Goal: Task Accomplishment & Management: Manage account settings

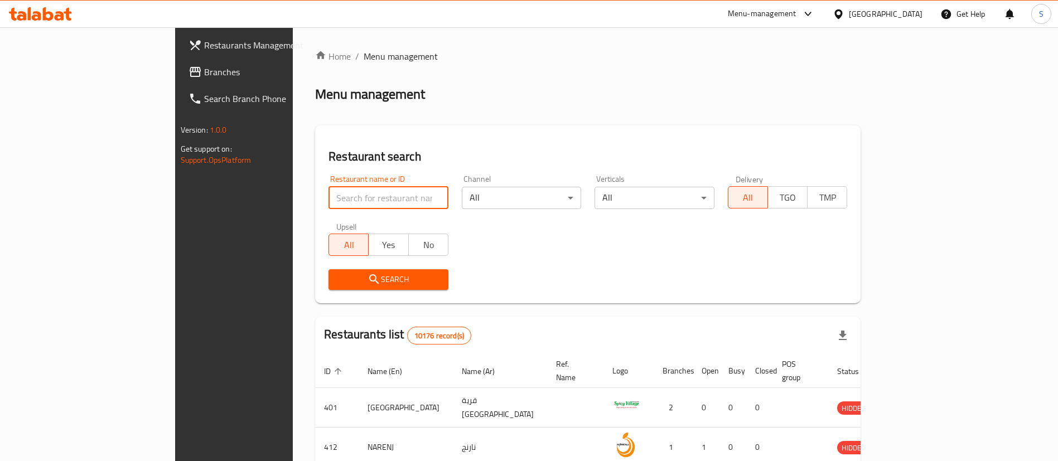
click at [329, 205] on input "search" at bounding box center [389, 198] width 120 height 22
type input "1832"
click button "Search" at bounding box center [389, 279] width 120 height 21
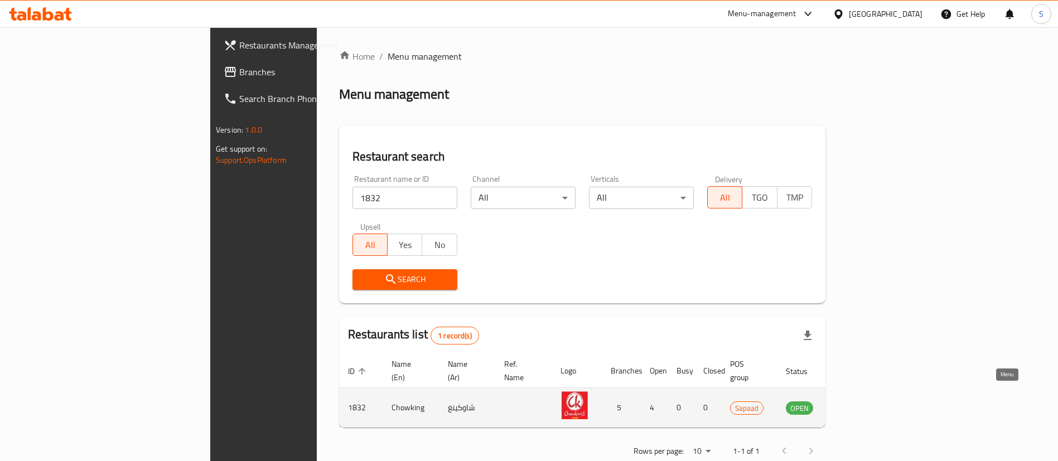
click at [865, 401] on link "enhanced table" at bounding box center [854, 407] width 21 height 13
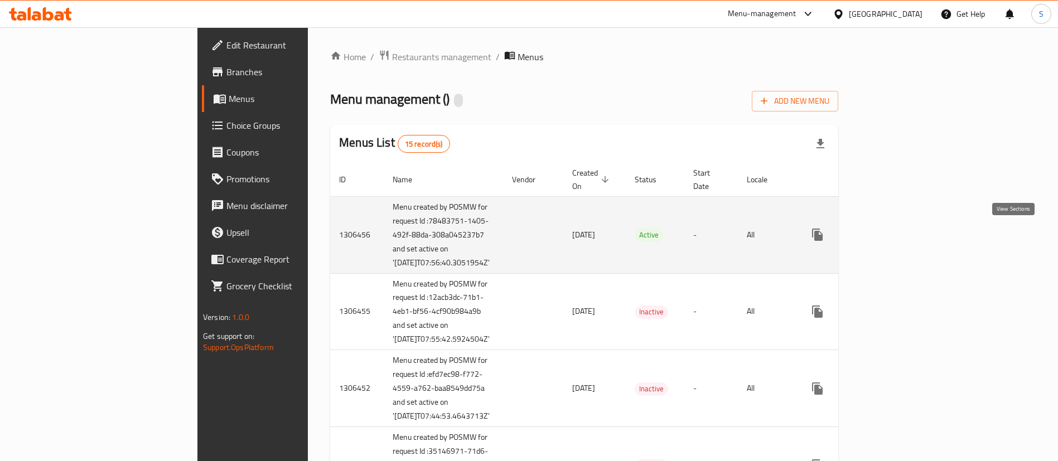
click at [905, 240] on icon "enhanced table" at bounding box center [897, 234] width 13 height 13
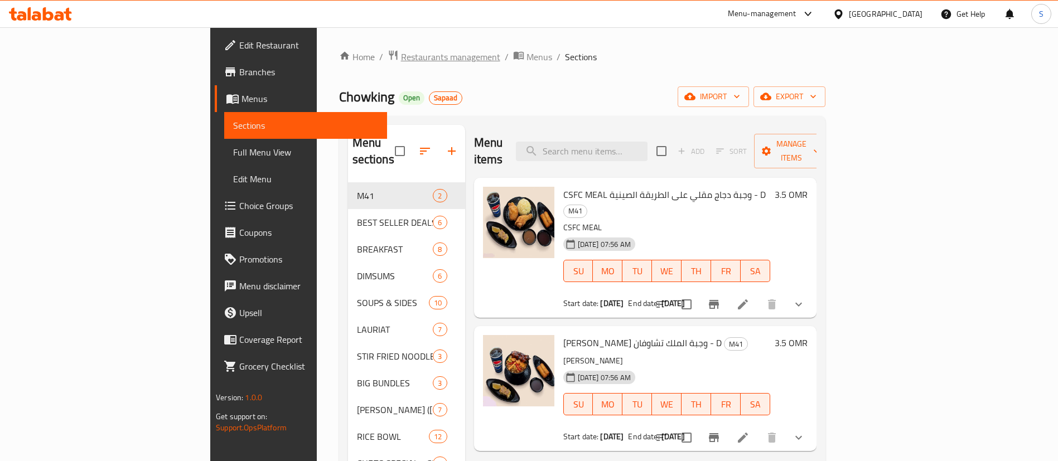
click at [401, 57] on span "Restaurants management" at bounding box center [450, 56] width 99 height 13
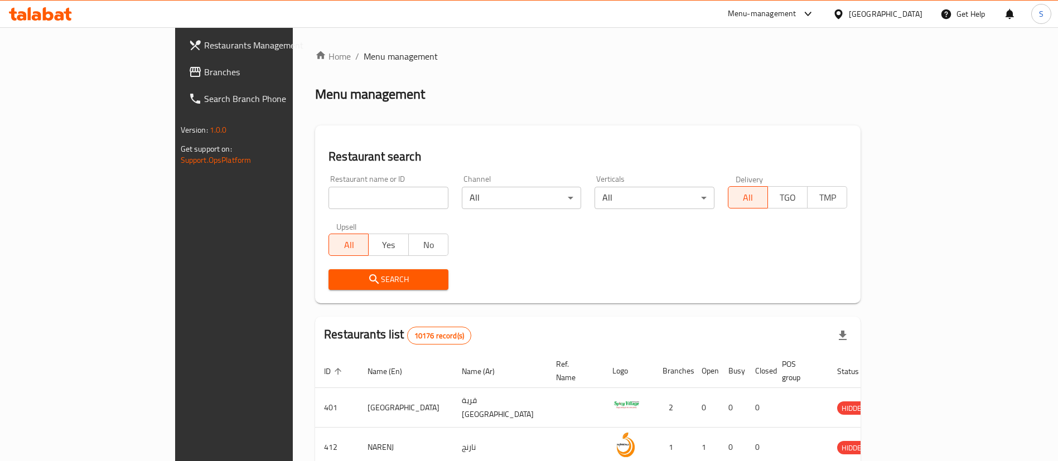
click at [329, 191] on input "search" at bounding box center [389, 198] width 120 height 22
paste input "640157"
type input "640157"
click button "Search" at bounding box center [389, 279] width 120 height 21
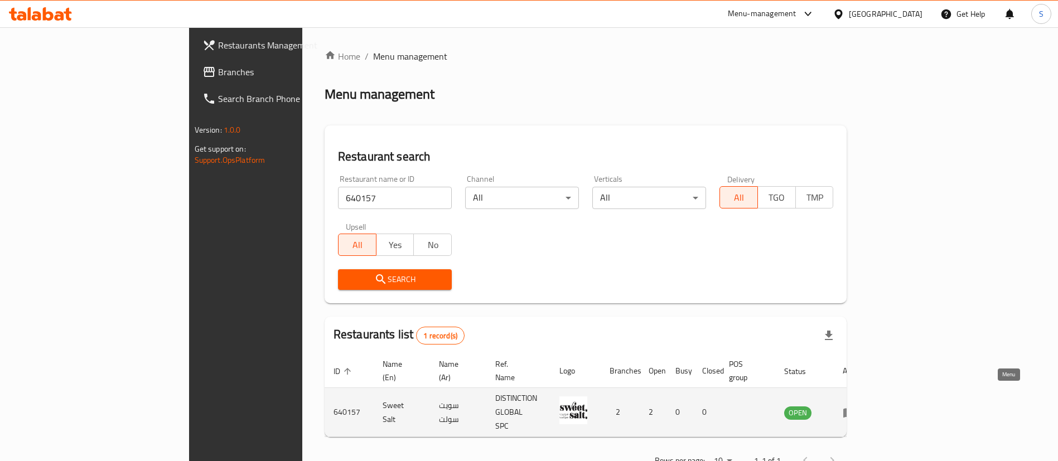
click at [856, 406] on icon "enhanced table" at bounding box center [849, 412] width 13 height 13
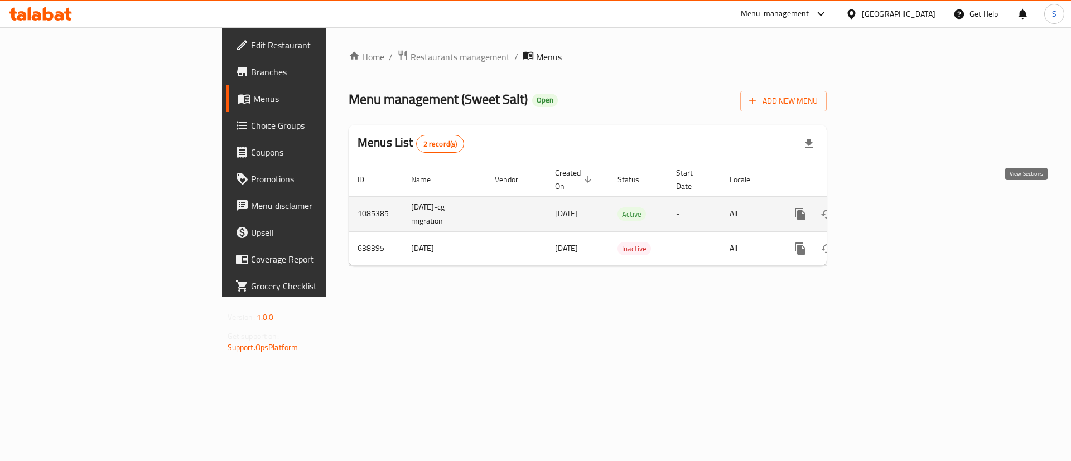
click at [887, 207] on icon "enhanced table" at bounding box center [880, 213] width 13 height 13
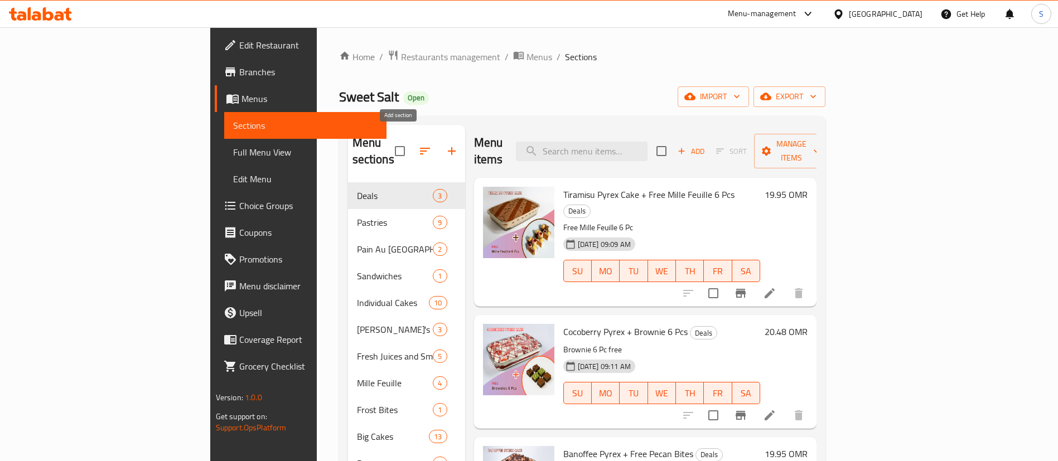
click at [445, 144] on icon "button" at bounding box center [451, 150] width 13 height 13
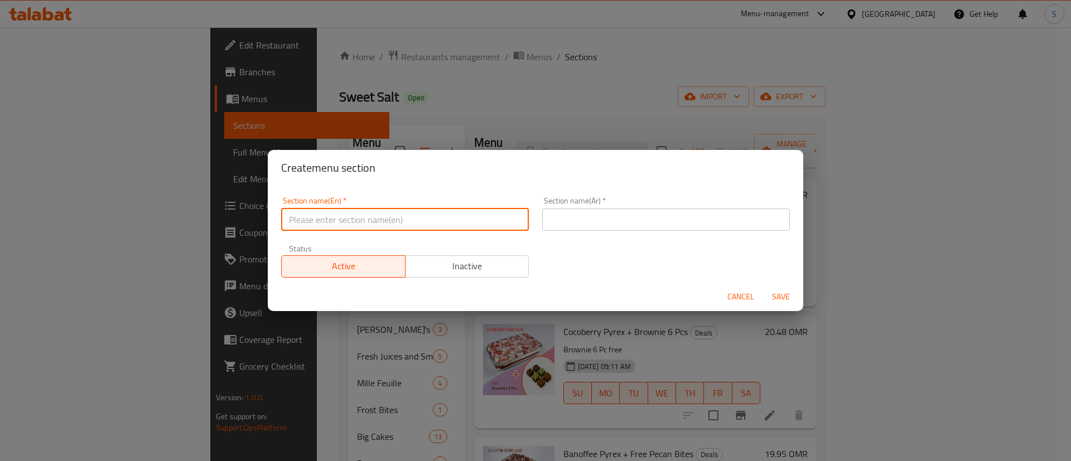
click at [347, 219] on input "text" at bounding box center [405, 220] width 248 height 22
type input "M41"
click at [582, 221] on input "text" at bounding box center [666, 220] width 248 height 22
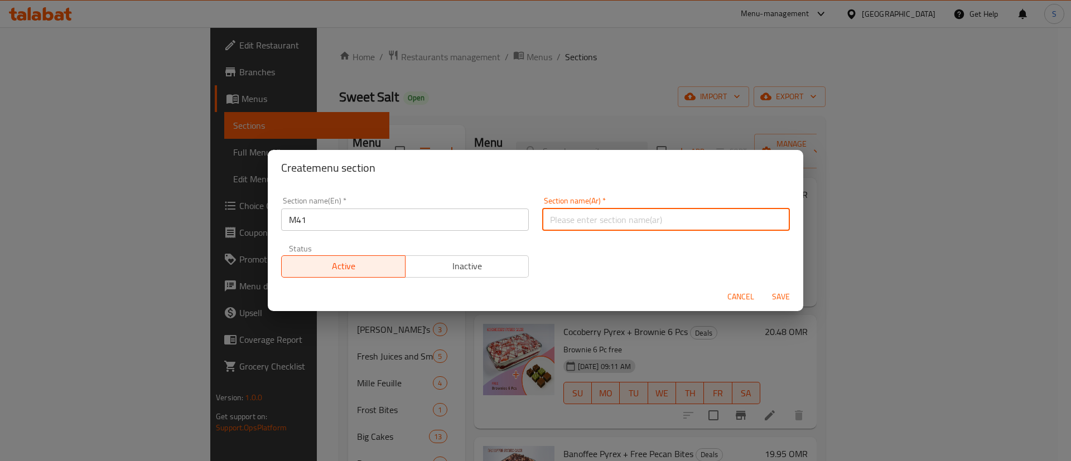
type input "م41"
click at [786, 293] on span "Save" at bounding box center [780, 297] width 27 height 14
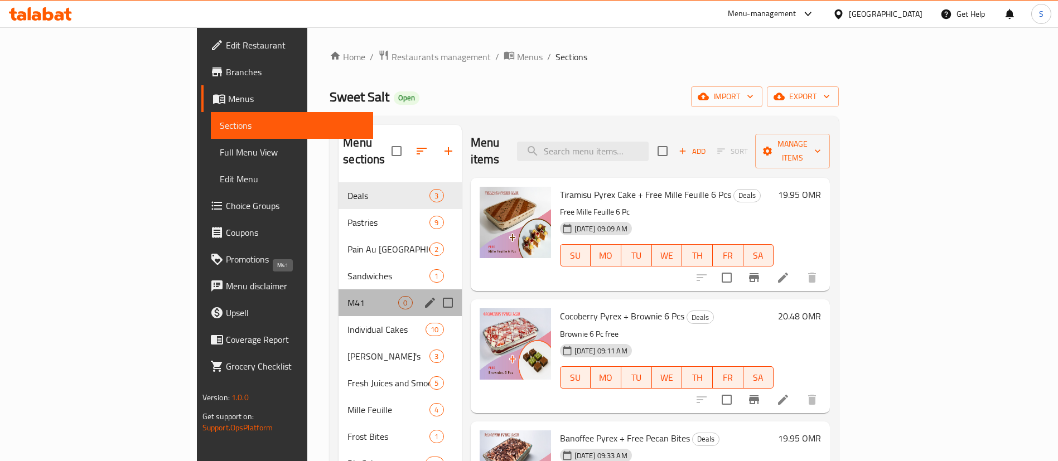
click at [347, 296] on span "M41" at bounding box center [372, 302] width 51 height 13
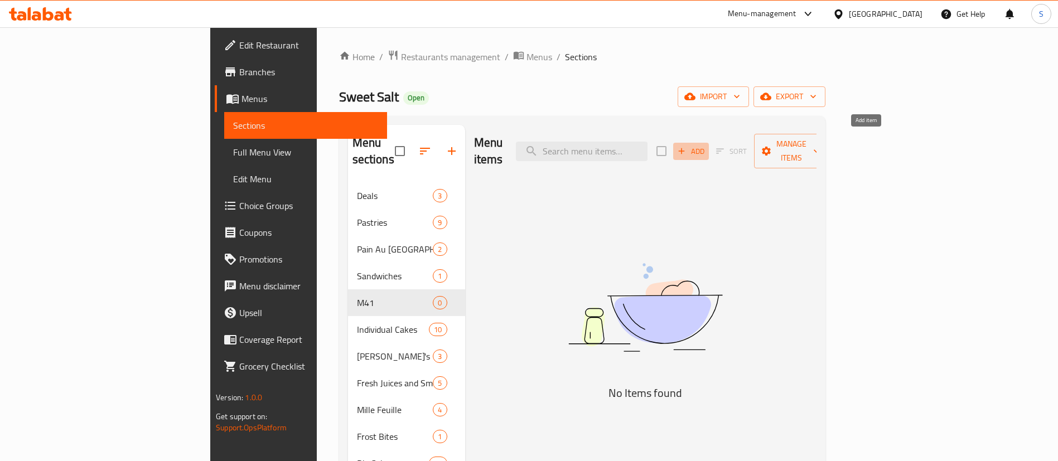
click at [706, 145] on span "Add" at bounding box center [691, 151] width 30 height 13
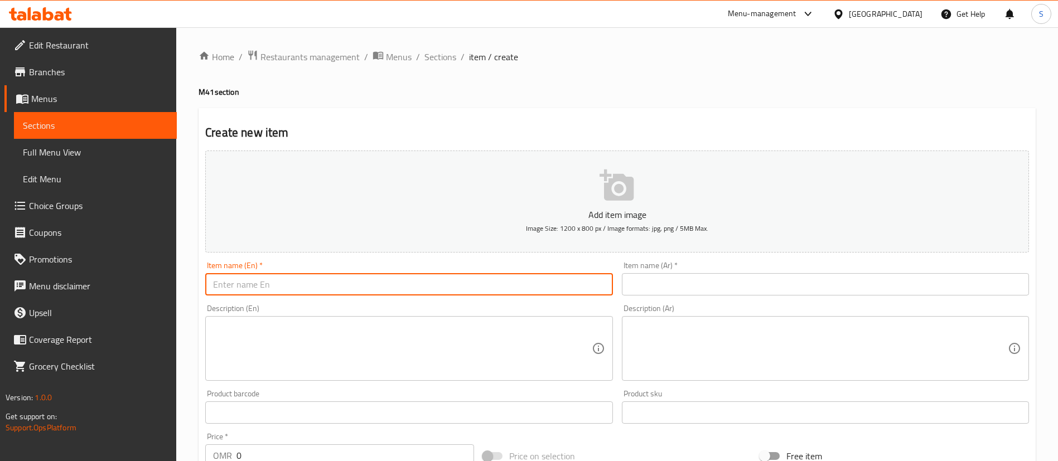
click at [393, 286] on input "text" at bounding box center [408, 284] width 407 height 22
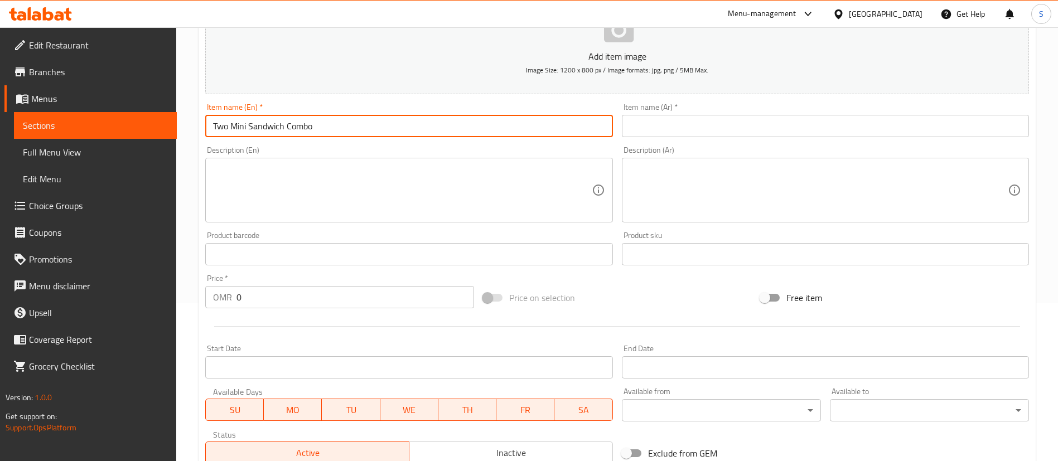
scroll to position [157, 0]
type input "Two Mini Sandwich Combo"
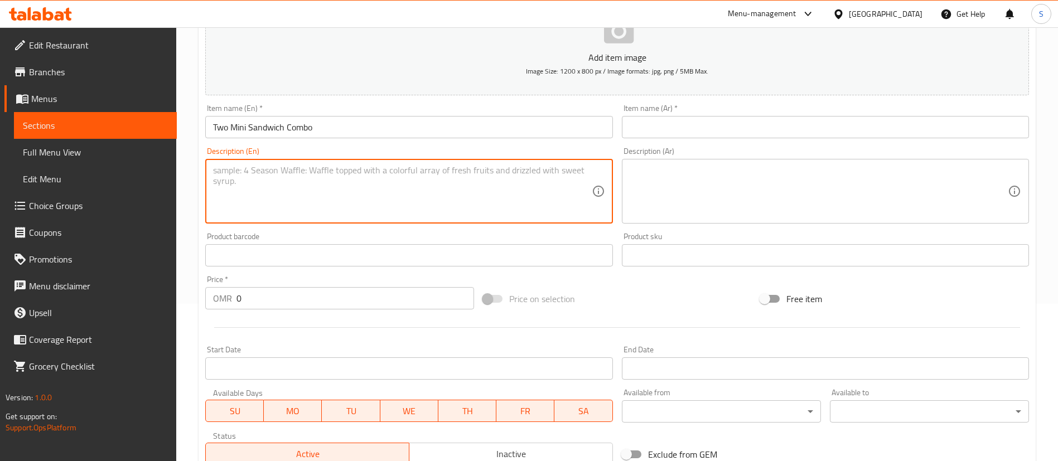
click at [296, 195] on textarea at bounding box center [402, 191] width 378 height 53
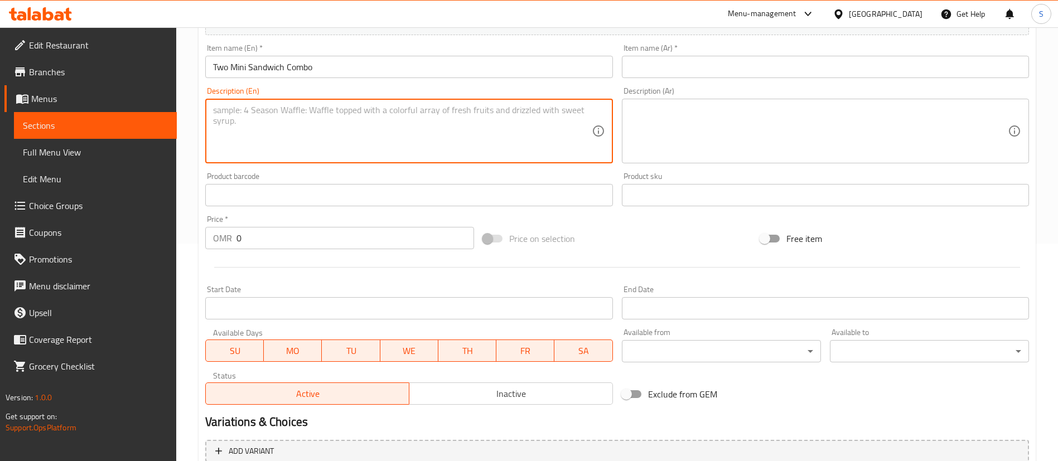
scroll to position [219, 0]
type textarea "M"
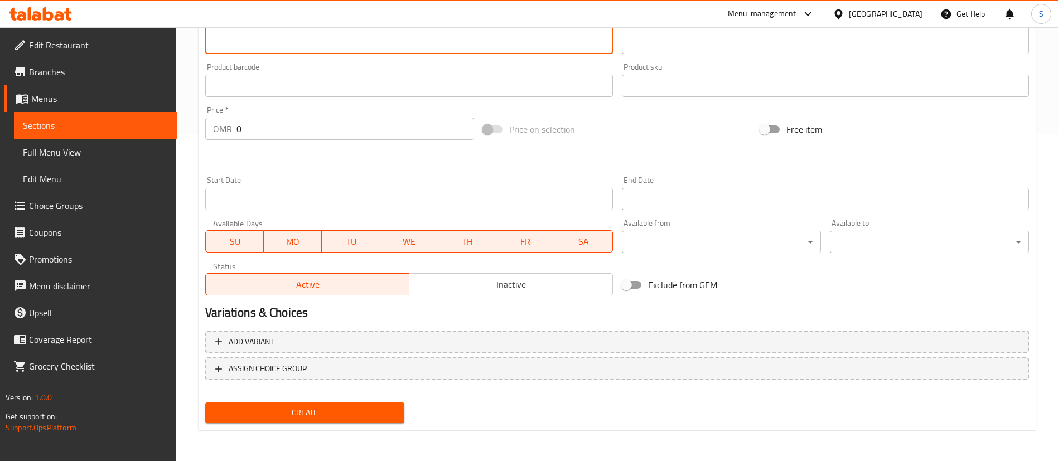
click at [306, 410] on span "Create" at bounding box center [304, 413] width 181 height 14
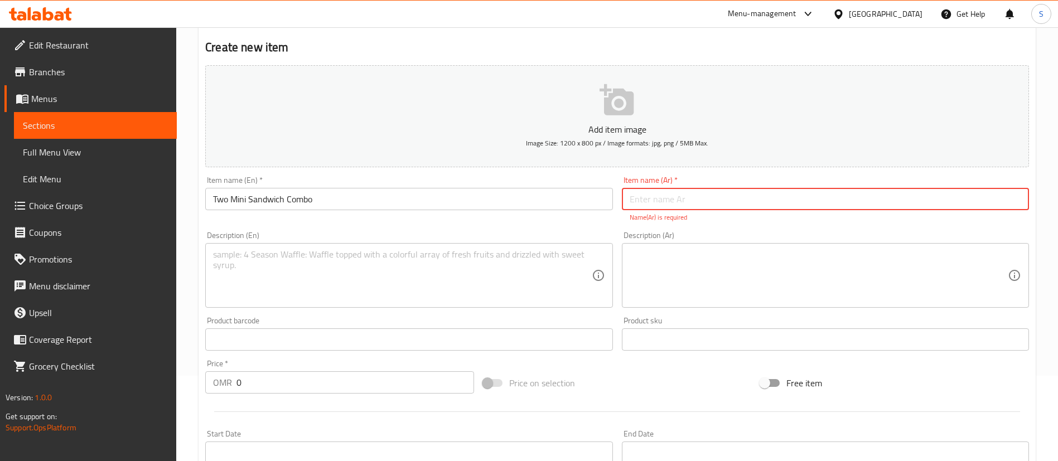
scroll to position [86, 0]
click at [520, 199] on input "Two Mini Sandwich Combo" at bounding box center [408, 198] width 407 height 22
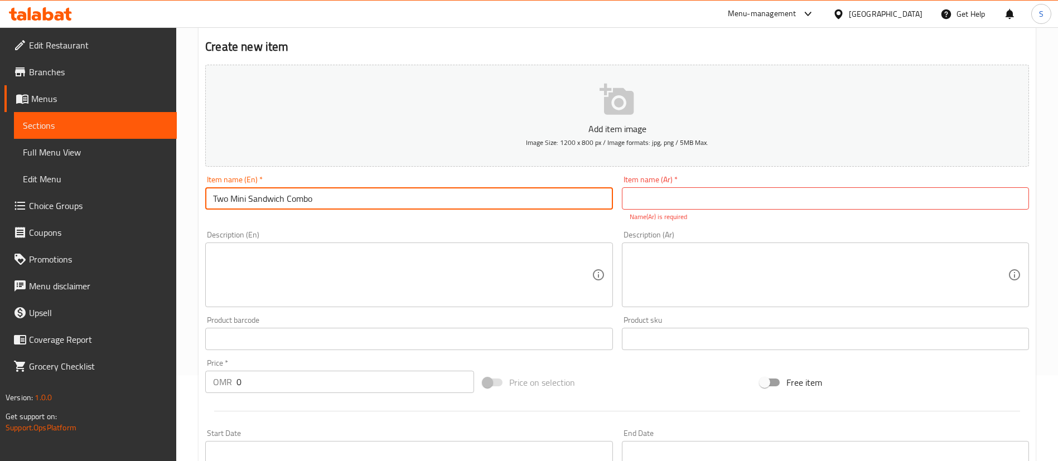
click at [520, 199] on input "Two Mini Sandwich Combo" at bounding box center [408, 198] width 407 height 22
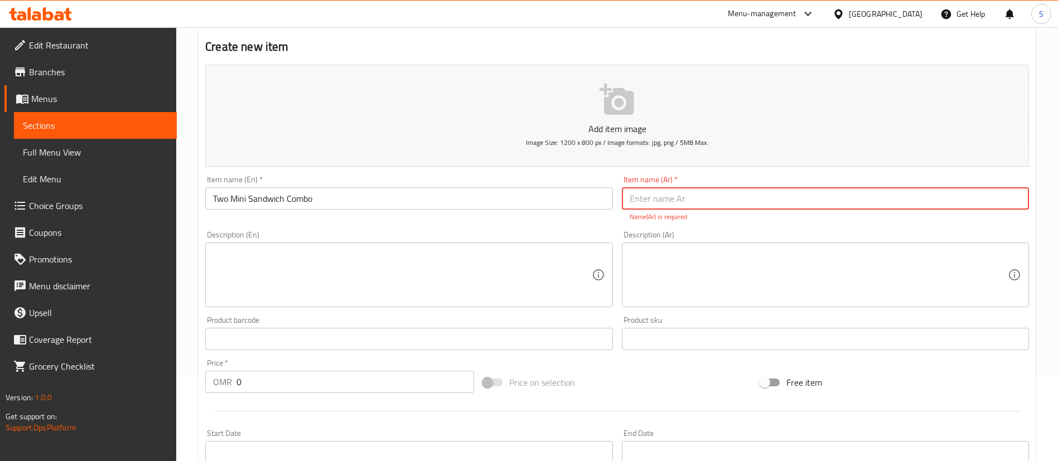
click at [635, 197] on input "text" at bounding box center [825, 198] width 407 height 22
paste input "ساندويتشين صغيرين كومبو"
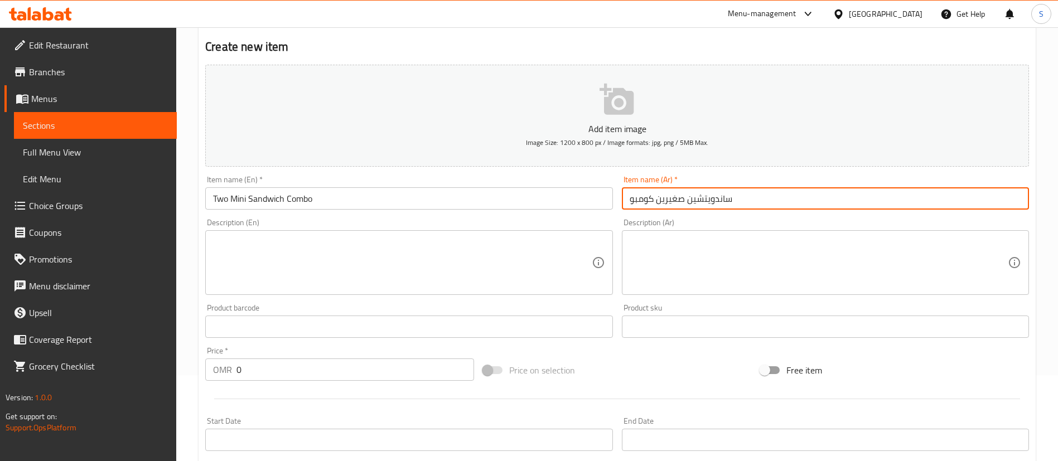
drag, startPoint x: 684, startPoint y: 201, endPoint x: 655, endPoint y: 202, distance: 29.6
click at [655, 202] on input "ساندويتشين صغيرين كومبو" at bounding box center [825, 198] width 407 height 22
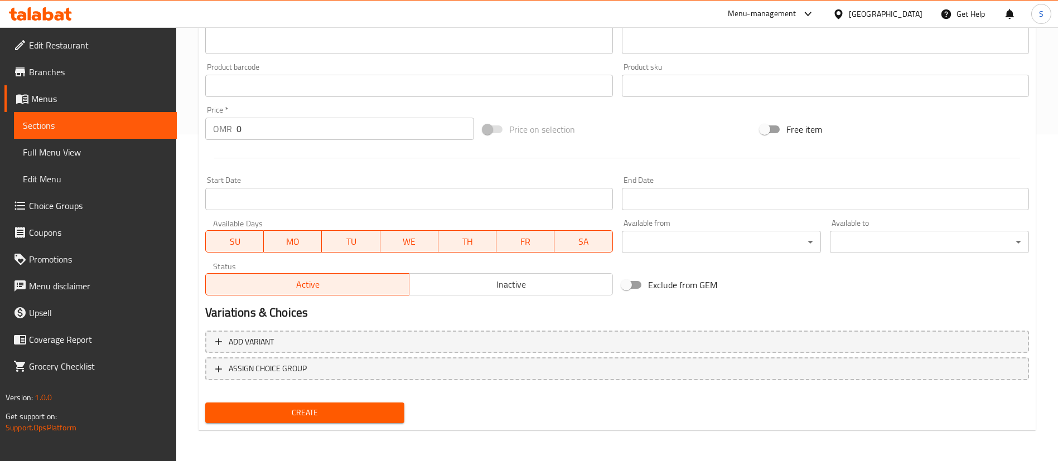
type input "[PERSON_NAME]"
click at [268, 125] on input "0" at bounding box center [355, 129] width 238 height 22
type input "4"
click at [312, 415] on span "Create" at bounding box center [304, 413] width 181 height 14
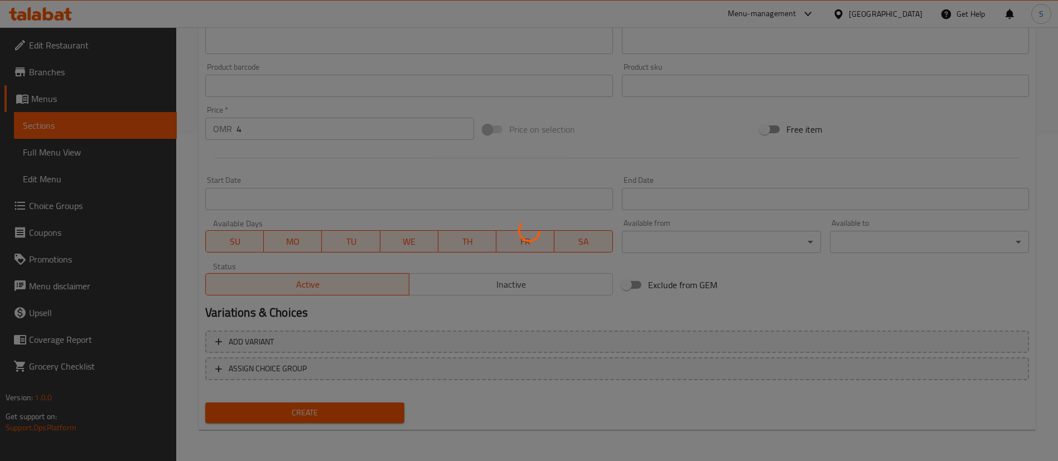
scroll to position [0, 0]
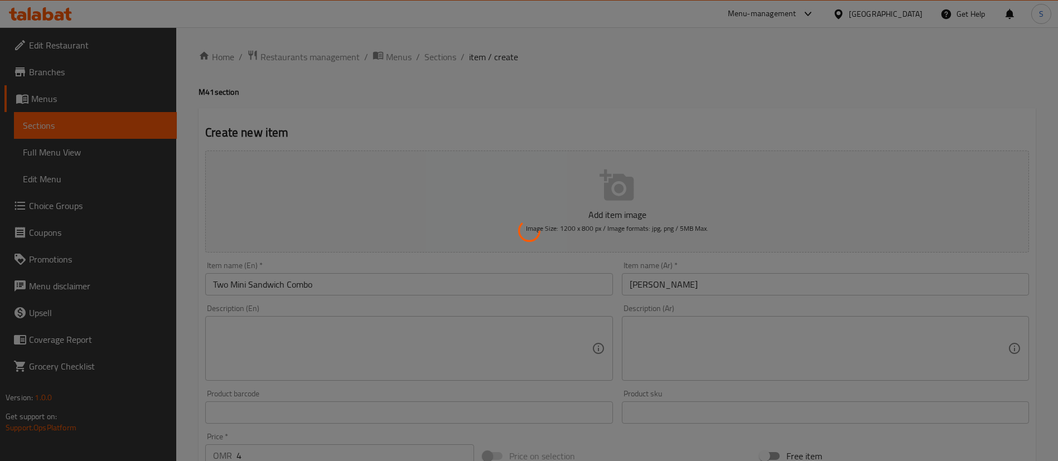
type input "0"
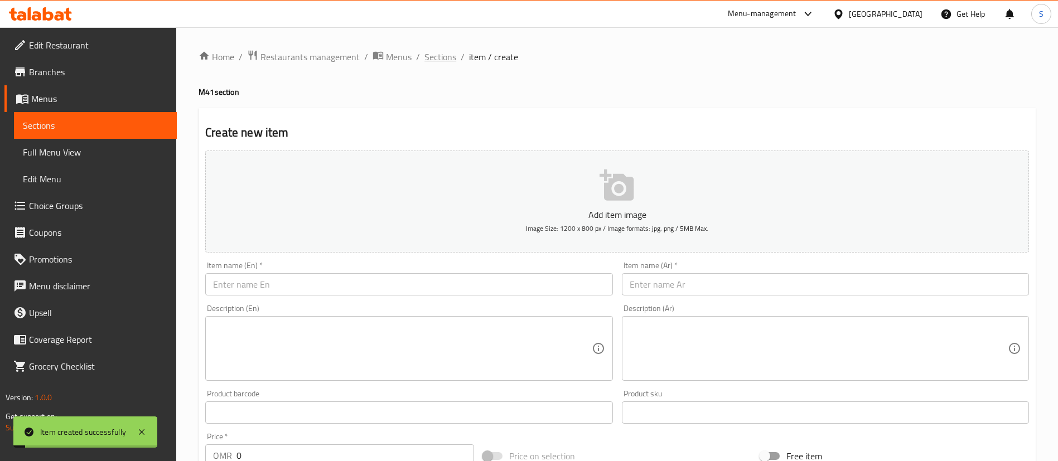
click at [440, 52] on span "Sections" at bounding box center [440, 56] width 32 height 13
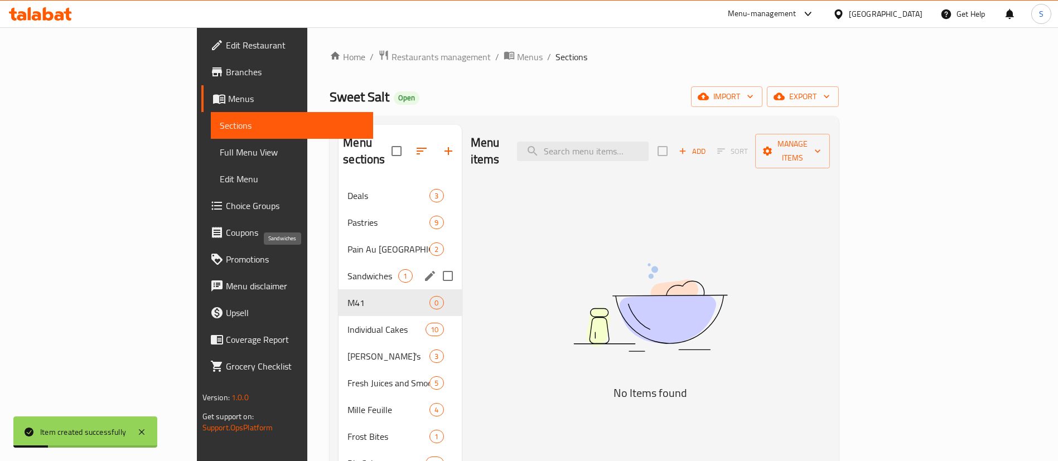
click at [347, 269] on span "Sandwiches" at bounding box center [372, 275] width 51 height 13
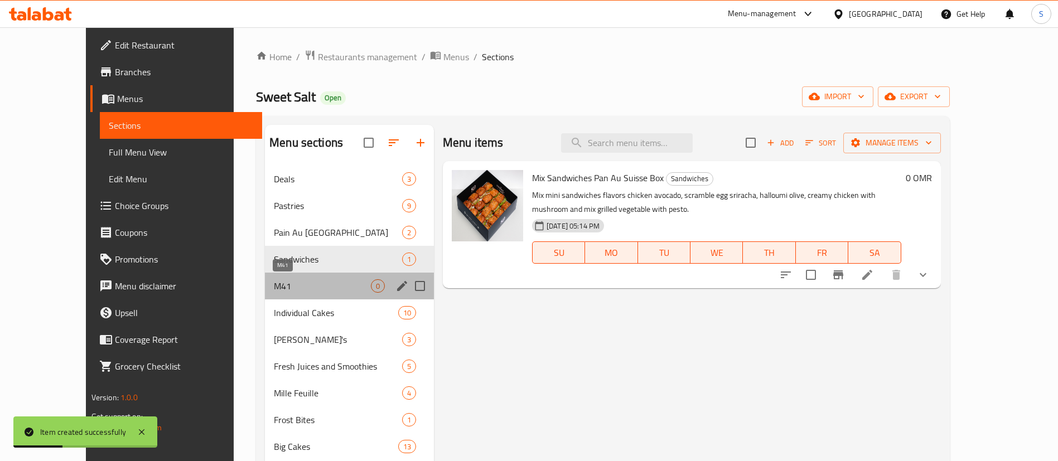
click at [282, 286] on span "M41" at bounding box center [322, 285] width 97 height 13
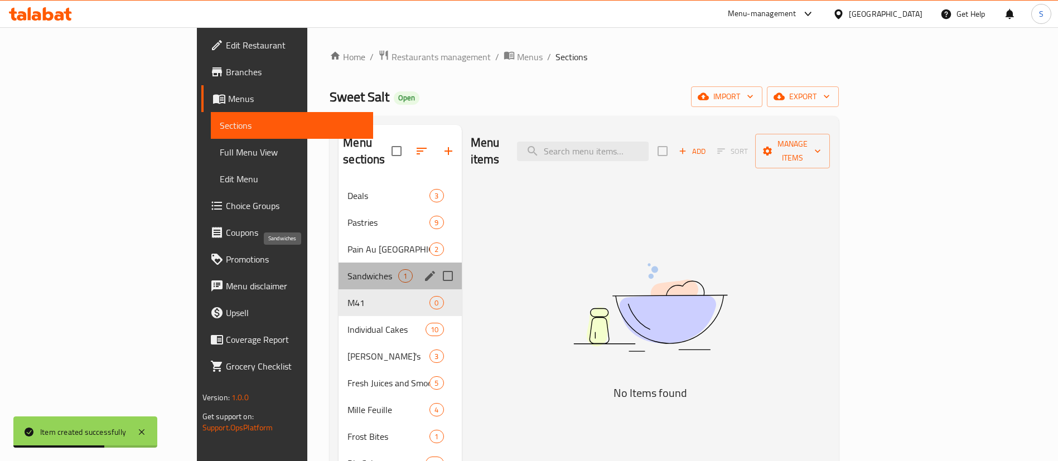
click at [347, 269] on span "Sandwiches" at bounding box center [372, 275] width 51 height 13
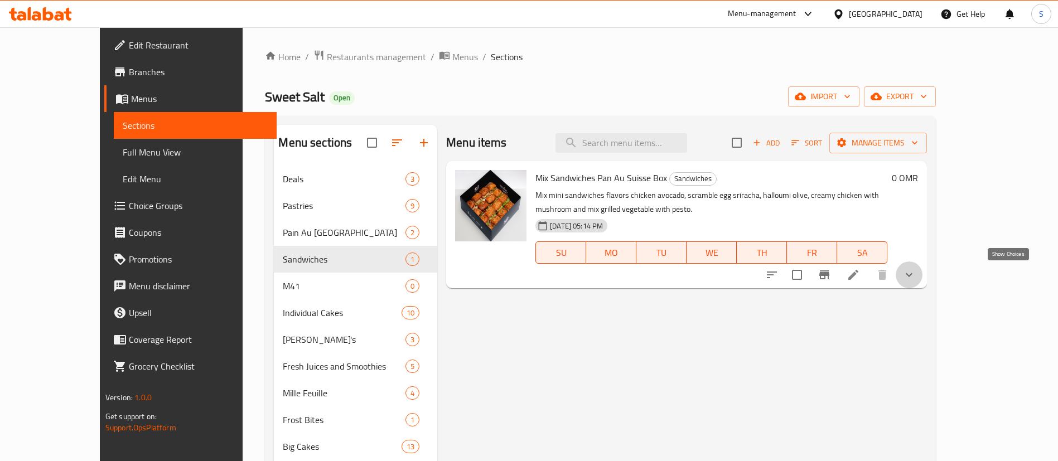
click at [916, 276] on icon "show more" at bounding box center [908, 274] width 13 height 13
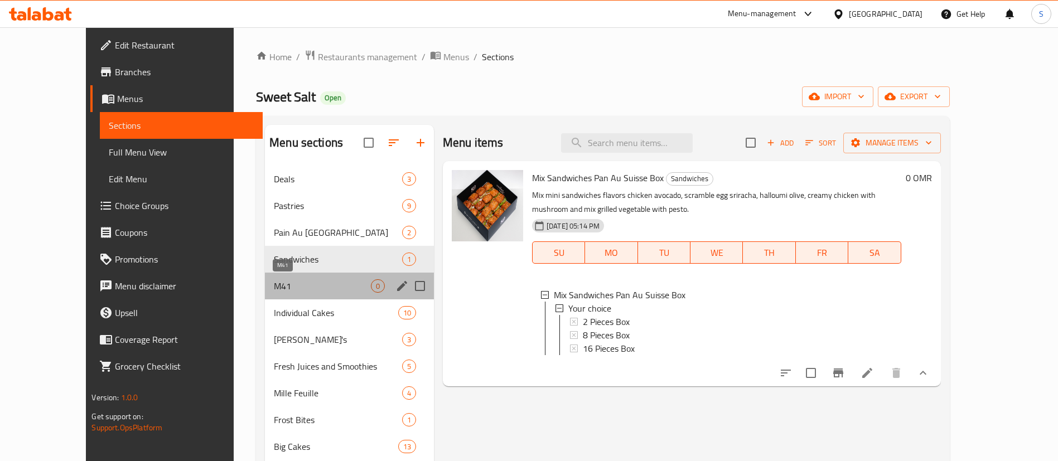
click at [305, 287] on span "M41" at bounding box center [322, 285] width 97 height 13
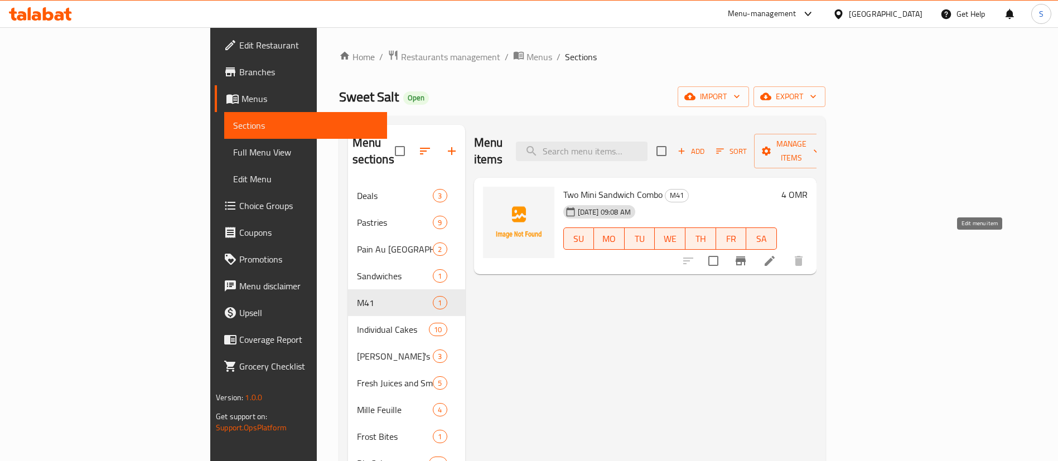
click at [775, 256] on icon at bounding box center [770, 261] width 10 height 10
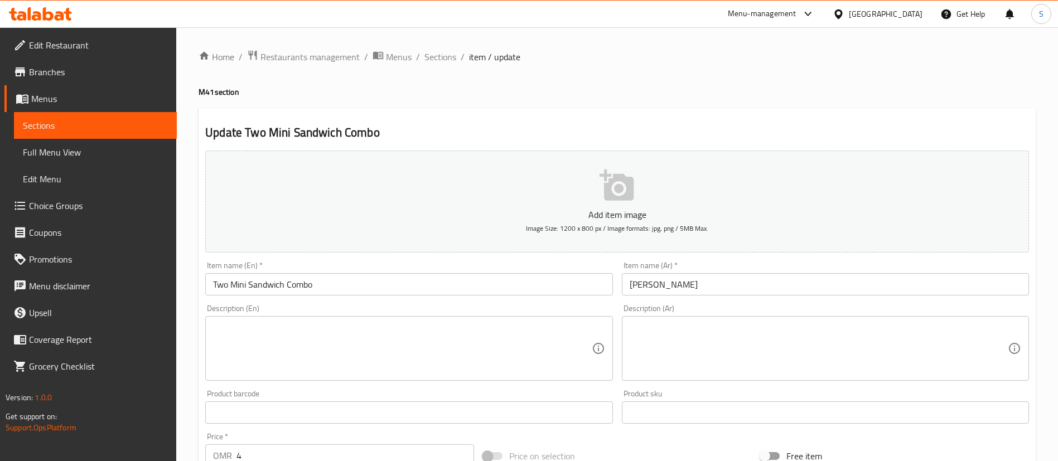
click at [238, 328] on textarea at bounding box center [402, 348] width 378 height 53
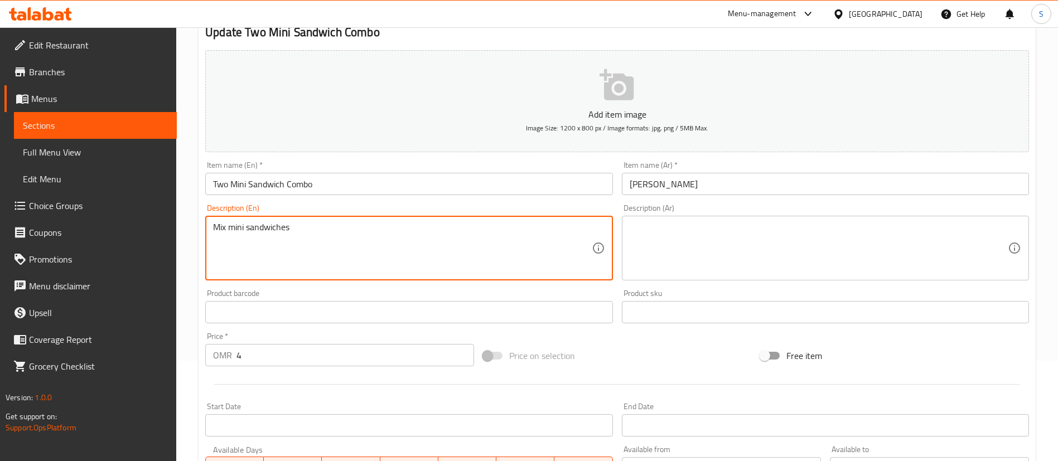
scroll to position [95, 0]
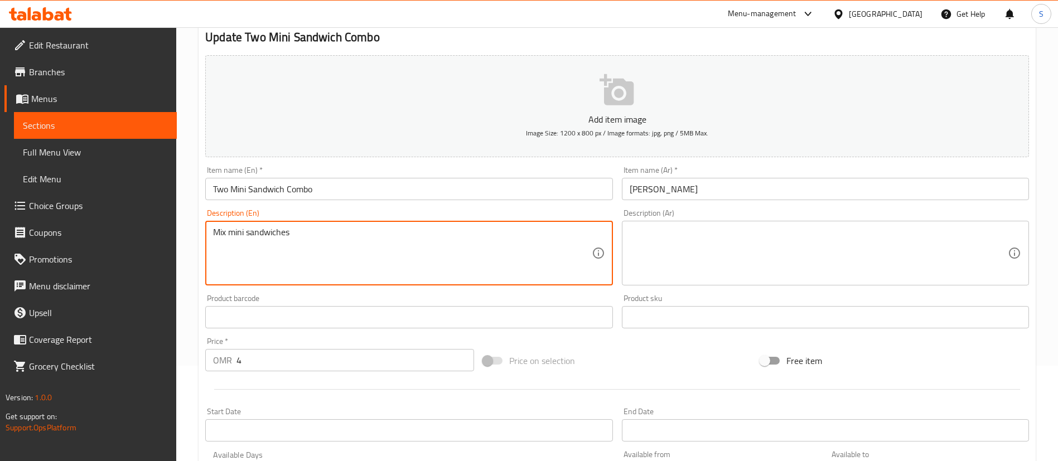
click at [359, 240] on textarea "Mix mini sandwiches" at bounding box center [402, 253] width 378 height 53
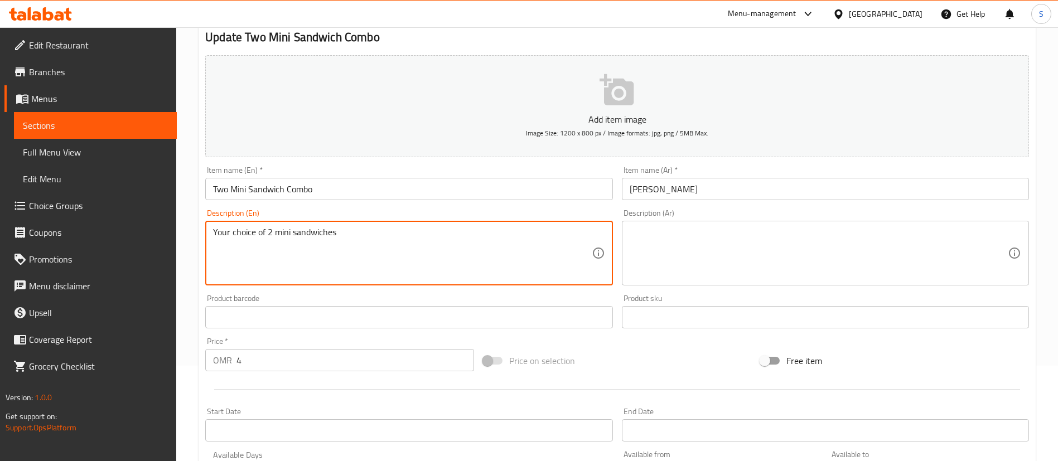
click at [359, 240] on textarea "Your choice of 2 mini sandwiches" at bounding box center [402, 253] width 378 height 53
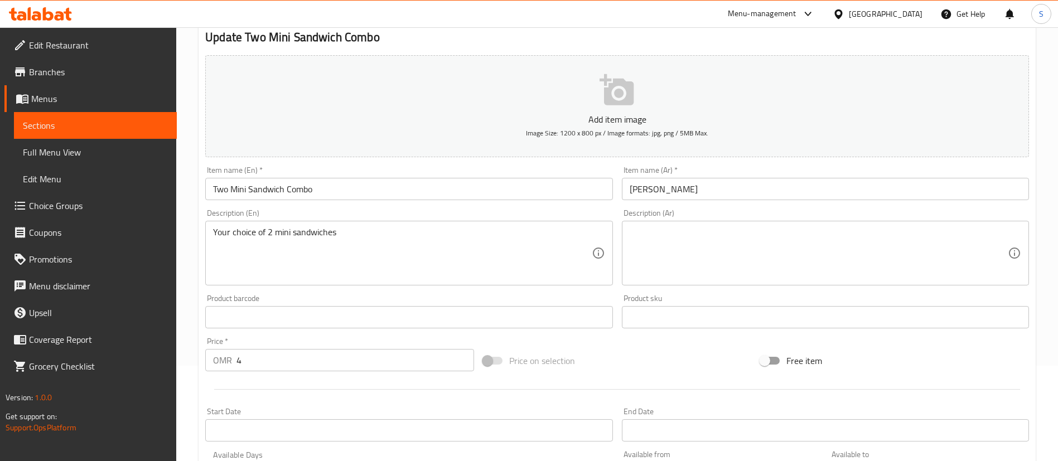
click at [185, 54] on div "Home / Restaurants management / Menus / Sections / item / update M41 section Up…" at bounding box center [617, 312] width 882 height 761
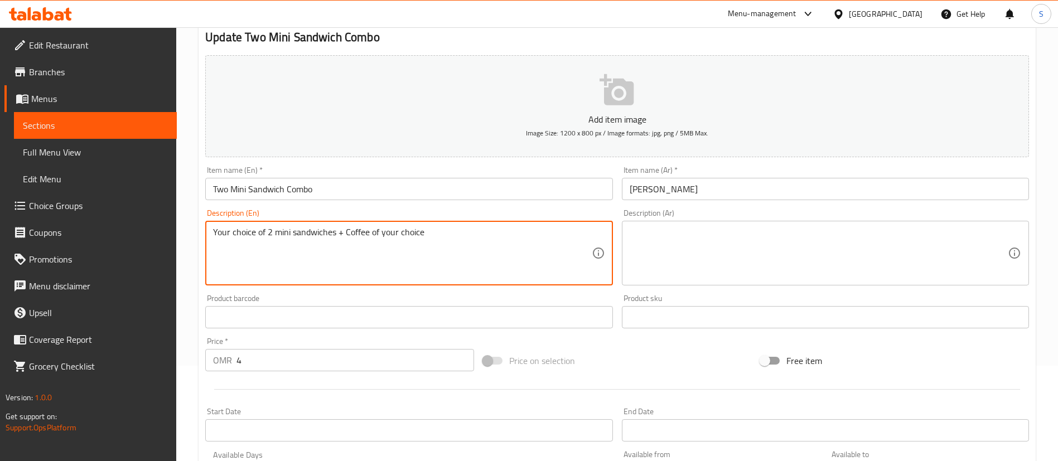
click at [396, 228] on textarea "Your choice of 2 mini sandwiches + Coffee of your choice" at bounding box center [402, 253] width 378 height 53
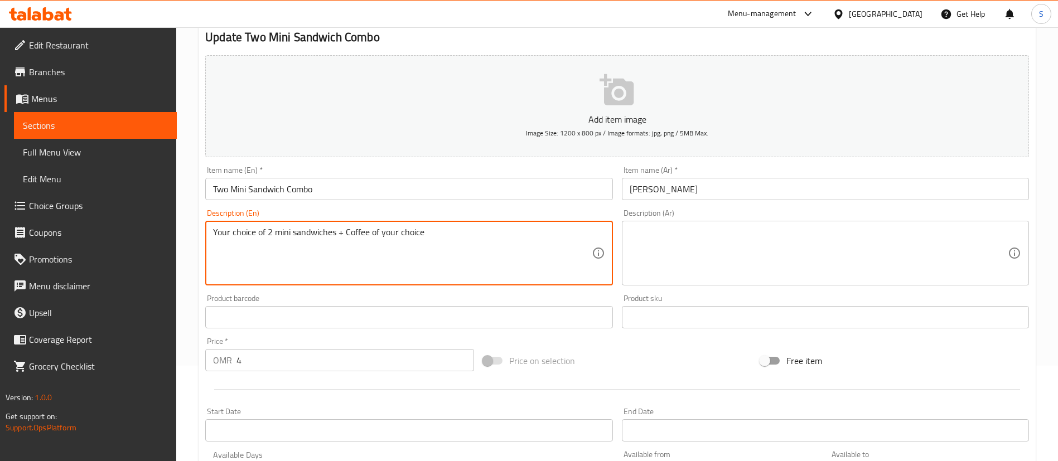
type textarea "Your choice of 2 mini sandwiches + Coffee of your choice"
click at [764, 237] on textarea at bounding box center [819, 253] width 378 height 53
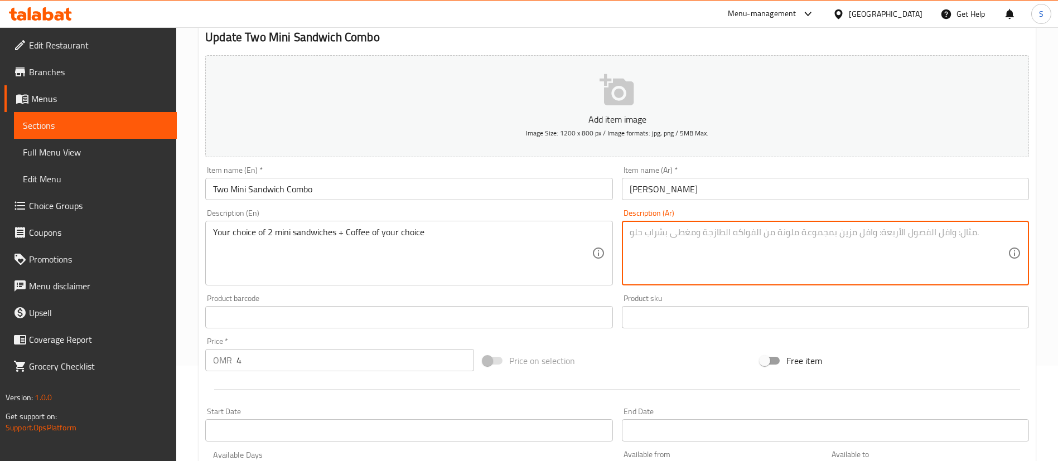
click at [764, 237] on textarea at bounding box center [819, 253] width 378 height 53
paste textarea "اختيارك من 2 ساندويتش صغير + قهوة من اختيارك"
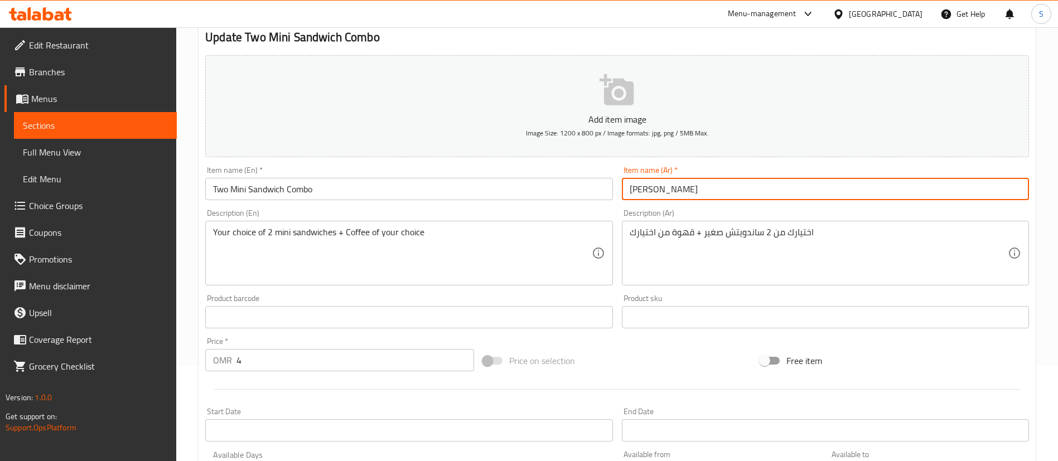
click at [667, 190] on input "[PERSON_NAME]" at bounding box center [825, 189] width 407 height 22
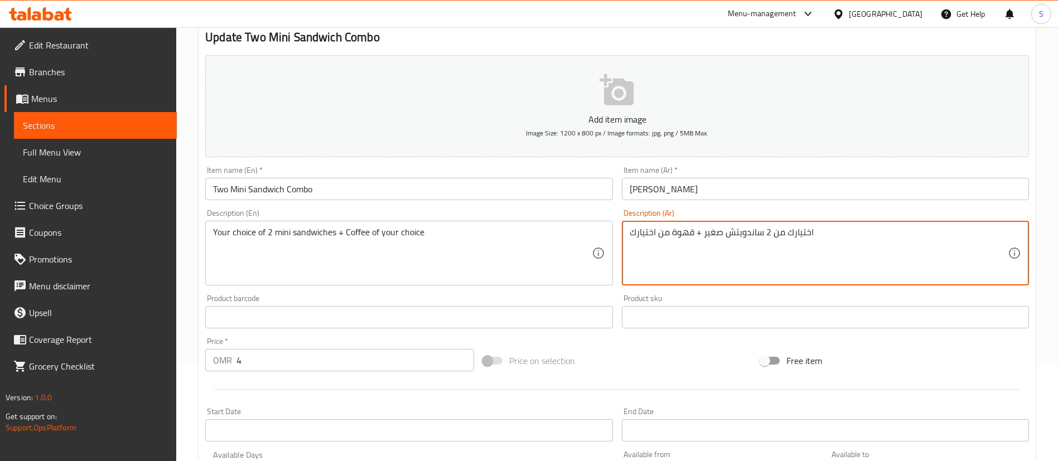
click at [715, 234] on textarea "اختيارك من 2 ساندويتش صغير + قهوة من اختيارك" at bounding box center [819, 253] width 378 height 53
paste textarea "ميني"
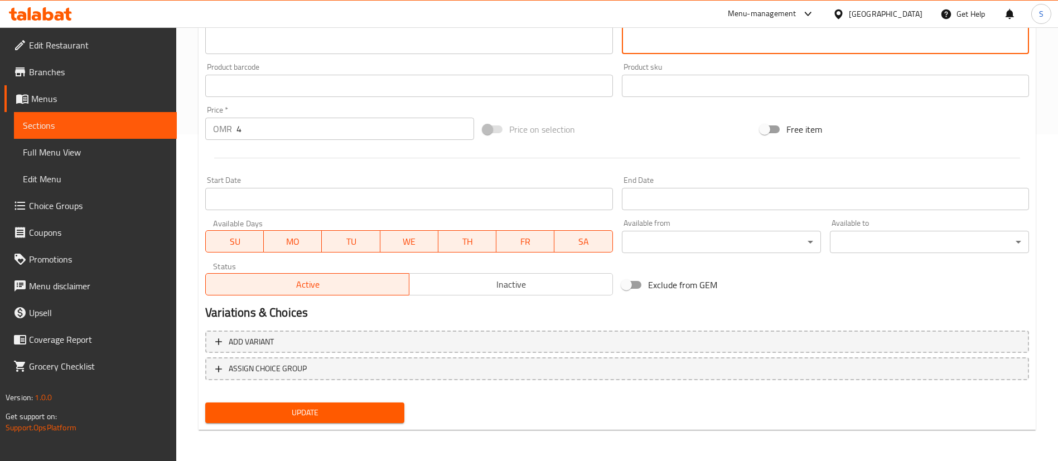
type textarea "اختيارك من 2 ساندويتش ميني + قهوة من اختيارك"
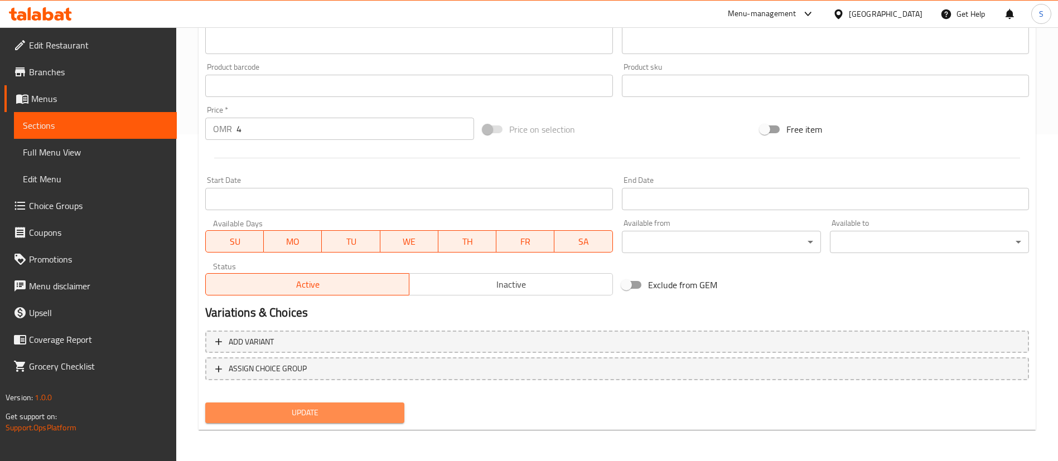
click at [316, 408] on span "Update" at bounding box center [304, 413] width 181 height 14
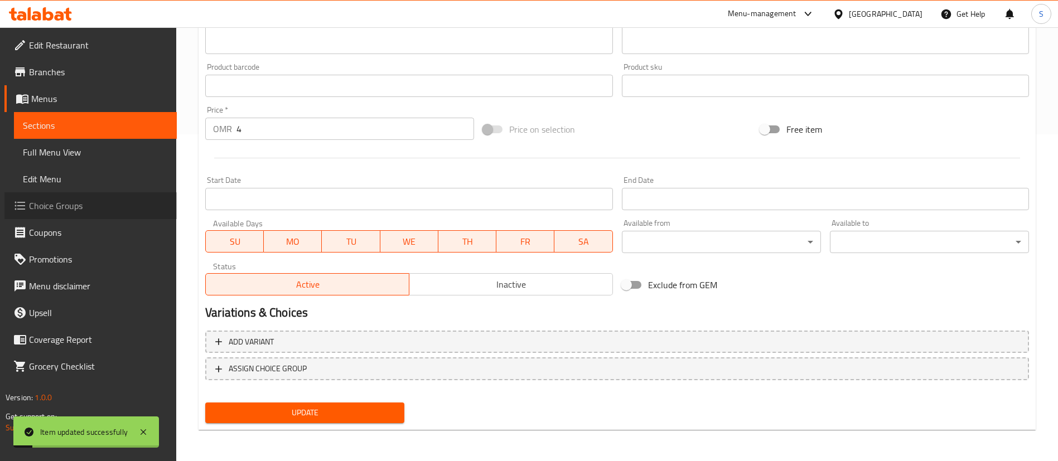
click at [99, 202] on span "Choice Groups" at bounding box center [98, 205] width 139 height 13
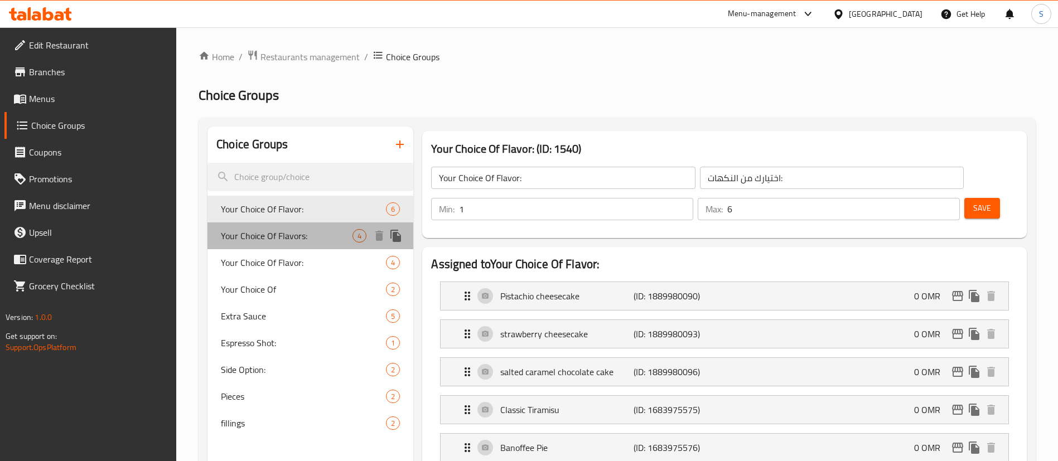
click at [331, 231] on span "Your Choice Of Flavors:" at bounding box center [287, 235] width 132 height 13
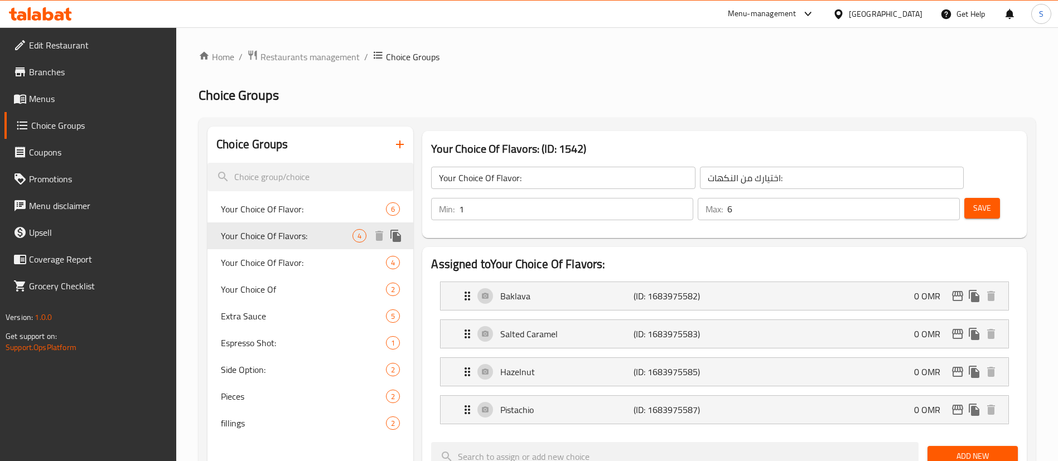
type input "Your Choice Of Flavors:"
type input ":اختيارك من النكهات"
type input "0"
type input "4"
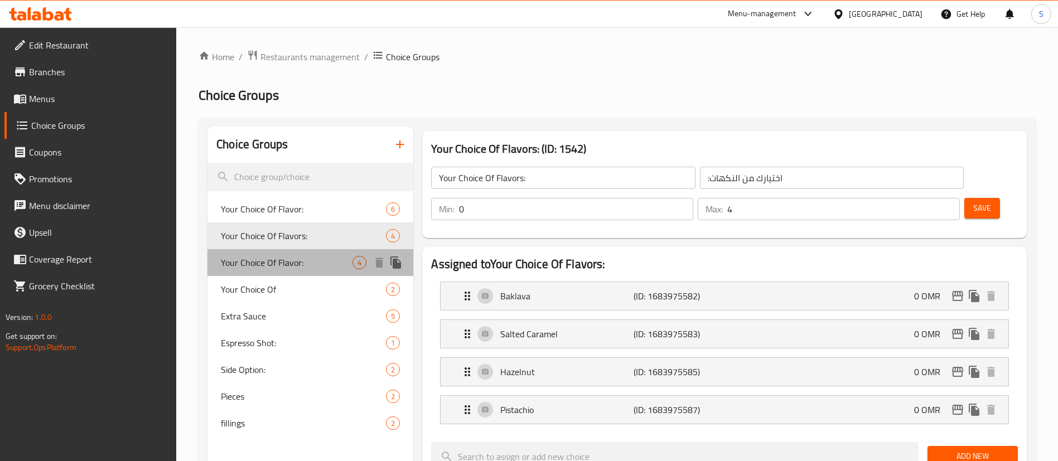
click at [319, 258] on span "Your Choice Of Flavor:" at bounding box center [287, 262] width 132 height 13
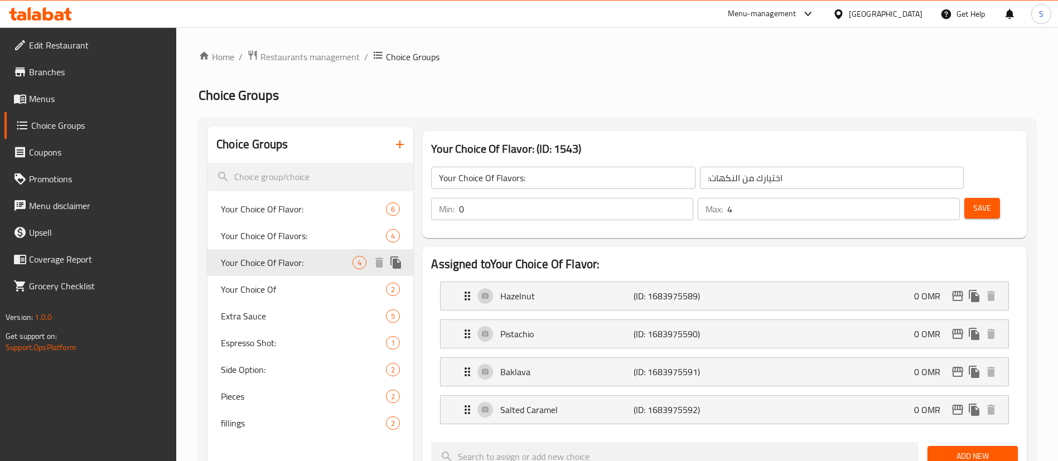
type input "Your Choice Of Flavor:"
type input ":اختيارك من النكهة"
type input "1"
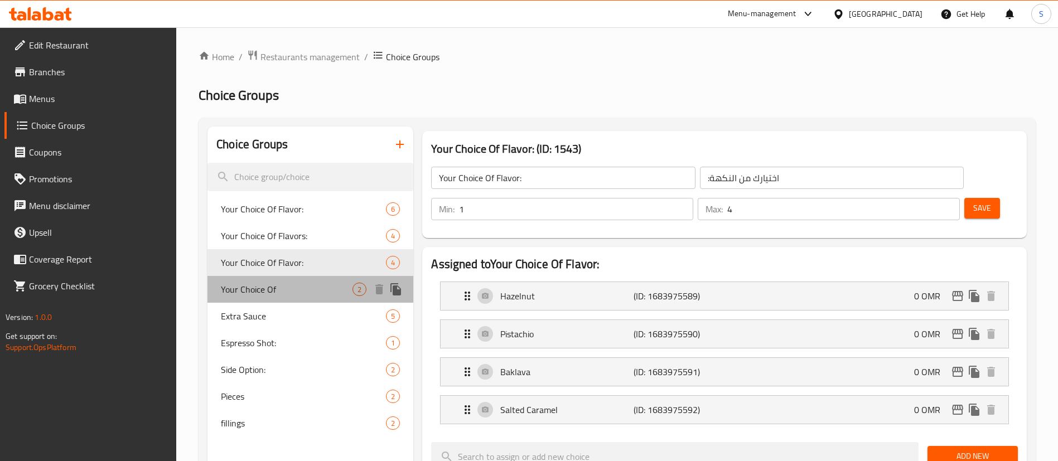
click at [320, 279] on div "Your Choice Of 2" at bounding box center [310, 289] width 206 height 27
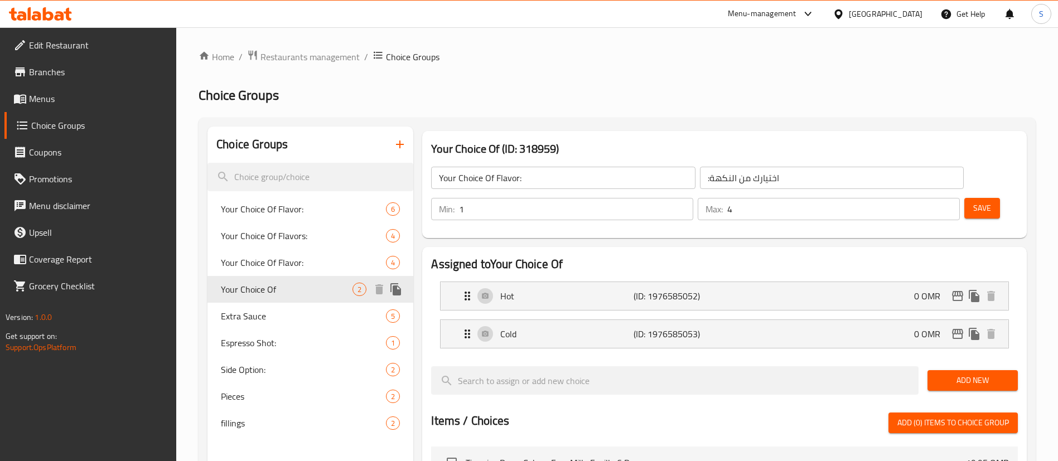
type input "Your Choice Of"
type input "اختيارك من"
type input "1"
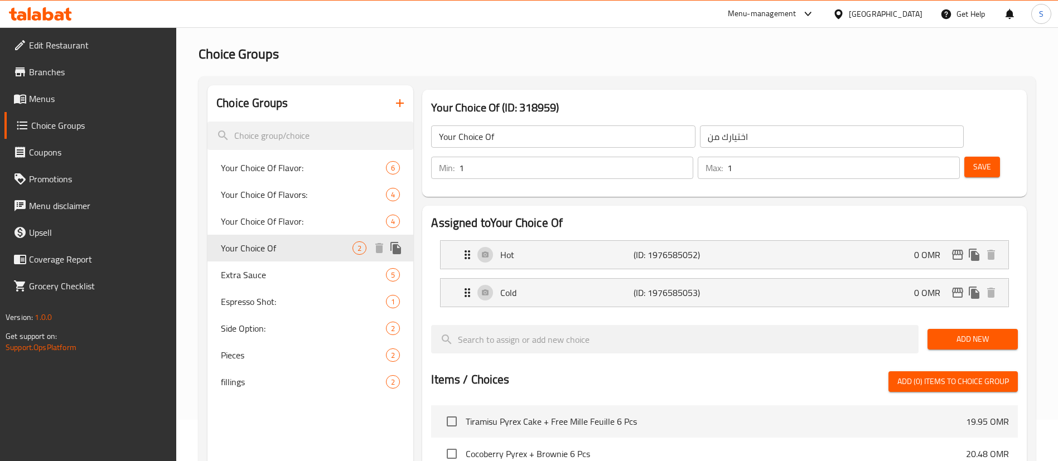
scroll to position [56, 0]
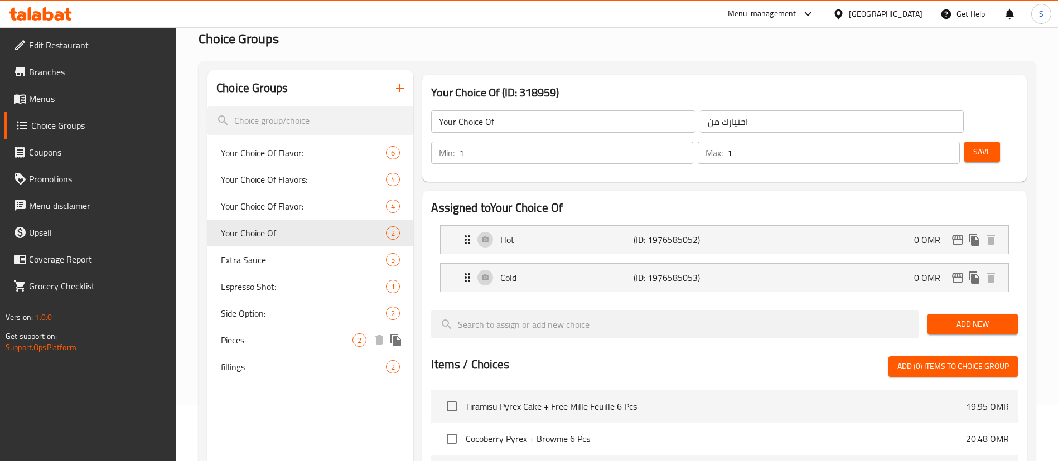
click at [263, 341] on span "Pieces" at bounding box center [287, 340] width 132 height 13
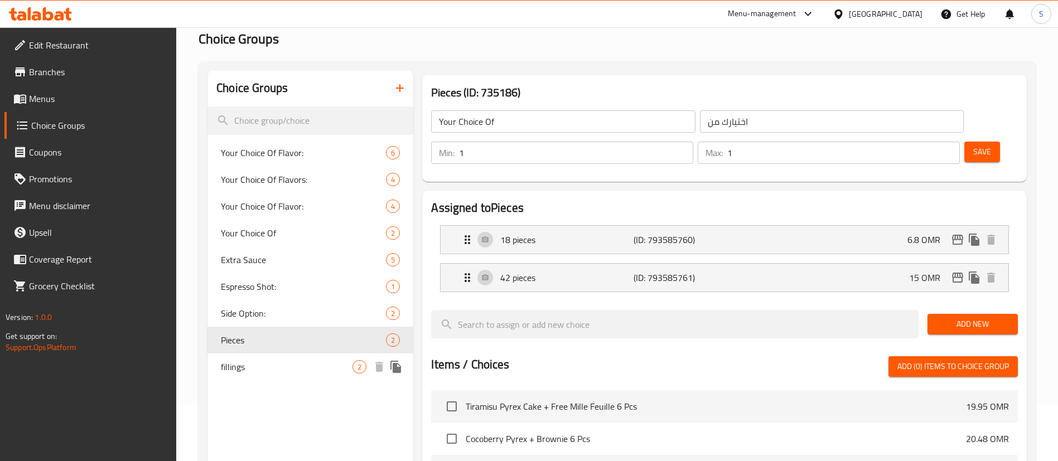
type input "Pieces"
type input "قِطَع"
type input "0"
click at [292, 370] on span "fillings" at bounding box center [287, 366] width 132 height 13
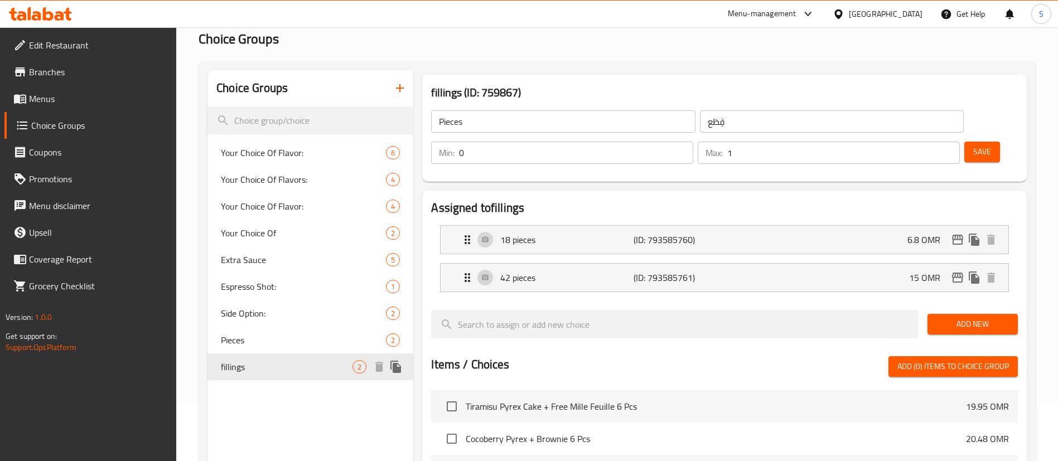
type input "fillings"
type input "الحشوات"
type input "1"
click at [404, 90] on icon "button" at bounding box center [399, 87] width 13 height 13
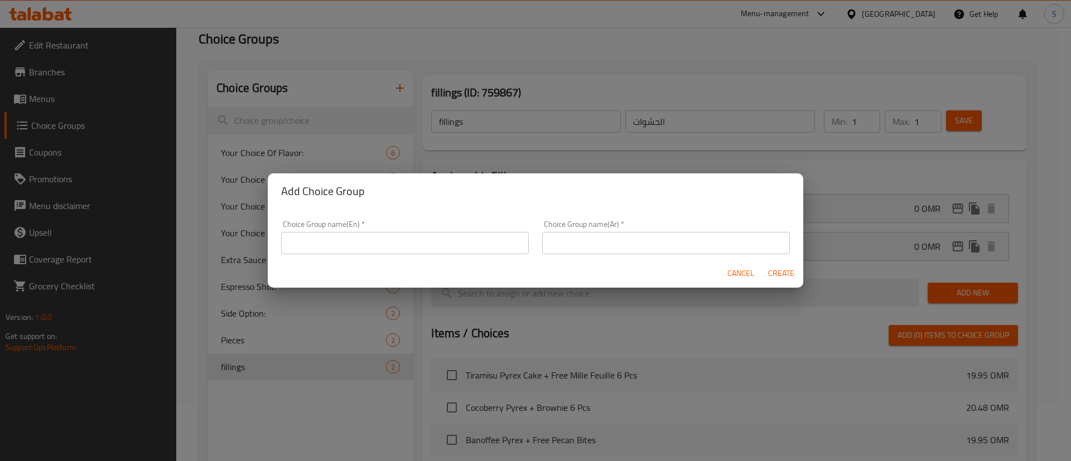
click at [402, 255] on div "Choice Group name(En)   * Choice Group name(En) *" at bounding box center [404, 237] width 261 height 47
click at [383, 245] on input "text" at bounding box center [405, 243] width 248 height 22
click at [383, 245] on input "Your Choice of Sandwich:" at bounding box center [405, 243] width 248 height 22
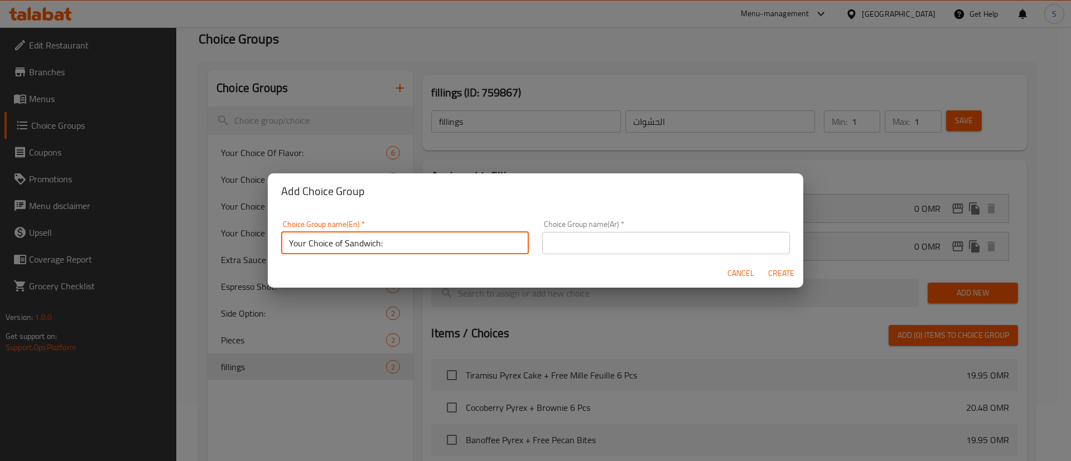
click at [383, 245] on input "Your Choice of Sandwich:" at bounding box center [405, 243] width 248 height 22
type input "Your Choice of Sandwich:"
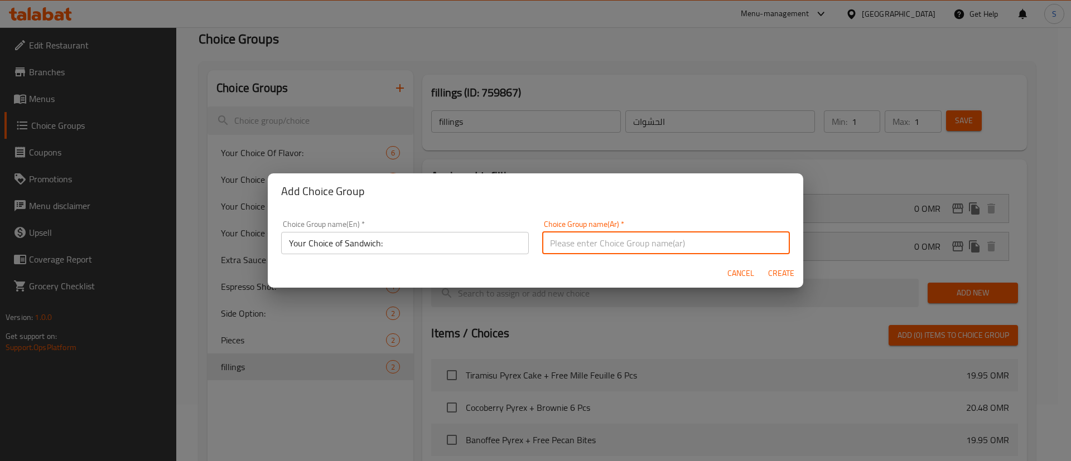
click at [658, 250] on input "text" at bounding box center [666, 243] width 248 height 22
paste input "اختيارك من الساندويتش:"
type input "اختيارك من الساندويتش:"
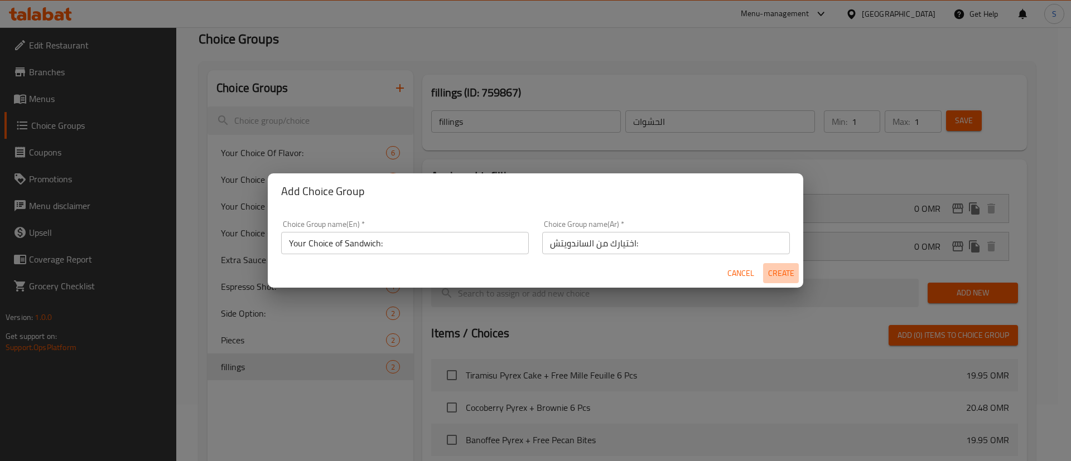
click at [774, 274] on span "Create" at bounding box center [780, 274] width 27 height 14
type input "Your Choice of Sandwich:"
type input "اختيارك من الساندويتش:"
type input "0"
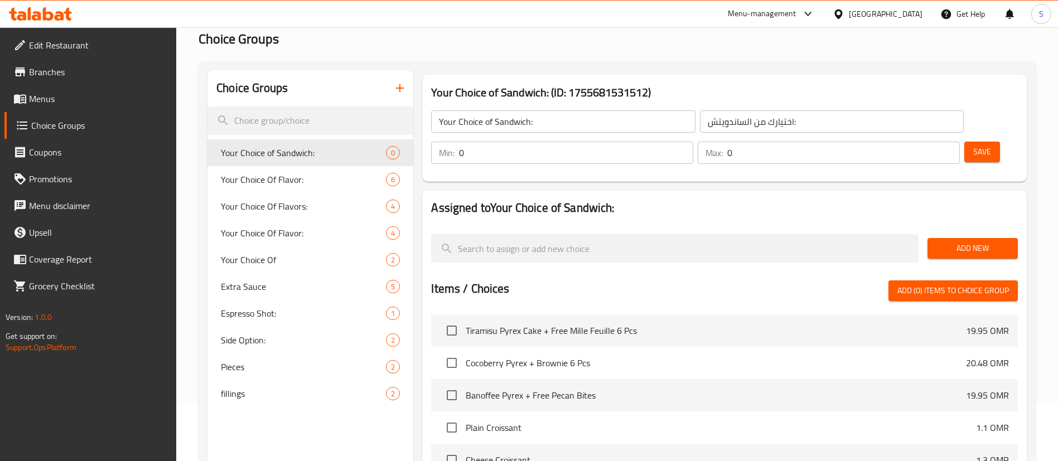
click at [969, 242] on span "Add New" at bounding box center [972, 249] width 73 height 14
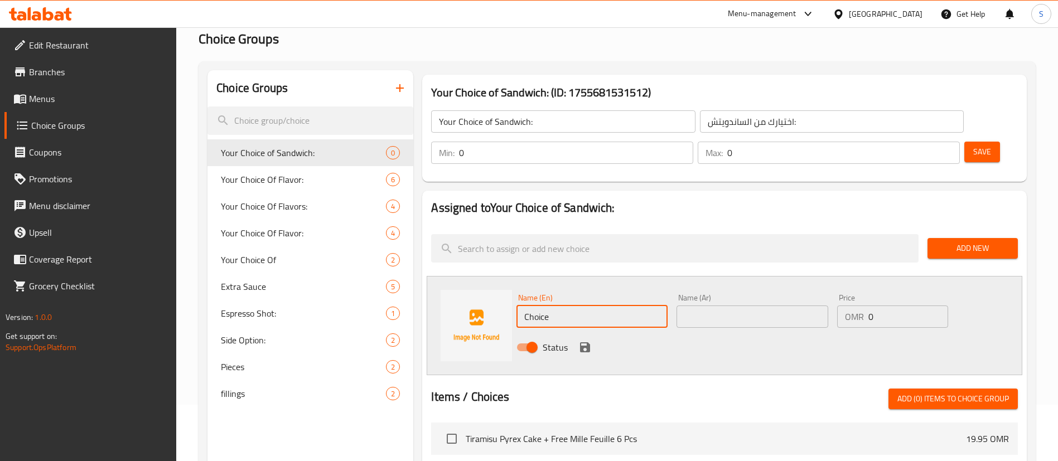
click at [588, 306] on input "Choice" at bounding box center [591, 317] width 151 height 22
type input "Chicken Avocado"
click at [578, 341] on icon "save" at bounding box center [584, 347] width 13 height 13
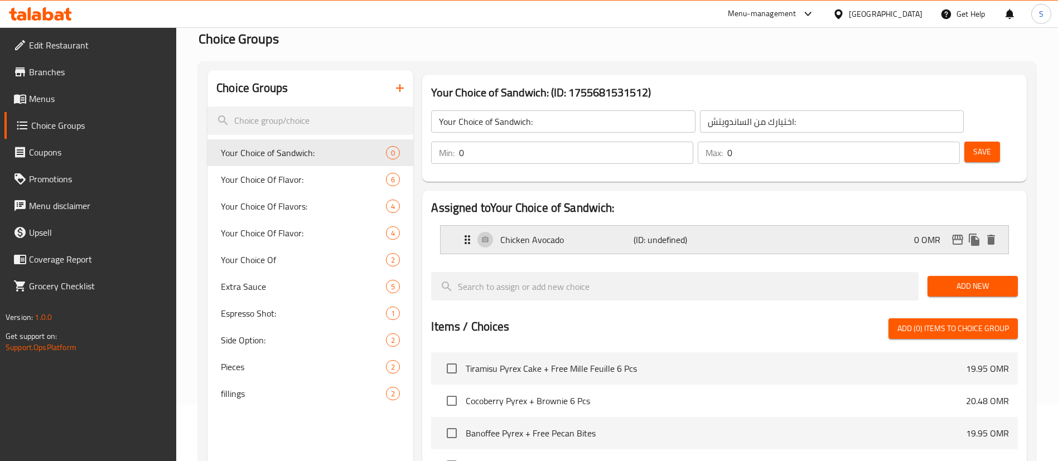
click at [765, 226] on div "Chicken Avocado (ID: undefined) 0 OMR" at bounding box center [728, 240] width 534 height 28
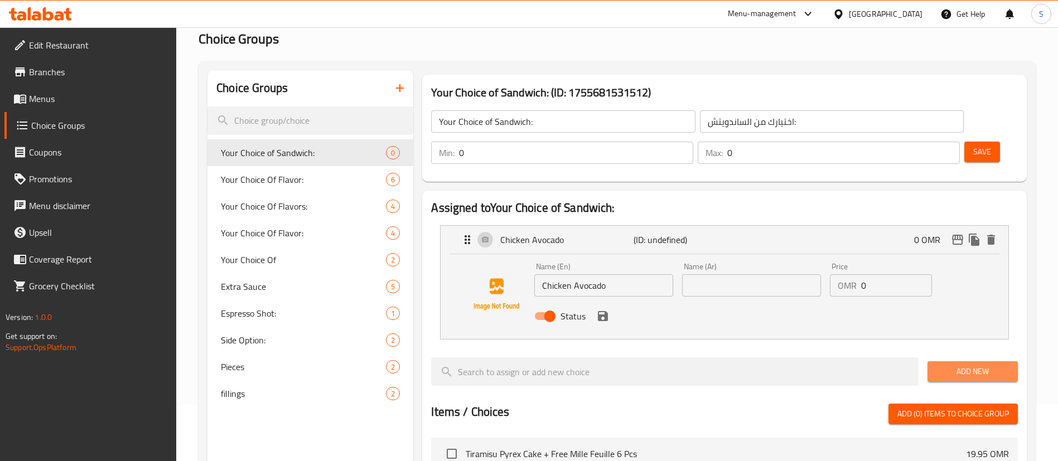
click at [950, 365] on span "Add New" at bounding box center [972, 372] width 73 height 14
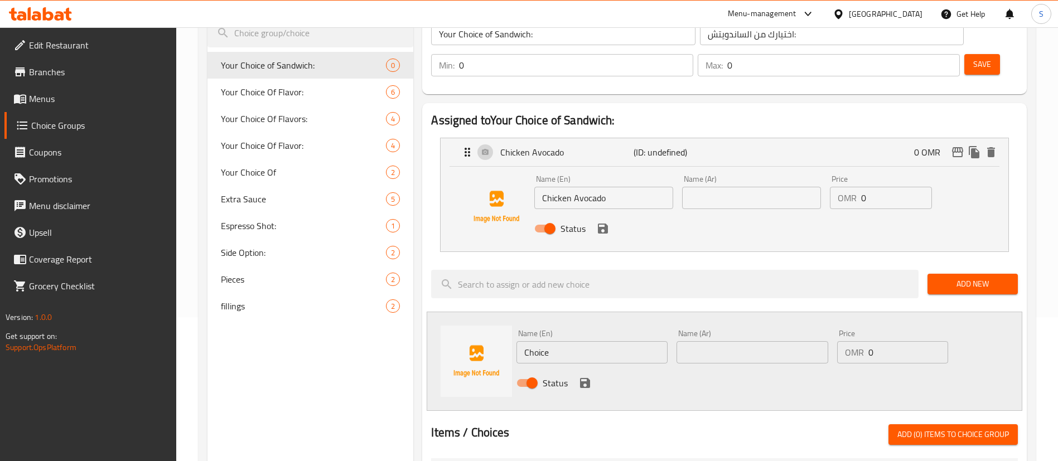
scroll to position [150, 0]
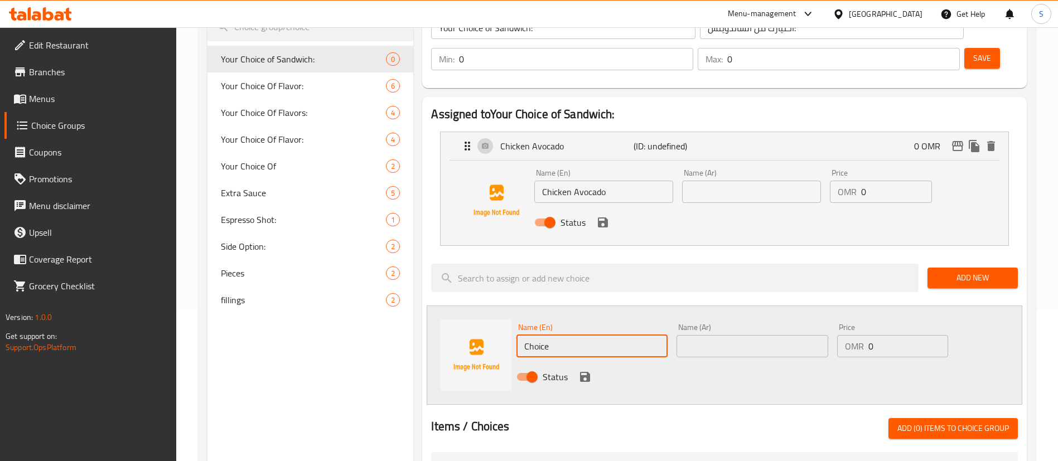
click at [589, 335] on input "Choice" at bounding box center [591, 346] width 151 height 22
type input "C"
type input "Scramble egg sriracha"
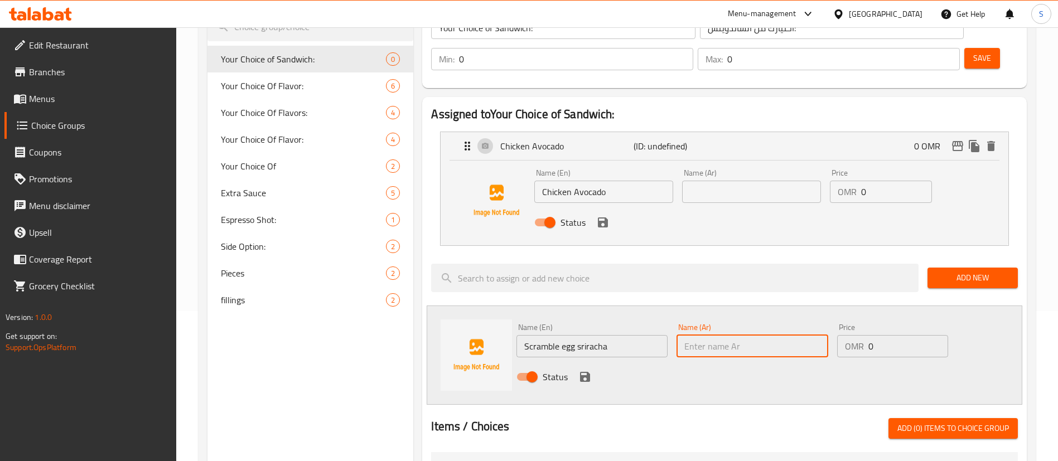
click at [685, 335] on input "text" at bounding box center [752, 346] width 151 height 22
click at [588, 372] on icon "save" at bounding box center [585, 377] width 10 height 10
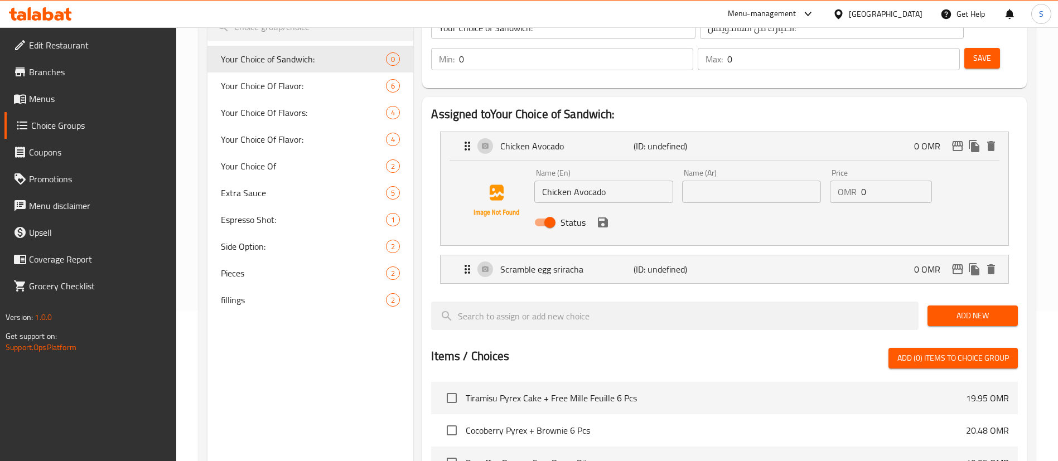
click at [965, 309] on span "Add New" at bounding box center [972, 316] width 73 height 14
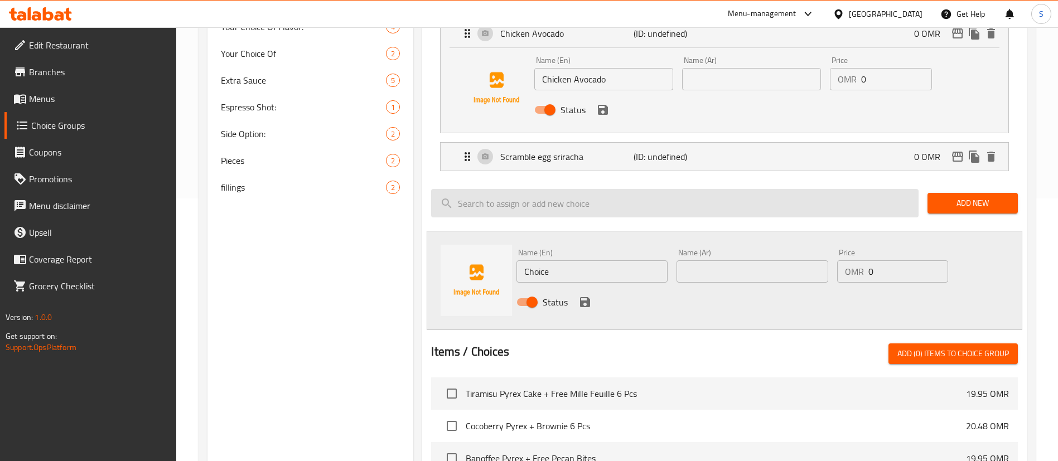
scroll to position [262, 0]
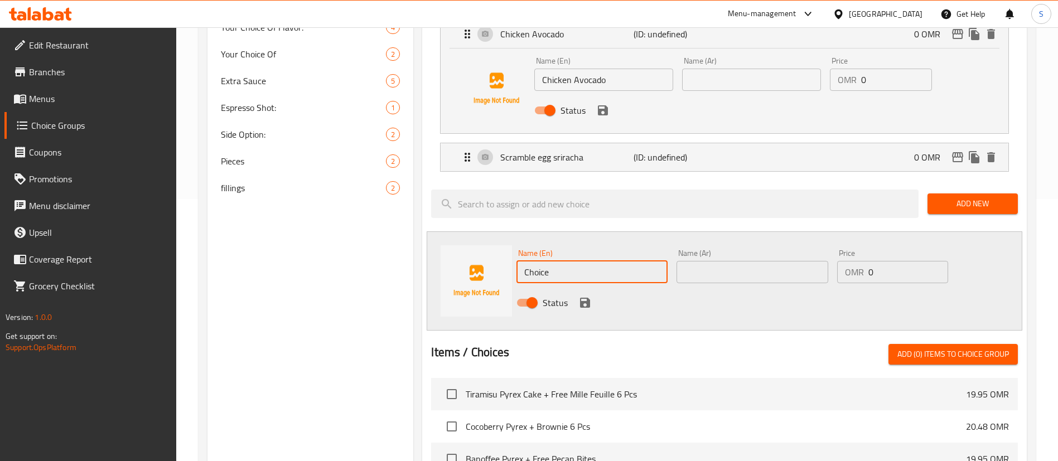
click at [631, 261] on input "Choice" at bounding box center [591, 272] width 151 height 22
type input "Halloumi Olive"
click at [587, 298] on icon "save" at bounding box center [585, 303] width 10 height 10
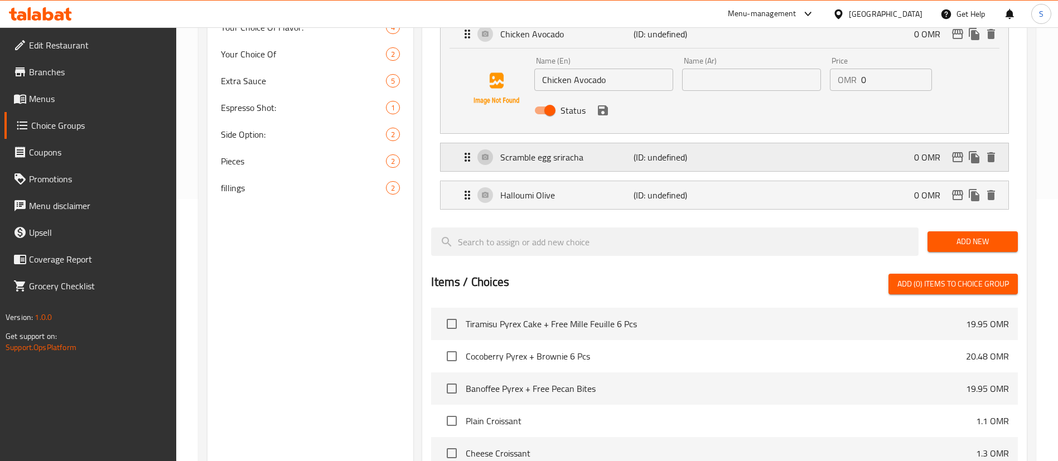
click at [672, 143] on div "Scramble egg sriracha (ID: undefined) 0 OMR" at bounding box center [728, 157] width 534 height 28
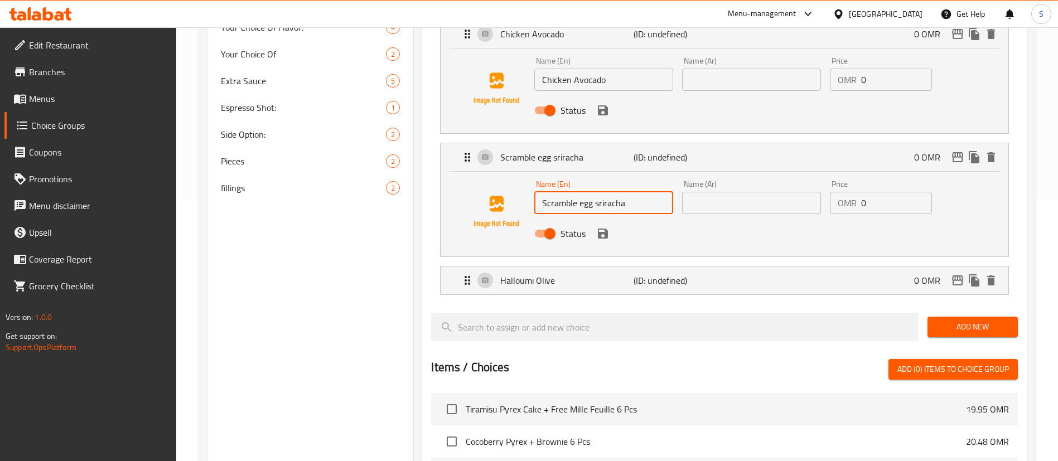
drag, startPoint x: 580, startPoint y: 171, endPoint x: 667, endPoint y: 173, distance: 86.5
click at [667, 192] on input "Scramble egg sriracha" at bounding box center [603, 203] width 139 height 22
click at [600, 229] on icon "save" at bounding box center [603, 234] width 10 height 10
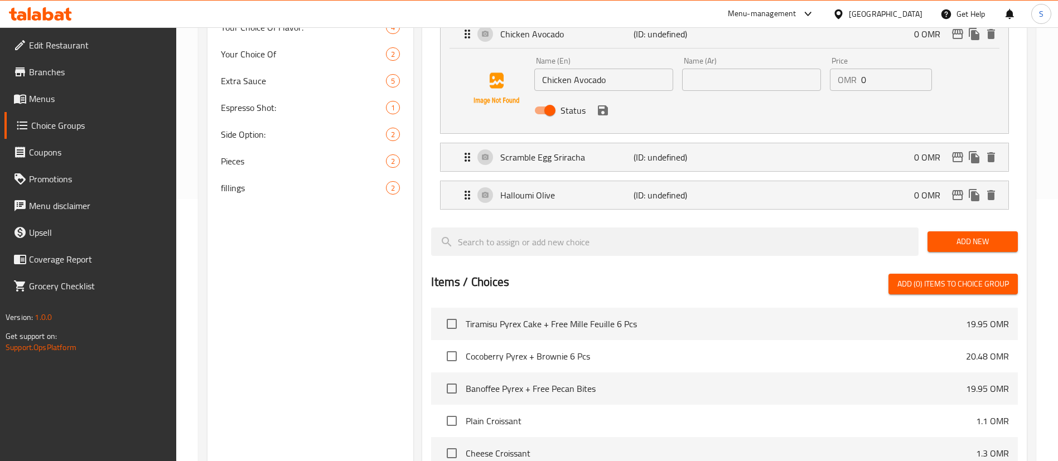
type input "Scramble Egg Sriracha"
click at [969, 235] on span "Add New" at bounding box center [972, 242] width 73 height 14
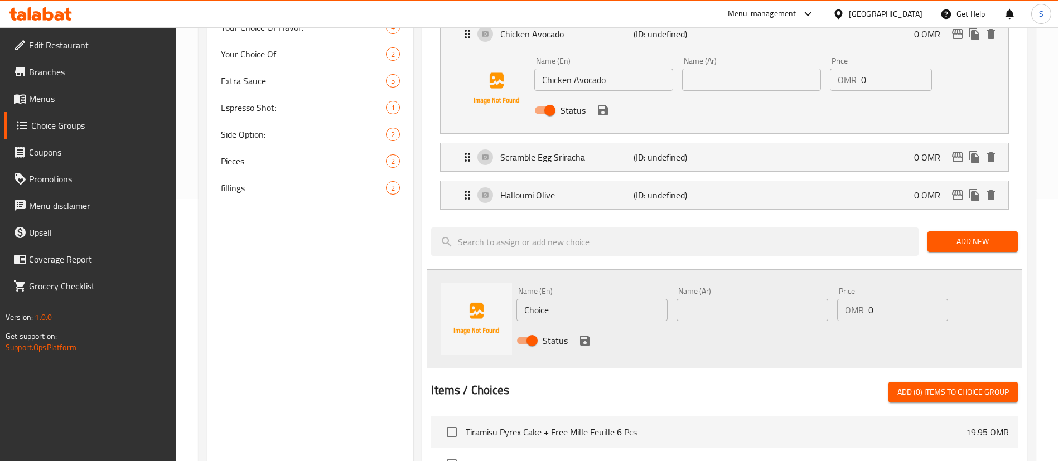
click at [568, 299] on input "Choice" at bounding box center [591, 310] width 151 height 22
type input "Creamy Chicken with Mushroom"
click at [587, 336] on icon "save" at bounding box center [585, 341] width 10 height 10
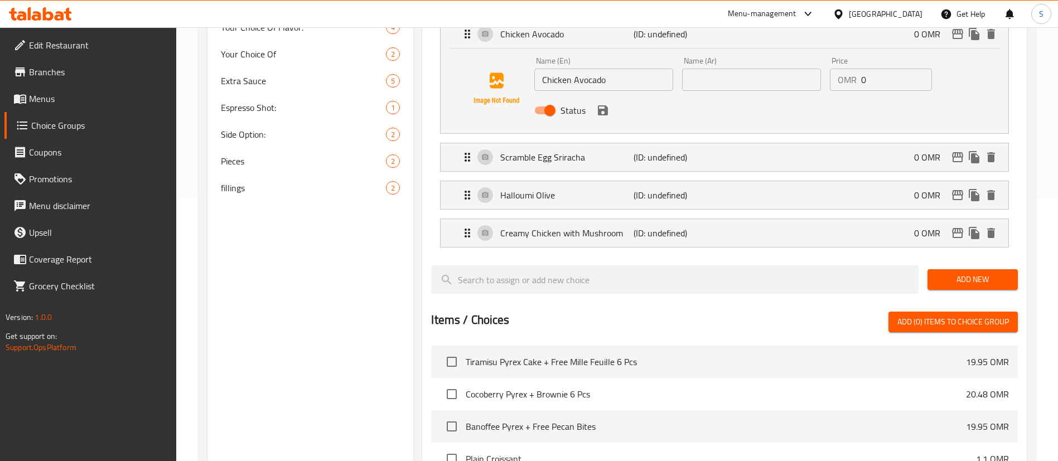
click at [970, 273] on span "Add New" at bounding box center [972, 280] width 73 height 14
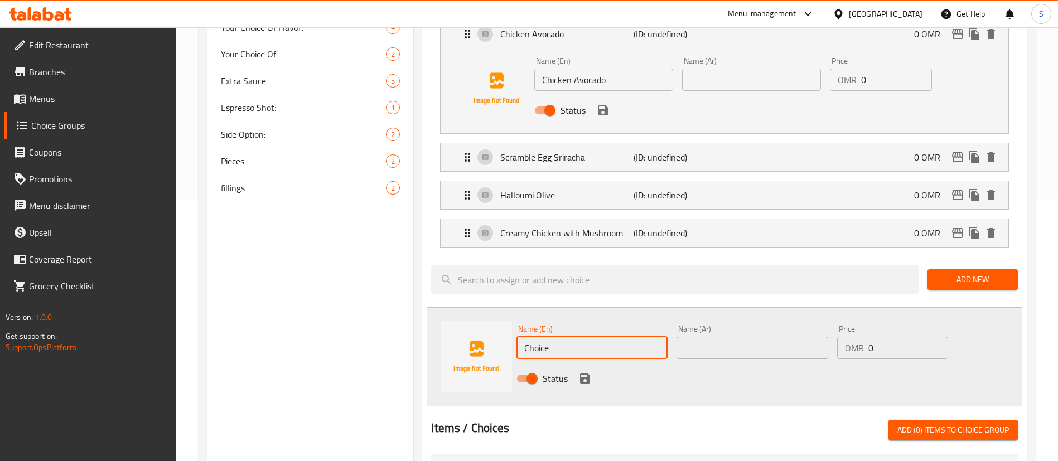
click at [576, 337] on input "Choice" at bounding box center [591, 348] width 151 height 22
click at [561, 337] on input "Mix Grill vegetables with Pesto" at bounding box center [591, 348] width 151 height 22
type input "Mix Grill Vegetables with Pesto"
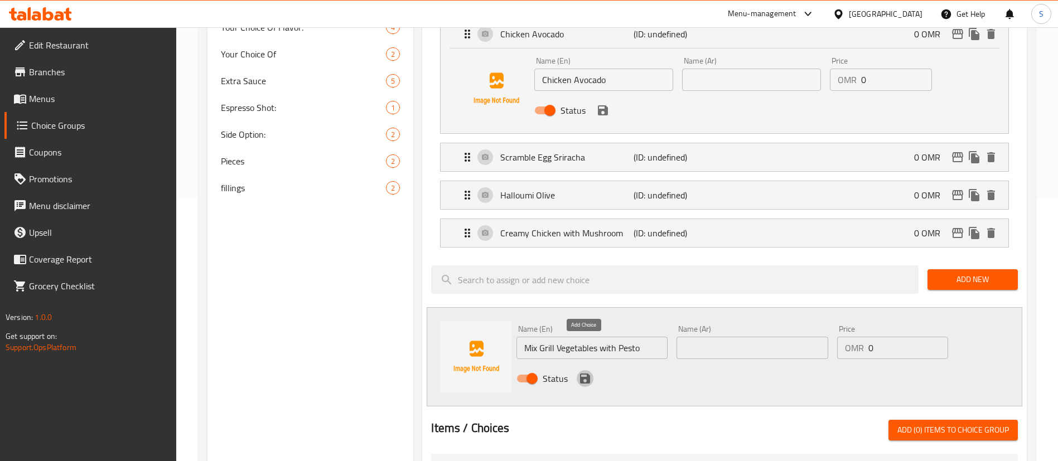
click at [586, 374] on icon "save" at bounding box center [585, 379] width 10 height 10
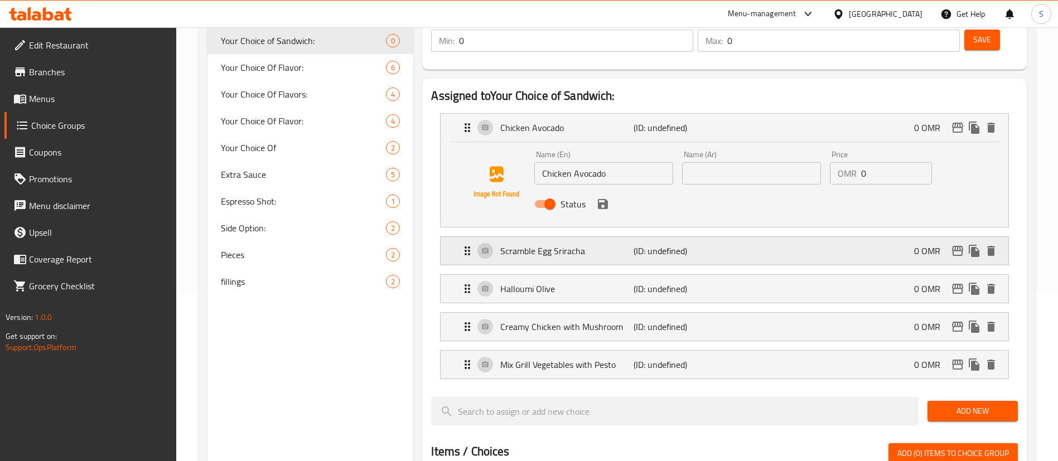
scroll to position [152, 0]
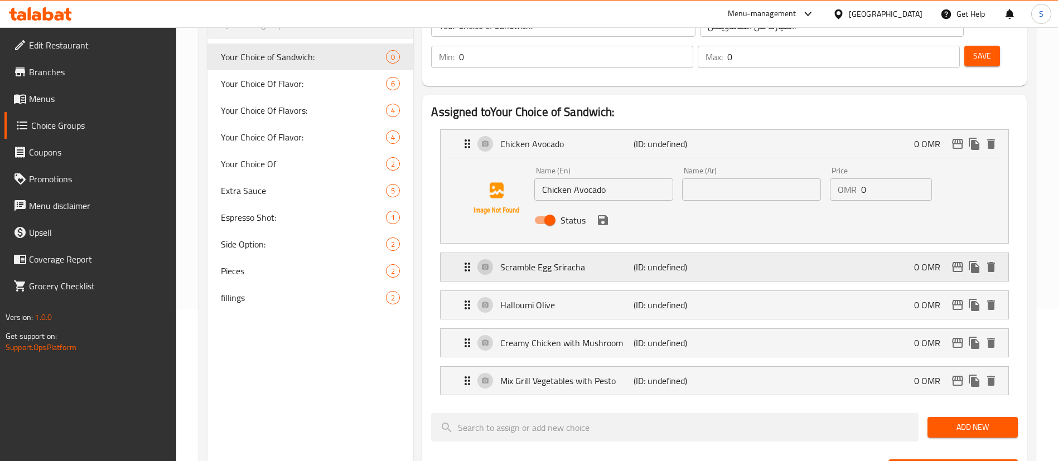
click at [708, 253] on div "Scramble Egg Sriracha (ID: undefined) 0 OMR" at bounding box center [728, 267] width 534 height 28
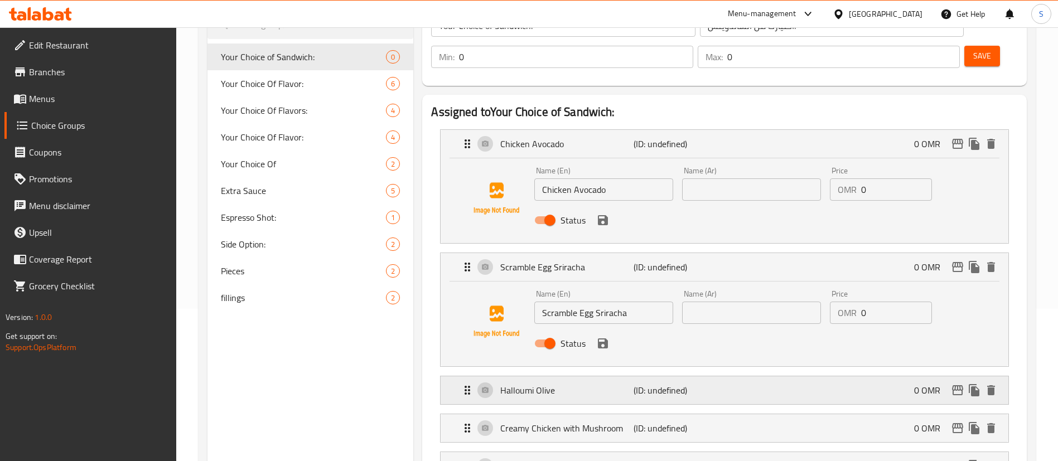
click at [747, 376] on div "Halloumi Olive (ID: undefined) 0 OMR" at bounding box center [728, 390] width 534 height 28
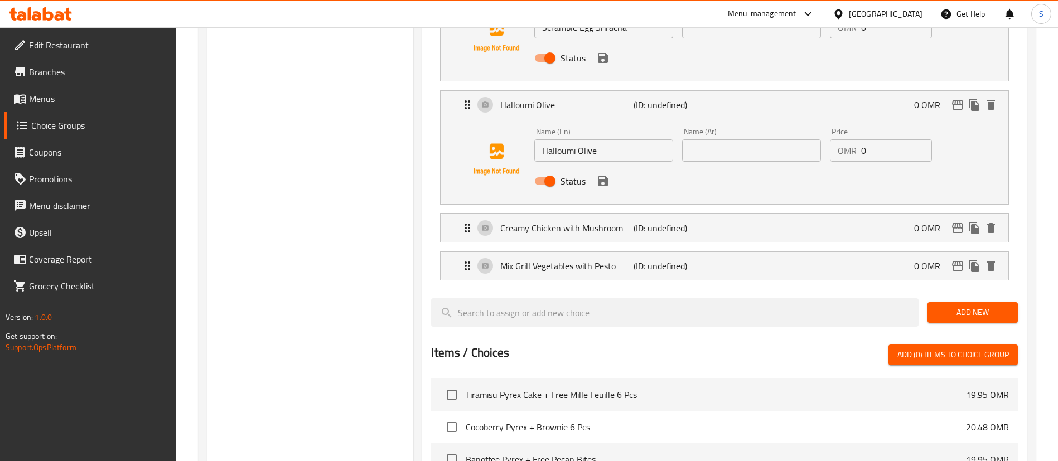
scroll to position [458, 0]
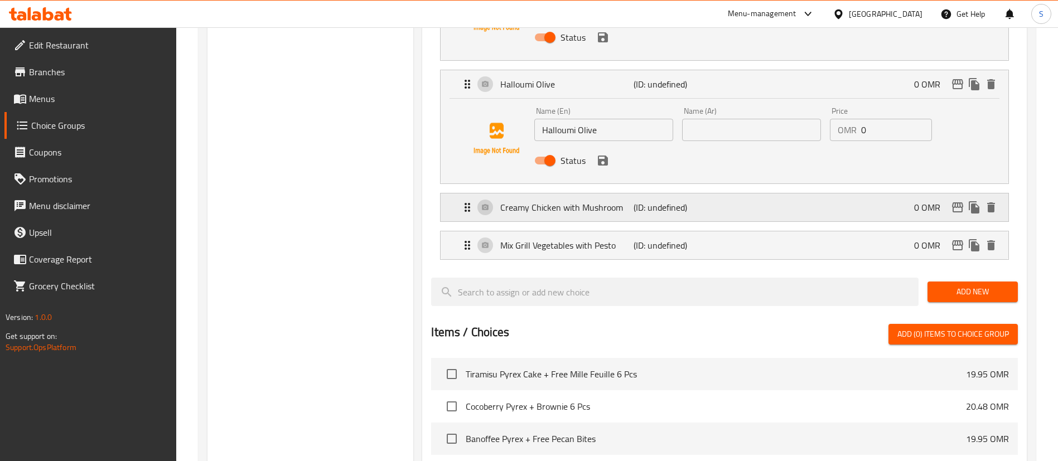
click at [673, 201] on p "(ID: undefined)" at bounding box center [678, 207] width 89 height 13
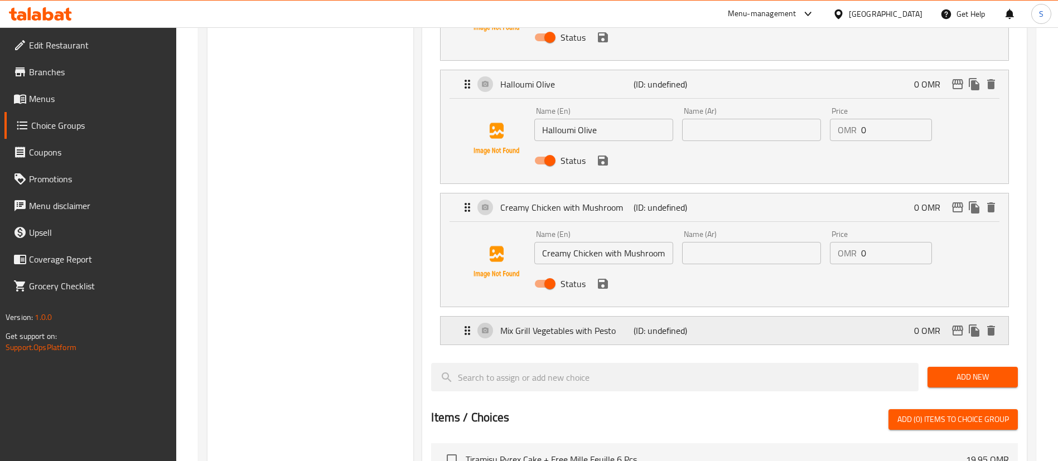
click at [716, 324] on p "(ID: undefined)" at bounding box center [678, 330] width 89 height 13
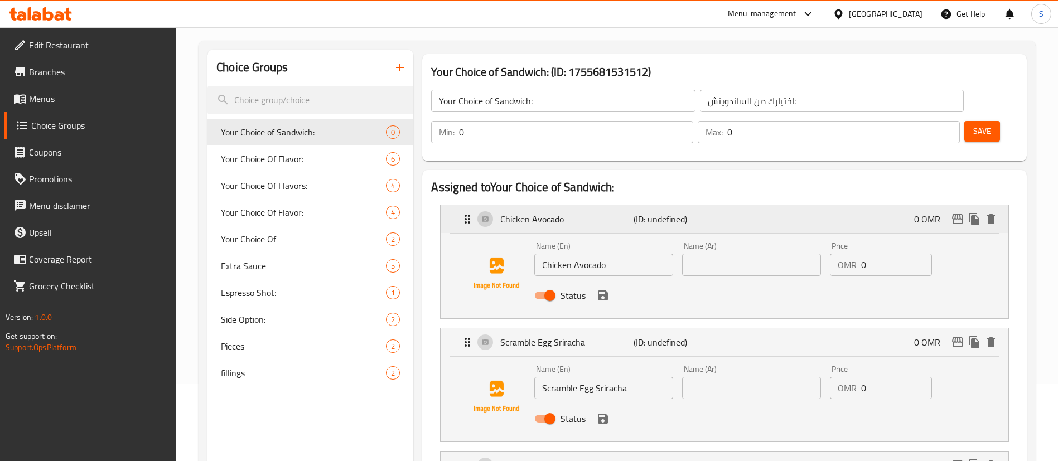
scroll to position [87, 0]
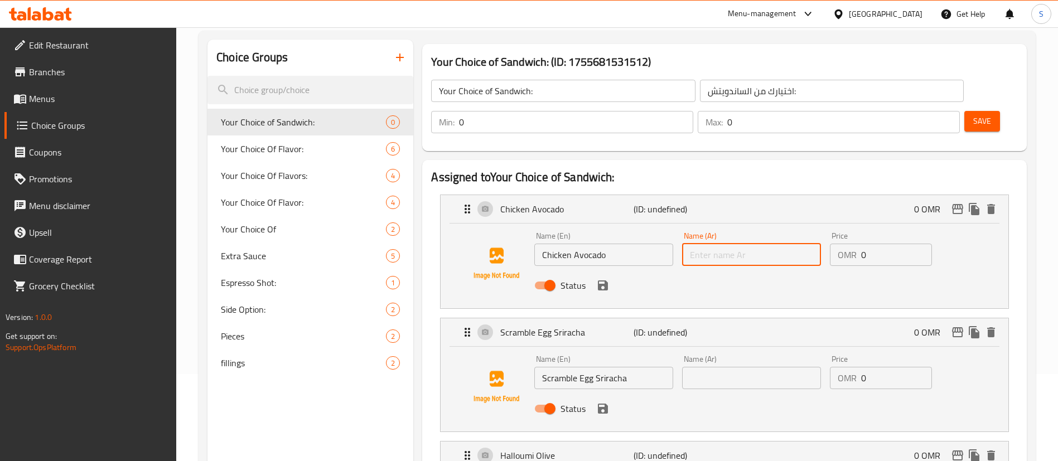
click at [734, 244] on input "text" at bounding box center [751, 255] width 139 height 22
click at [603, 281] on icon "save" at bounding box center [603, 286] width 10 height 10
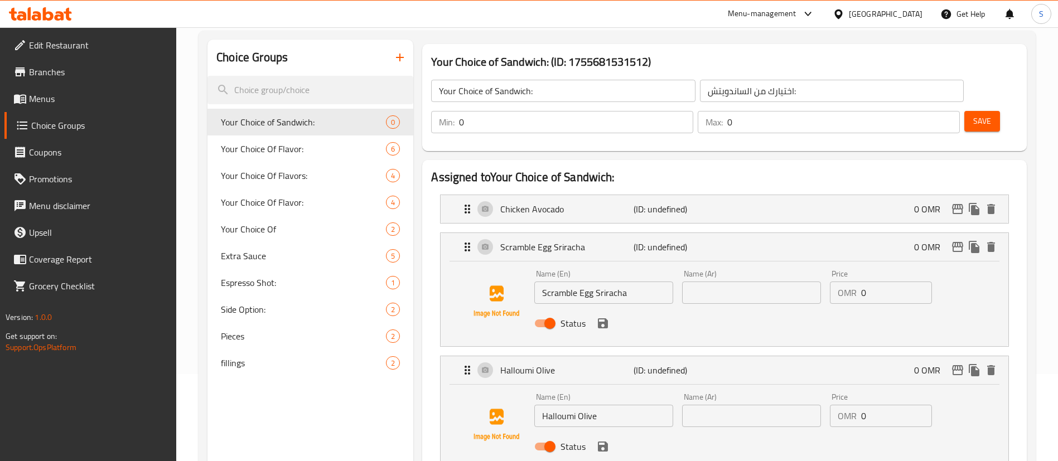
type input "دجاج مع افوكادو"
click at [722, 282] on input "text" at bounding box center [751, 293] width 139 height 22
click at [602, 318] on icon "save" at bounding box center [603, 323] width 10 height 10
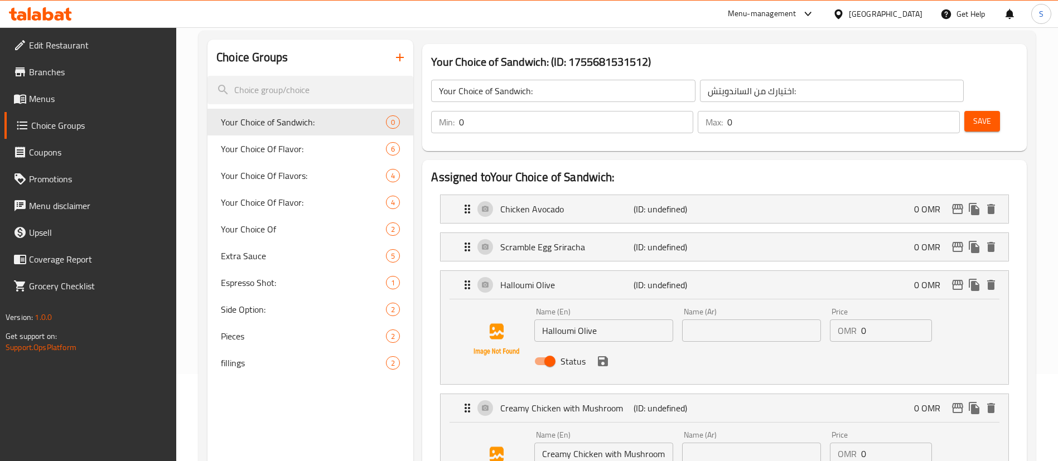
type input "بيض مع صوص سيراتشا"
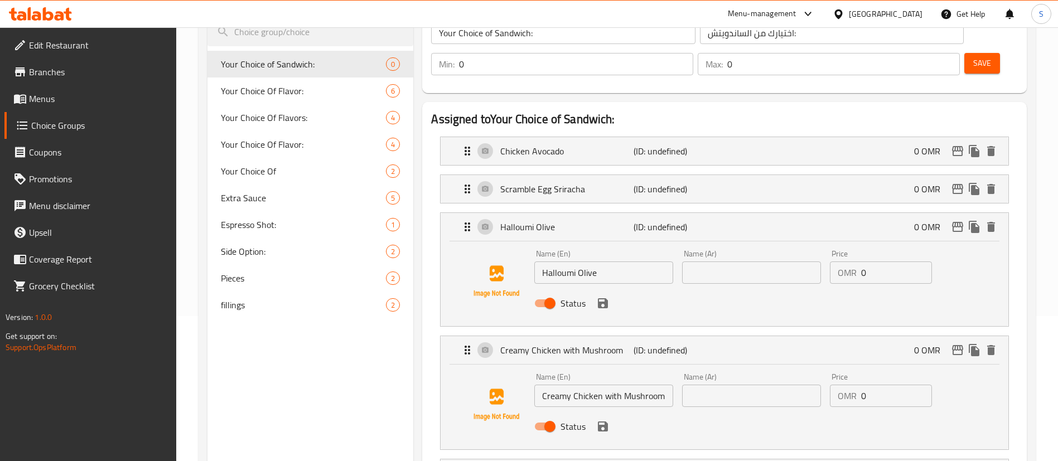
scroll to position [151, 0]
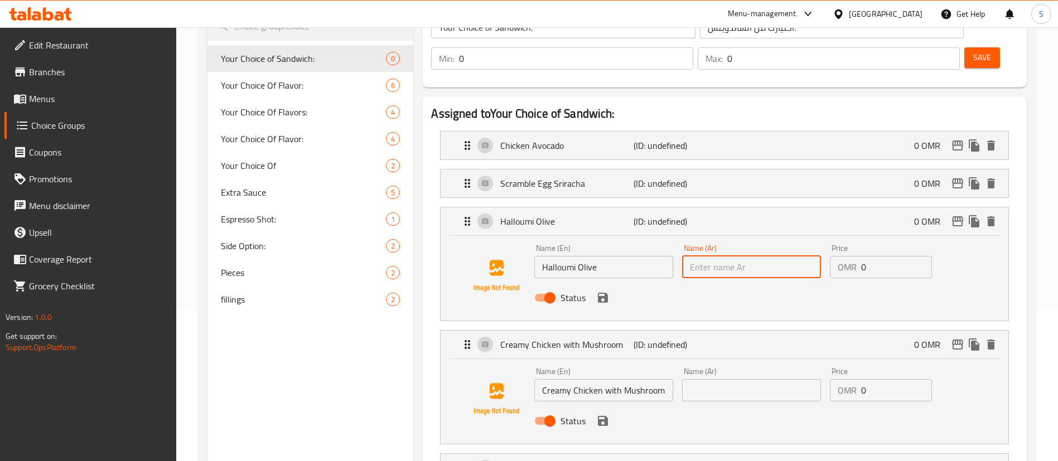
click at [733, 256] on input "text" at bounding box center [751, 267] width 139 height 22
click at [605, 293] on icon "save" at bounding box center [603, 298] width 10 height 10
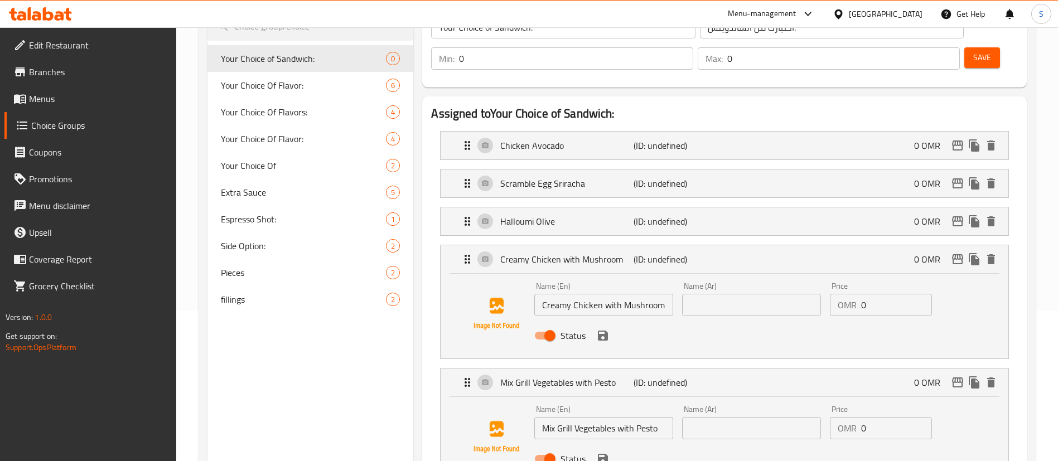
type input "حلومي مع [PERSON_NAME]"
click at [747, 294] on input "text" at bounding box center [751, 305] width 139 height 22
click at [601, 331] on icon "save" at bounding box center [603, 336] width 10 height 10
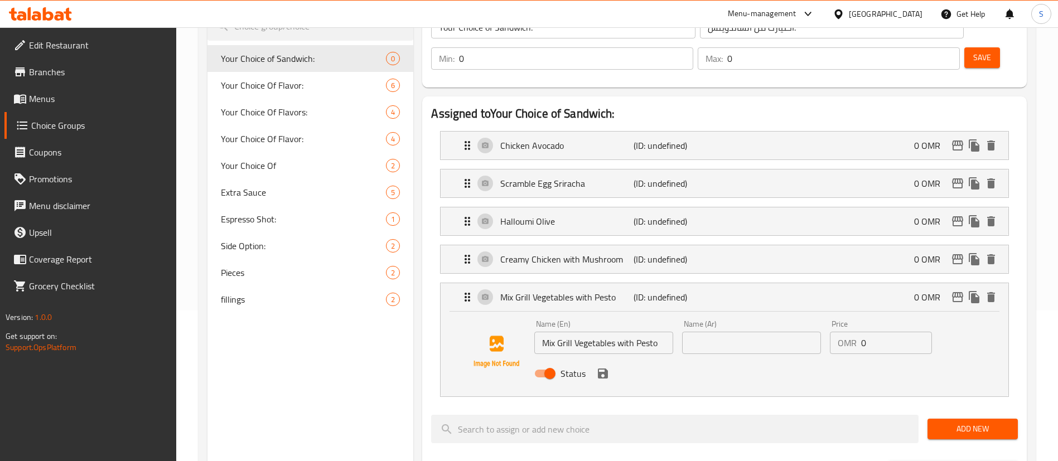
type input "دجاج مع [PERSON_NAME]"
drag, startPoint x: 730, startPoint y: 315, endPoint x: 748, endPoint y: 316, distance: 18.5
click at [730, 332] on input "text" at bounding box center [751, 343] width 139 height 22
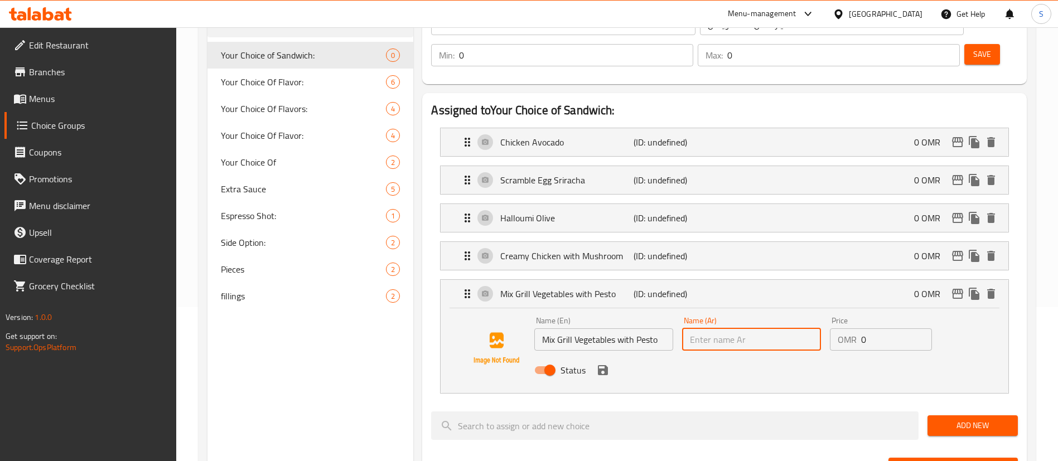
scroll to position [153, 0]
click at [571, 329] on input "Mix Grill Vegetables with Pesto" at bounding box center [603, 340] width 139 height 22
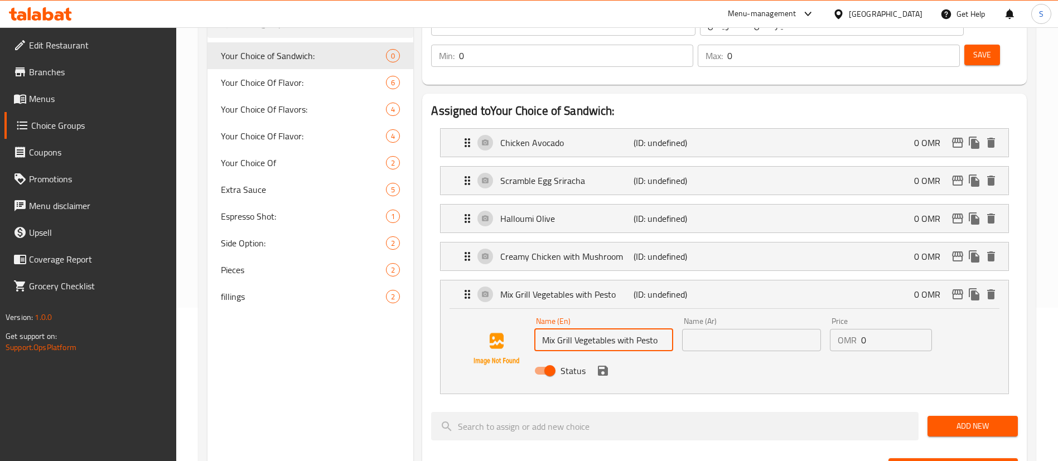
click at [571, 329] on input "Mix Grill Vegetables with Pesto" at bounding box center [603, 340] width 139 height 22
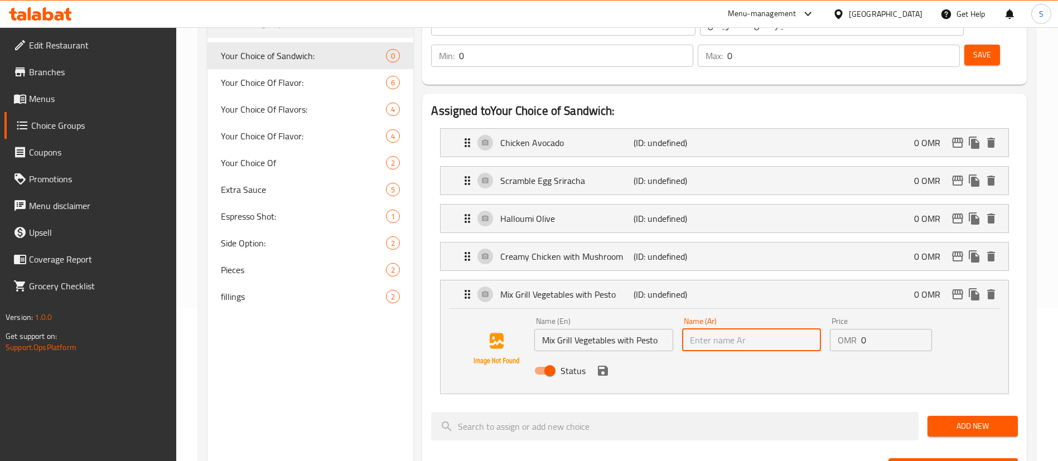
click at [748, 329] on input "text" at bounding box center [751, 340] width 139 height 22
paste input "خضروات مشوية مشكلة مع البيستو"
click at [739, 329] on input "خضروات مشوية مشكلة مع البيستو" at bounding box center [751, 340] width 139 height 22
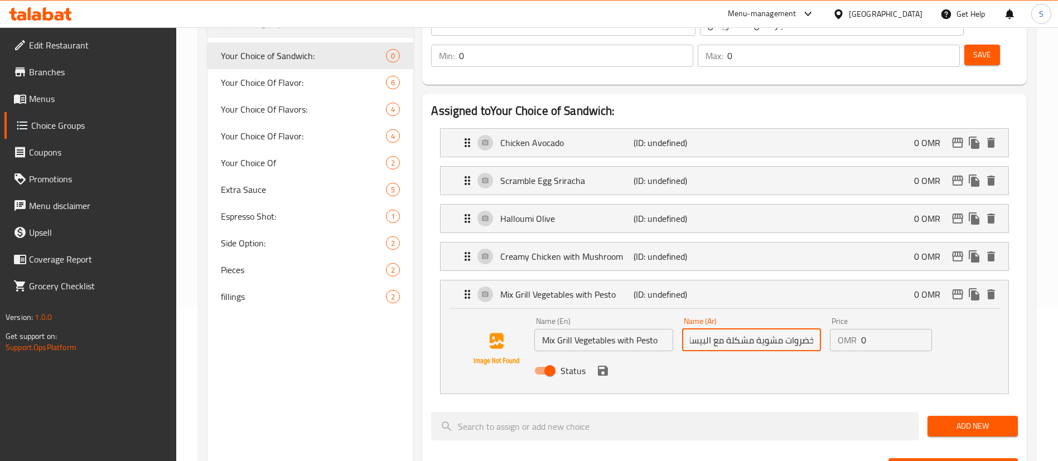
scroll to position [0, 0]
drag, startPoint x: 711, startPoint y: 307, endPoint x: 717, endPoint y: 309, distance: 5.8
click at [717, 329] on input "خضروات مشوية مشكلة مع البيستو" at bounding box center [751, 340] width 139 height 22
click at [607, 366] on icon "save" at bounding box center [603, 371] width 10 height 10
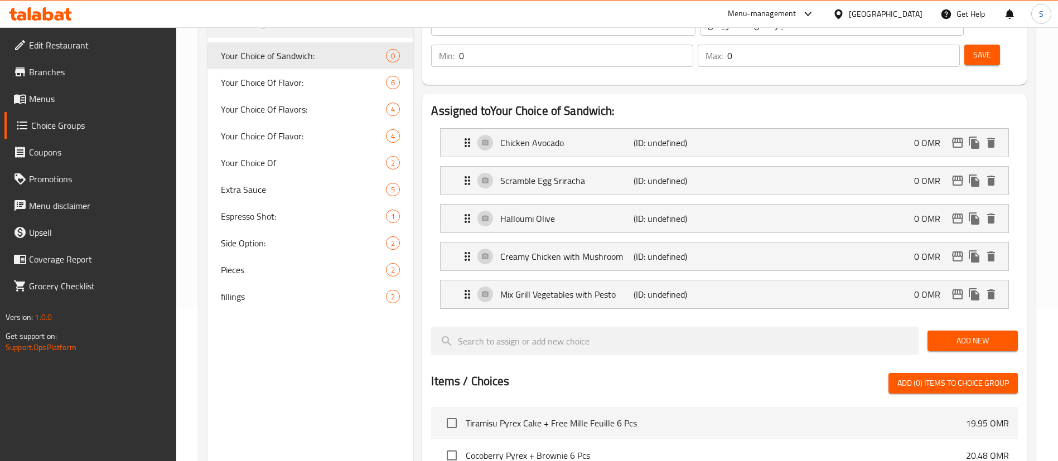
type input "خضروات مشوية مشكلة مع بيستو"
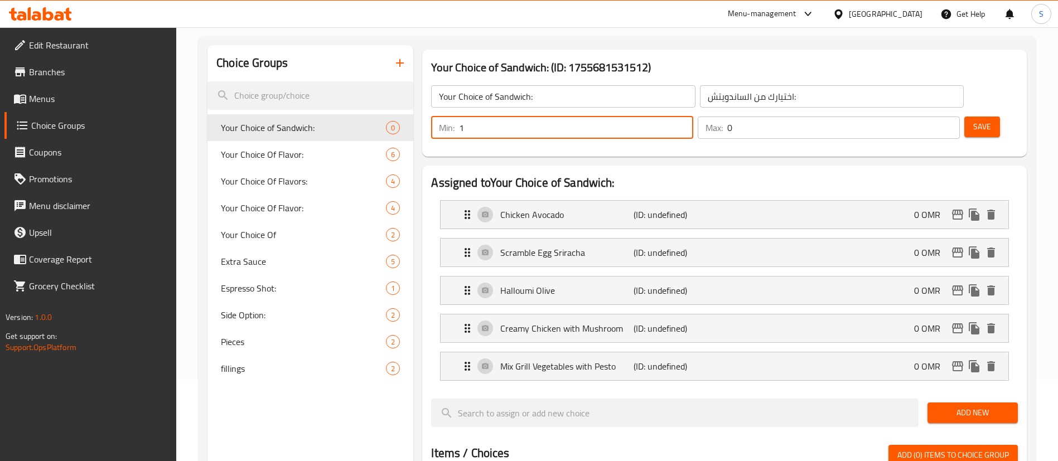
type input "1"
click at [693, 117] on input "1" at bounding box center [576, 128] width 234 height 22
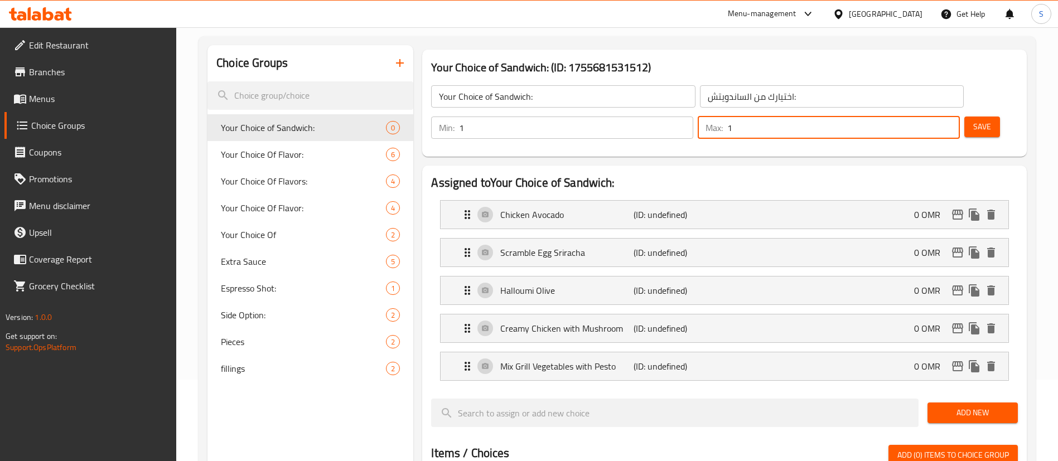
click at [928, 117] on input "1" at bounding box center [843, 128] width 233 height 22
type input "2"
click at [930, 117] on input "2" at bounding box center [843, 128] width 233 height 22
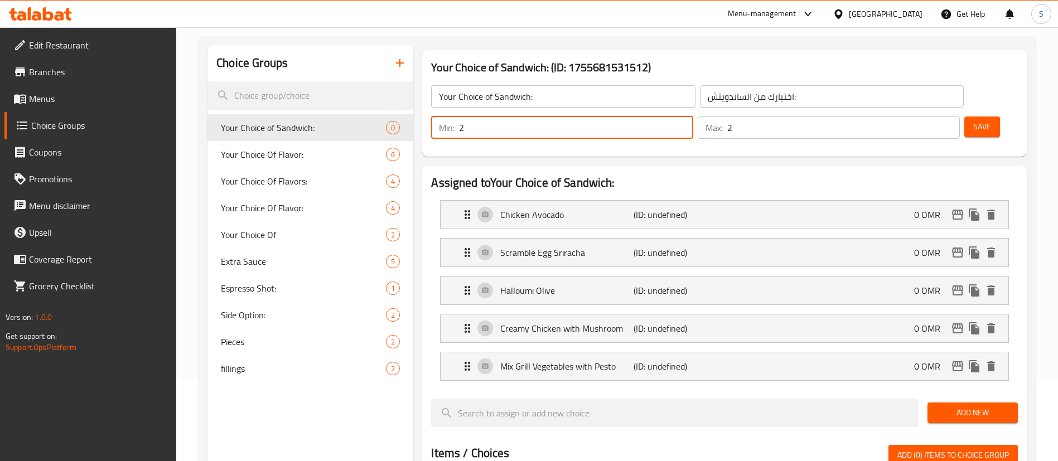
type input "2"
click at [693, 117] on input "2" at bounding box center [576, 128] width 234 height 22
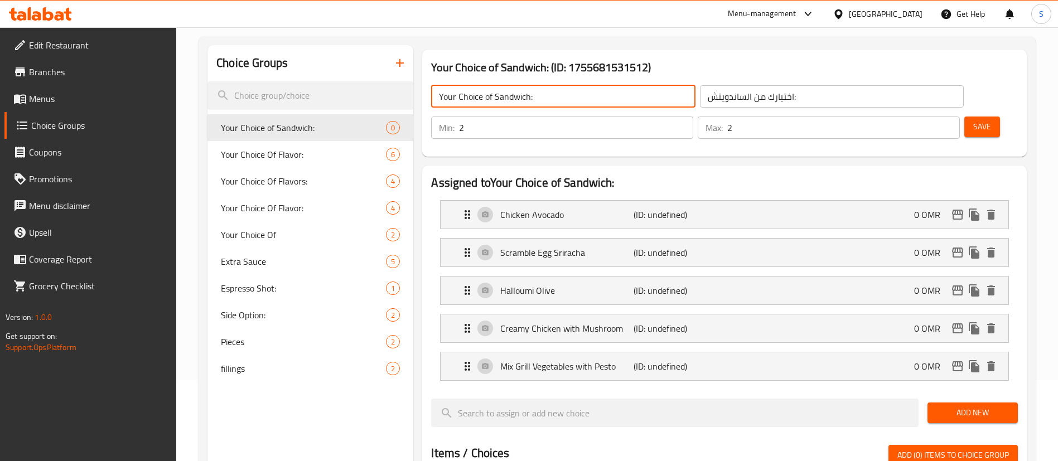
click at [529, 95] on input "Your Choice of Sandwich:" at bounding box center [563, 96] width 264 height 22
click at [663, 360] on p "(ID: undefined)" at bounding box center [678, 366] width 89 height 13
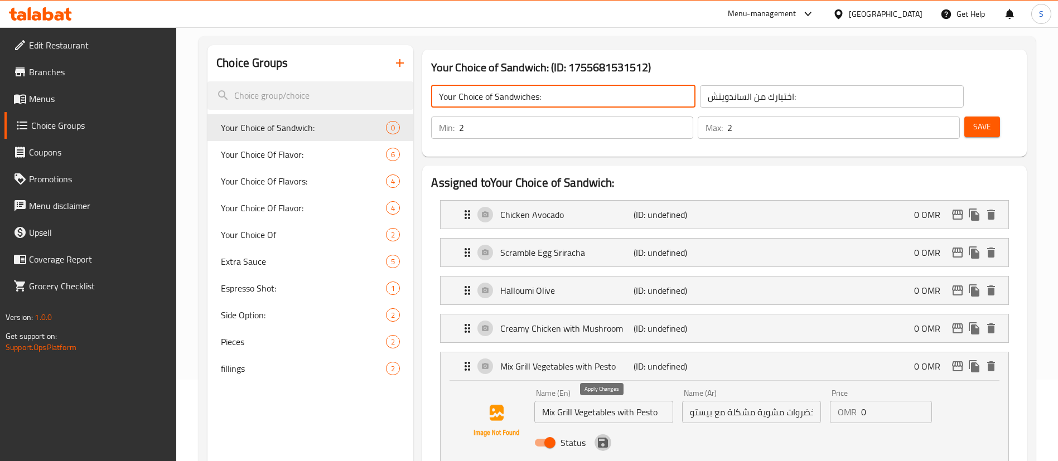
click at [605, 438] on icon "save" at bounding box center [603, 443] width 10 height 10
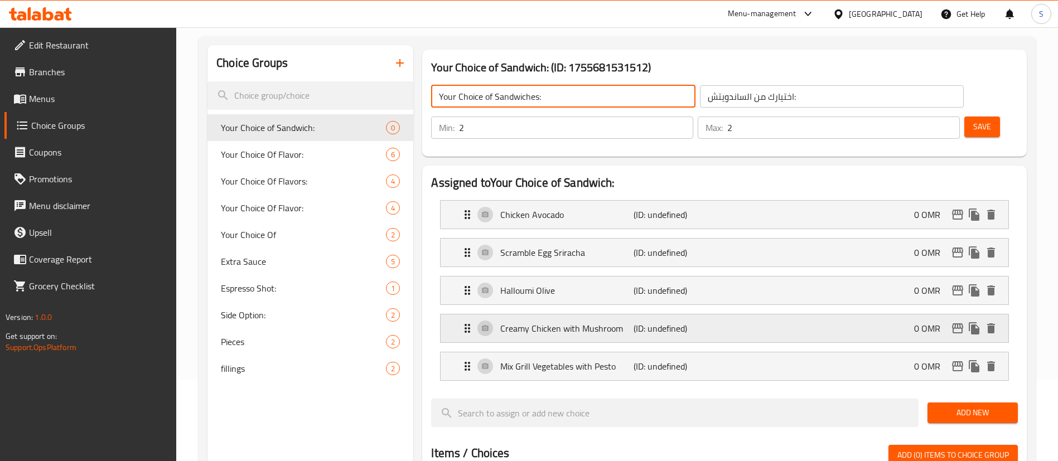
click at [571, 322] on p "Creamy Chicken with Mushroom" at bounding box center [566, 328] width 133 height 13
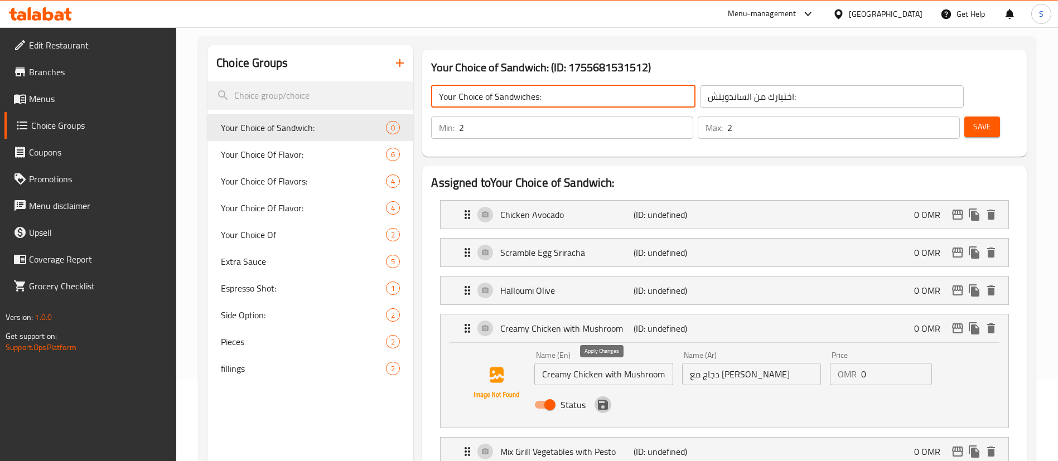
click at [605, 400] on icon "save" at bounding box center [603, 405] width 10 height 10
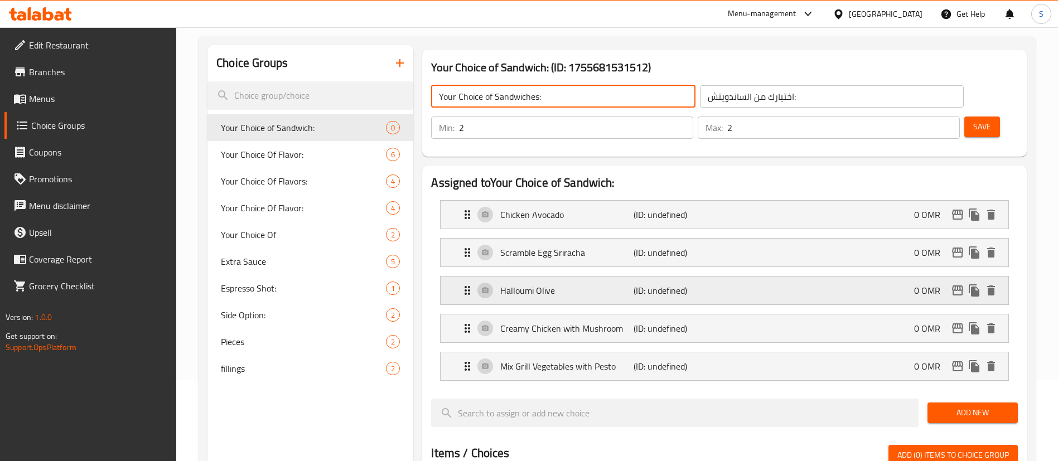
click at [566, 284] on p "Halloumi Olive" at bounding box center [566, 290] width 133 height 13
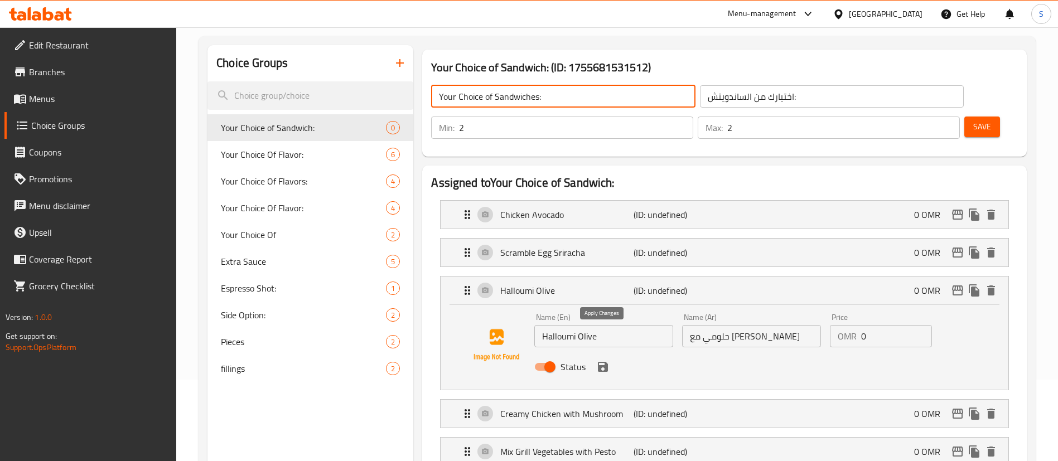
click at [601, 360] on icon "save" at bounding box center [602, 366] width 13 height 13
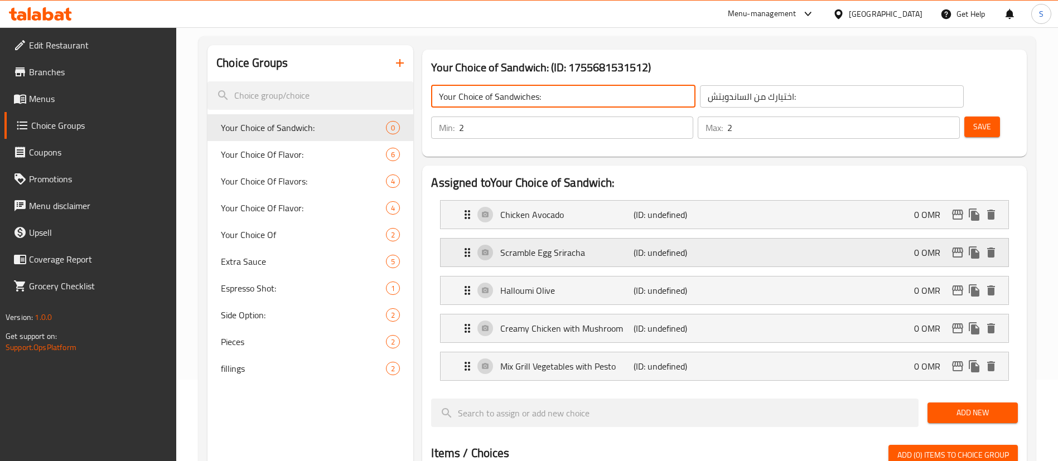
click at [581, 246] on p "Scramble Egg Sriracha" at bounding box center [566, 252] width 133 height 13
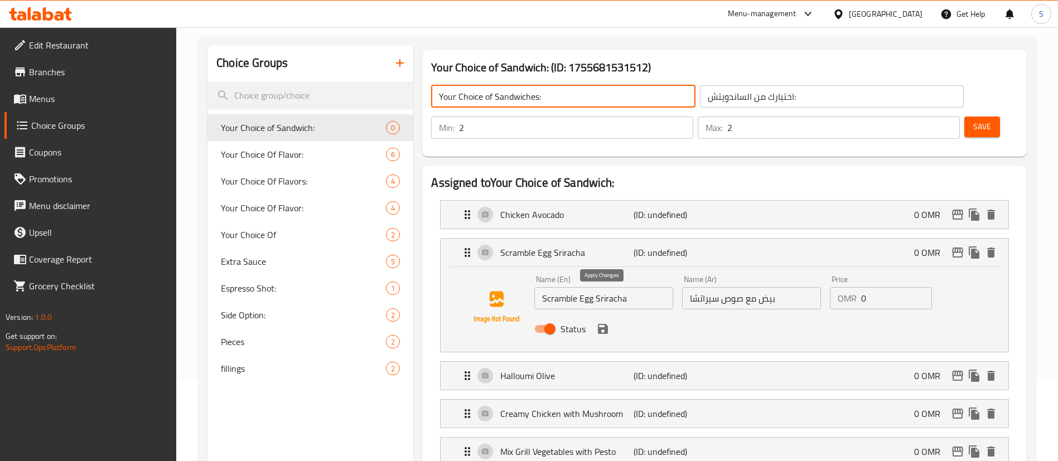
click at [606, 324] on icon "save" at bounding box center [603, 329] width 10 height 10
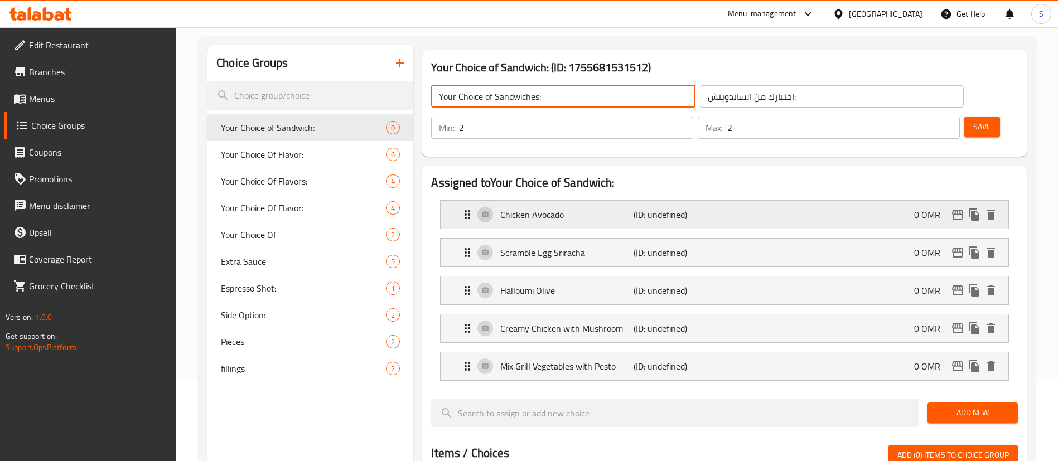
click at [587, 208] on p "Chicken Avocado" at bounding box center [566, 214] width 133 height 13
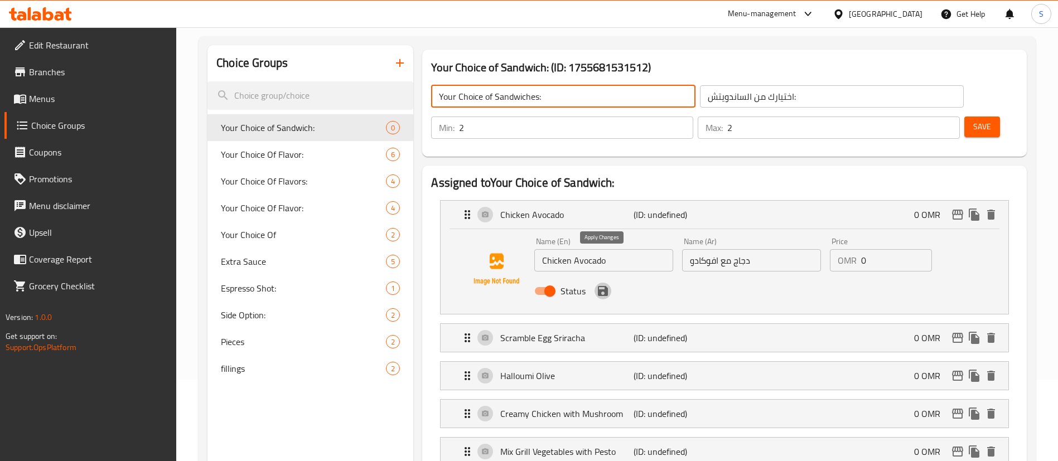
click at [605, 286] on icon "save" at bounding box center [603, 291] width 10 height 10
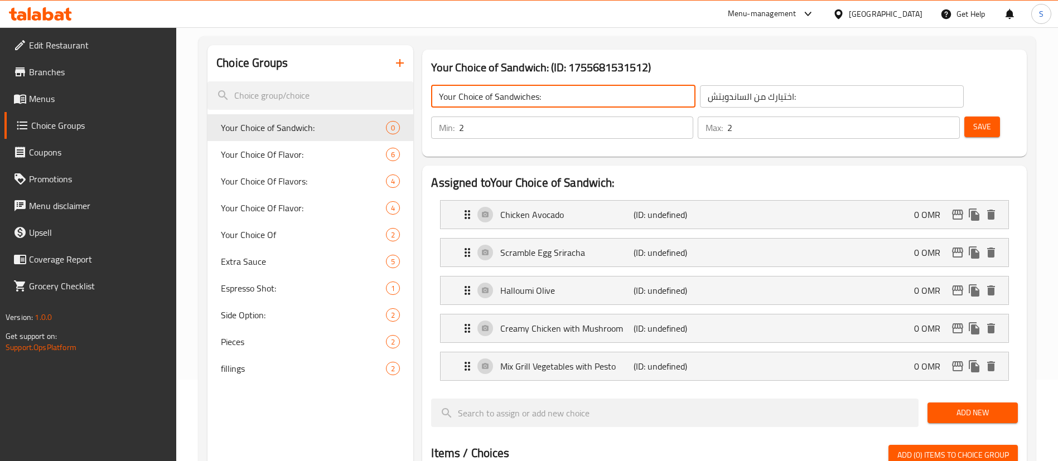
type input "Your Choice of Sandwiches:"
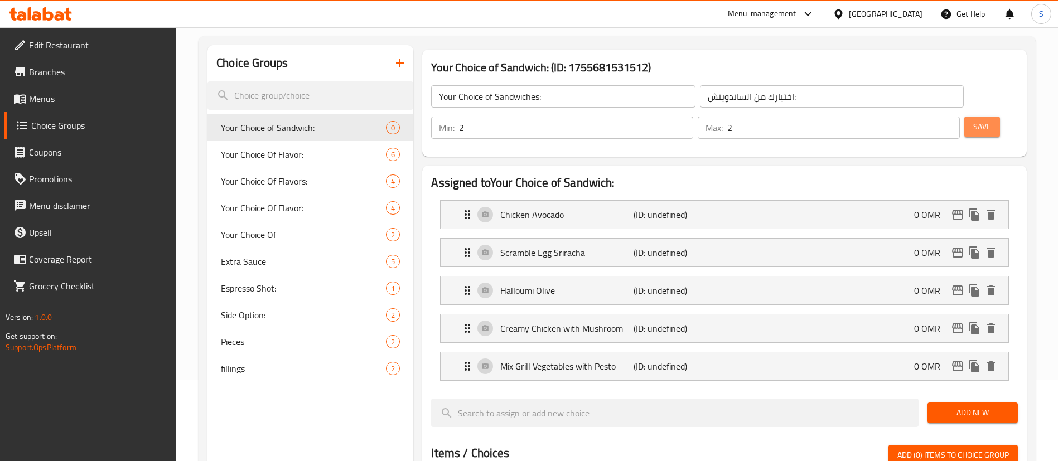
click at [973, 120] on span "Save" at bounding box center [982, 127] width 18 height 14
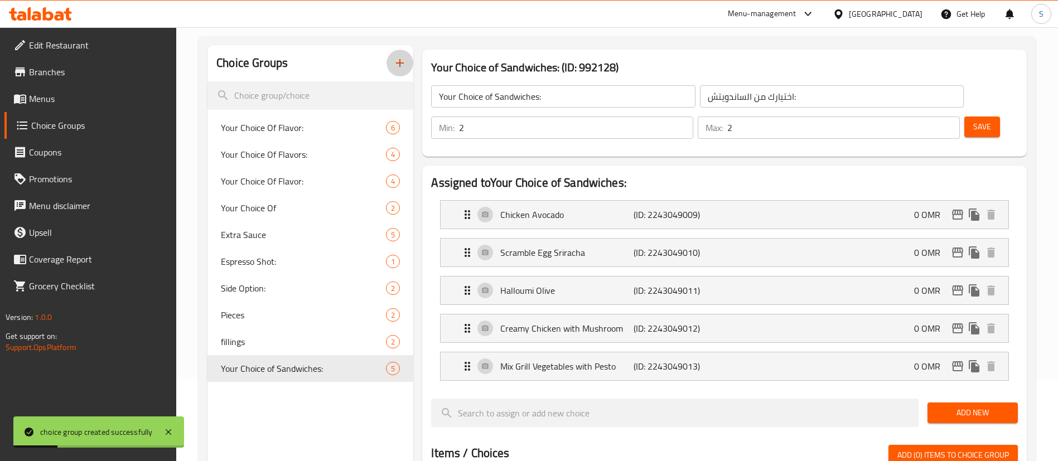
click at [401, 64] on icon "button" at bounding box center [399, 62] width 13 height 13
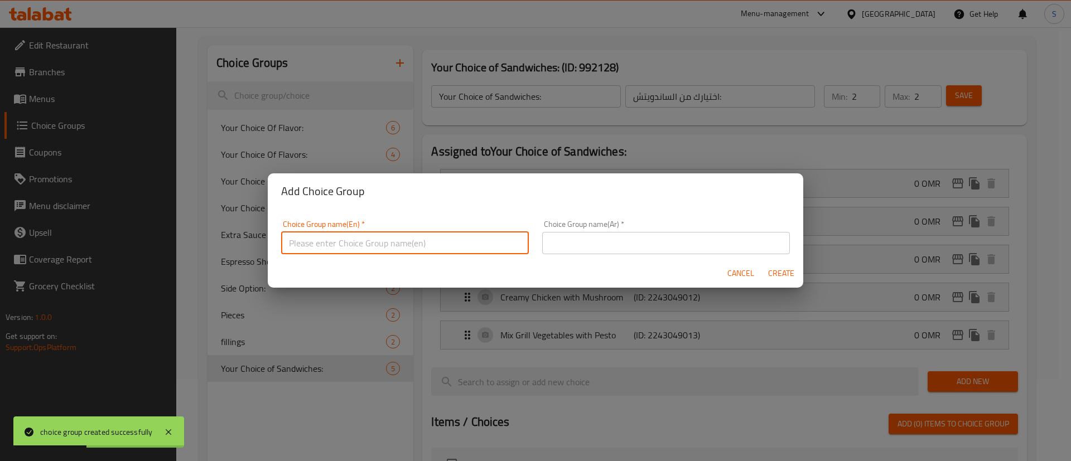
click at [345, 250] on input "text" at bounding box center [405, 243] width 248 height 22
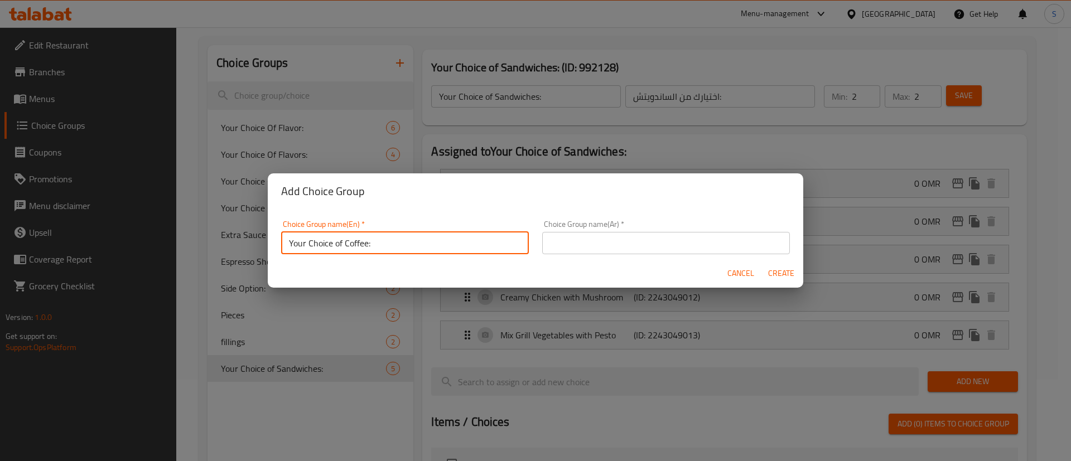
click at [345, 250] on input "Your Choice of Coffee:" at bounding box center [405, 243] width 248 height 22
type input "Your Choice of Coffee:"
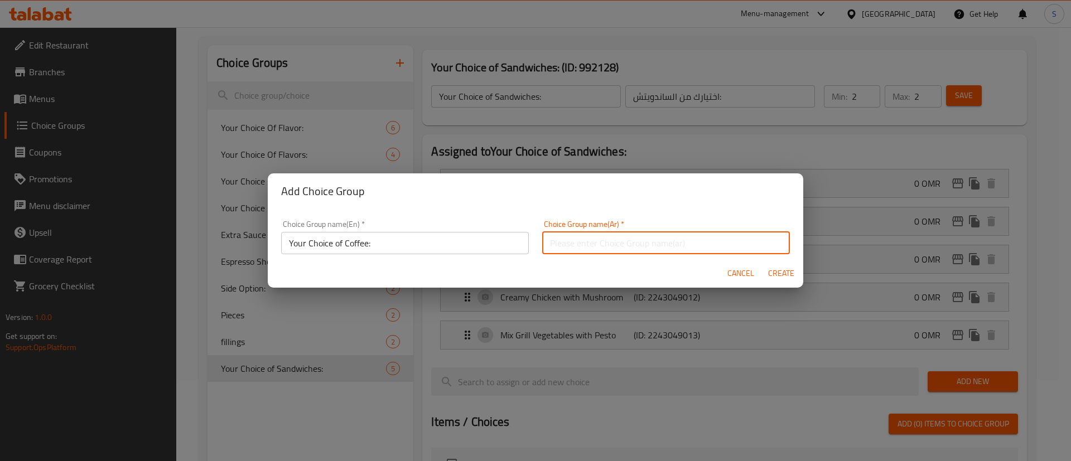
click at [575, 236] on input "text" at bounding box center [666, 243] width 248 height 22
paste input "اختيارك من القهوة:"
type input "اختيارك من القهوة:"
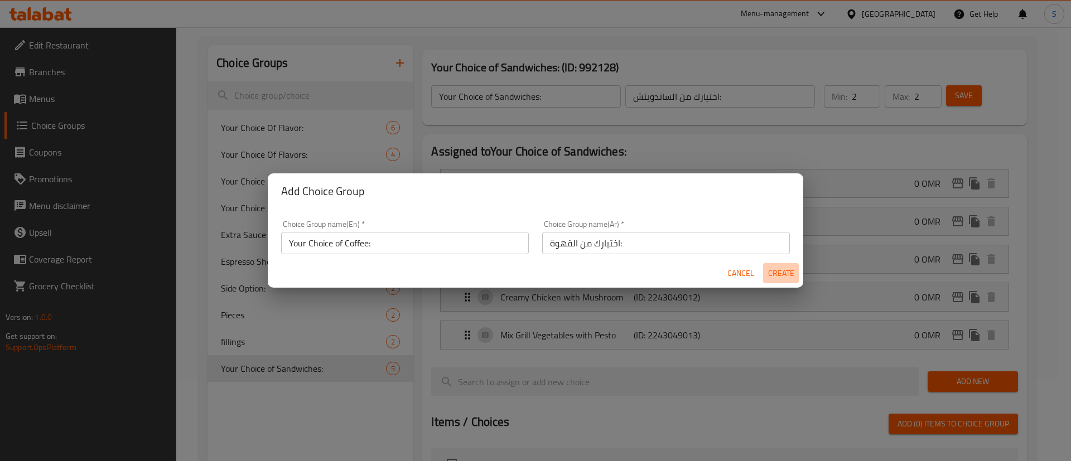
click at [780, 272] on span "Create" at bounding box center [780, 274] width 27 height 14
type input "Your Choice of Coffee:"
type input "اختيارك من القهوة:"
type input "0"
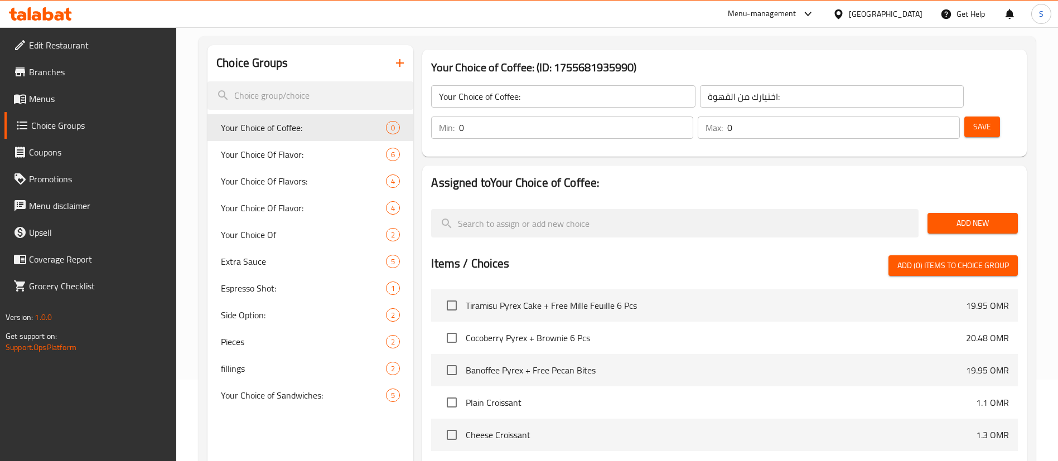
click at [970, 216] on span "Add New" at bounding box center [972, 223] width 73 height 14
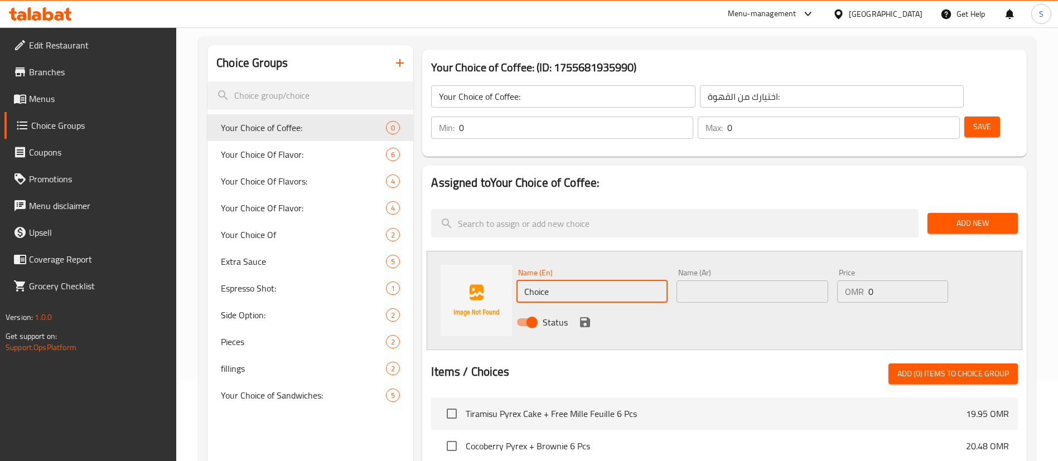
click at [595, 281] on input "Choice" at bounding box center [591, 292] width 151 height 22
type input "C"
type input "Americano"
click at [583, 317] on icon "save" at bounding box center [585, 322] width 10 height 10
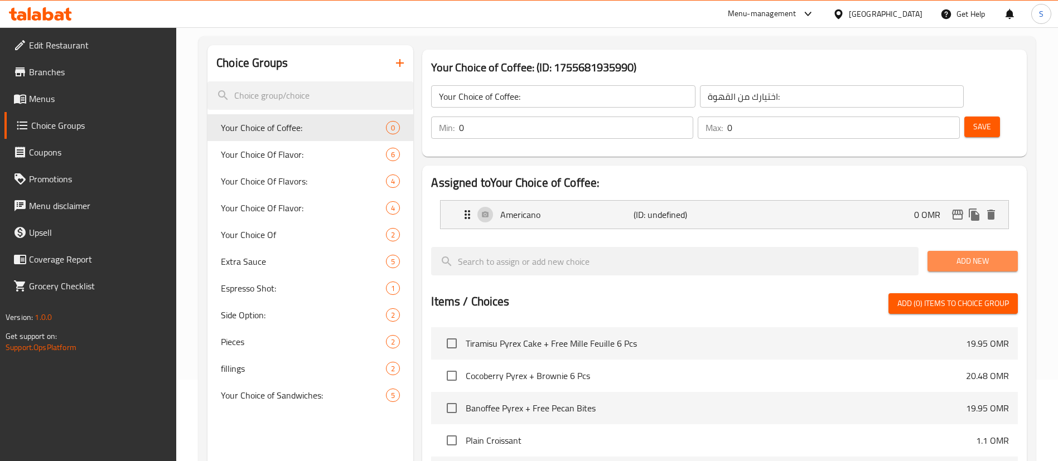
click at [947, 254] on span "Add New" at bounding box center [972, 261] width 73 height 14
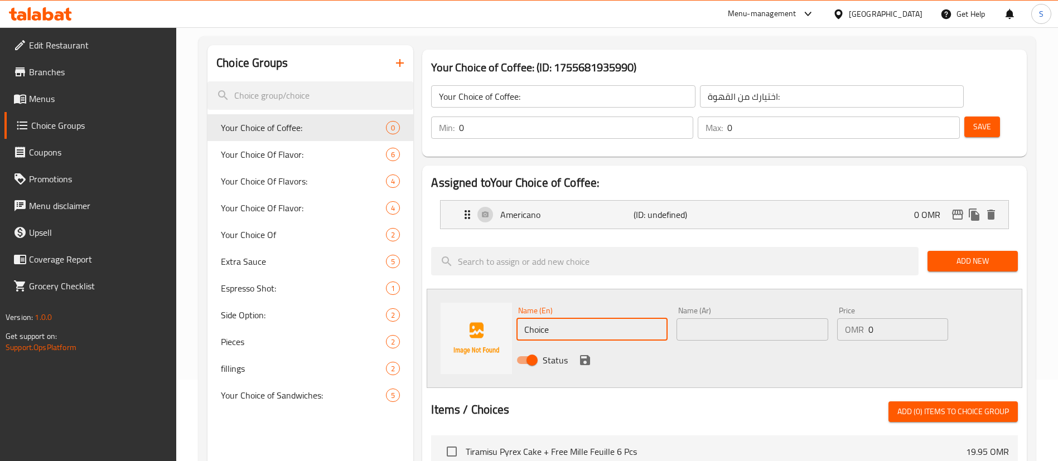
click at [626, 318] on input "Choice" at bounding box center [591, 329] width 151 height 22
type input "Latte"
click at [584, 354] on icon "save" at bounding box center [584, 360] width 13 height 13
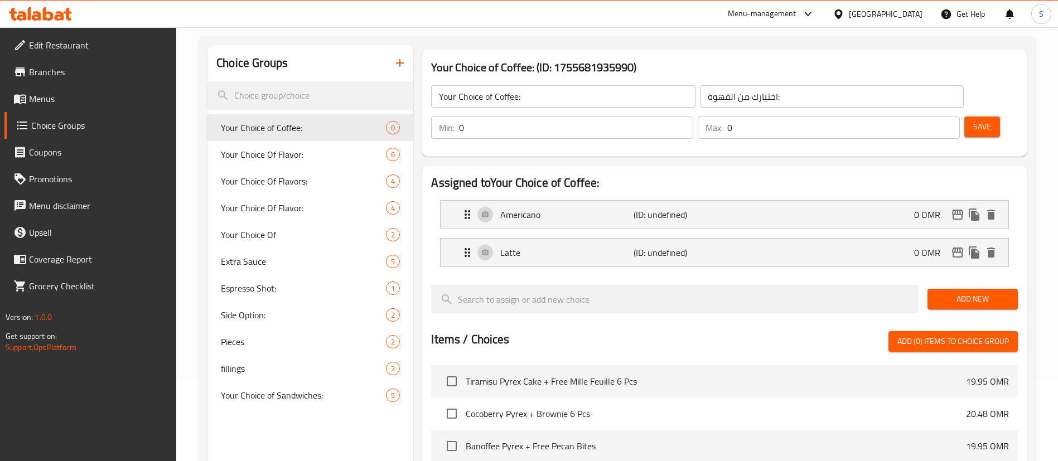
click at [954, 292] on span "Add New" at bounding box center [972, 299] width 73 height 14
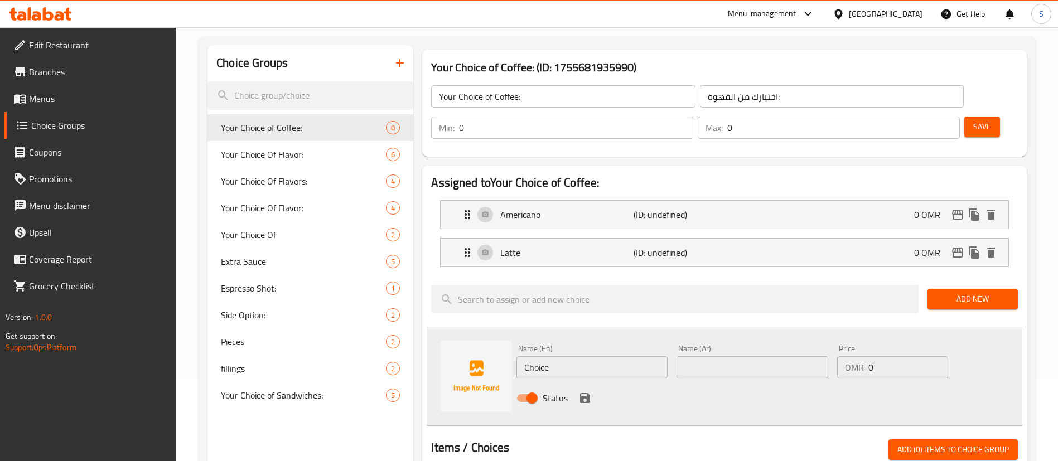
click at [633, 356] on input "Choice" at bounding box center [591, 367] width 151 height 22
type input "Cappuccino"
click at [586, 393] on icon "save" at bounding box center [585, 398] width 10 height 10
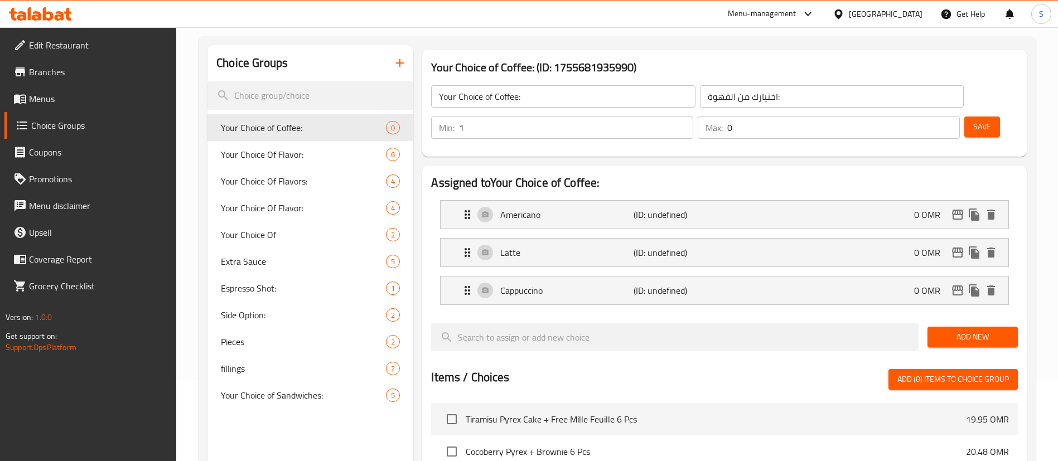
type input "1"
click at [693, 117] on input "1" at bounding box center [576, 128] width 234 height 22
type input "1"
click at [930, 117] on input "1" at bounding box center [843, 128] width 233 height 22
click at [693, 201] on div "Americano (ID: undefined) 0 OMR" at bounding box center [728, 215] width 534 height 28
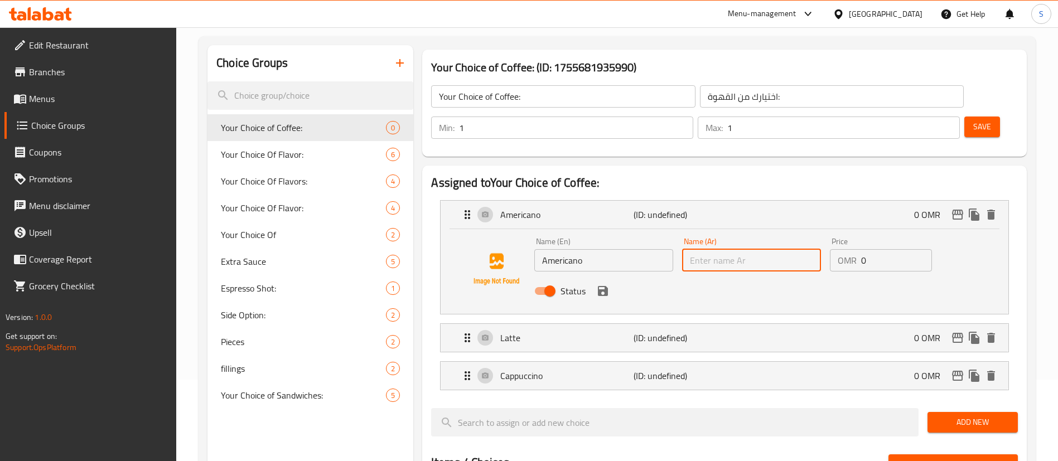
click at [768, 249] on input "text" at bounding box center [751, 260] width 139 height 22
click at [604, 286] on icon "save" at bounding box center [603, 291] width 10 height 10
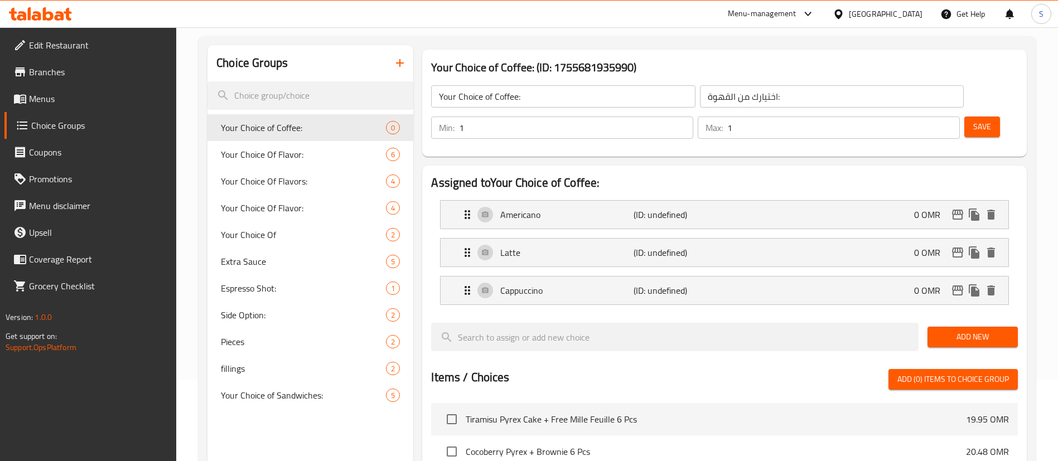
type input "امريكانو"
click at [749, 239] on div "Latte (ID: undefined) 0 OMR" at bounding box center [728, 253] width 534 height 28
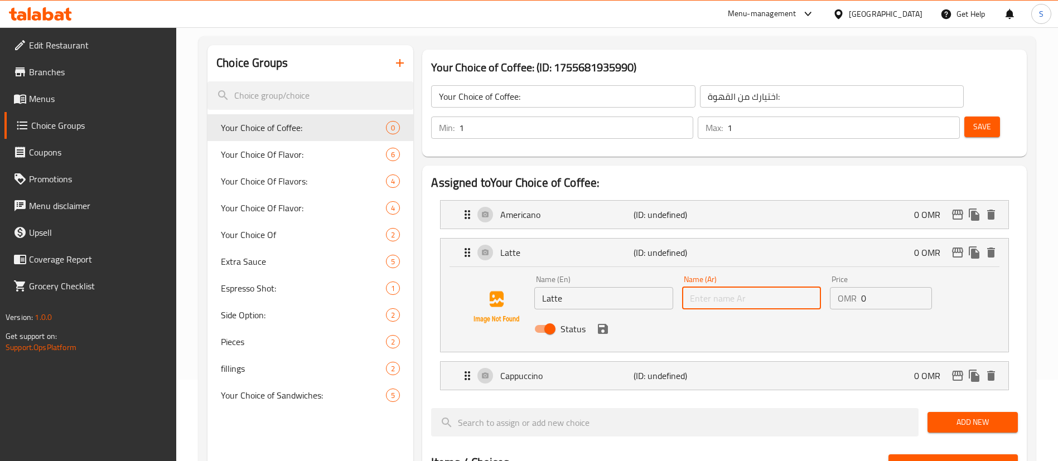
click at [728, 287] on input "text" at bounding box center [751, 298] width 139 height 22
type input "لاتيه"
click at [604, 321] on button "save" at bounding box center [603, 329] width 17 height 17
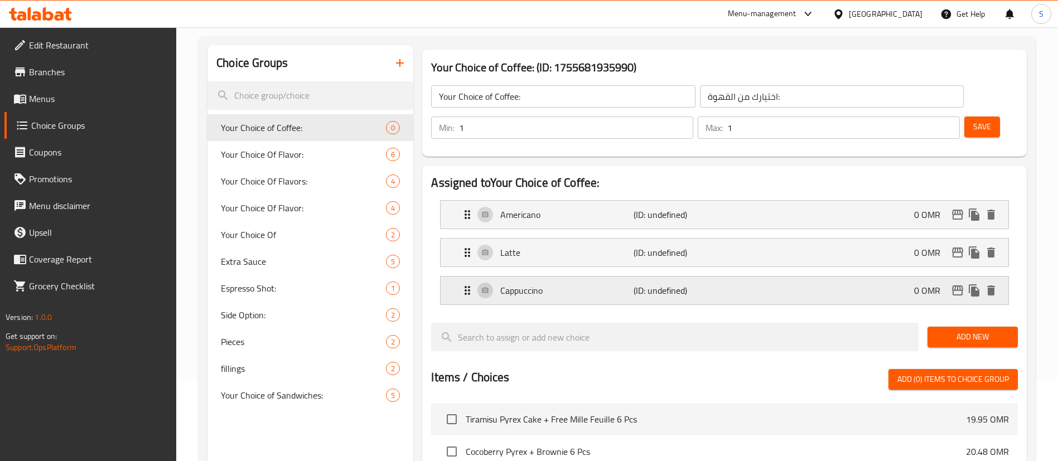
click at [650, 284] on p "(ID: undefined)" at bounding box center [678, 290] width 89 height 13
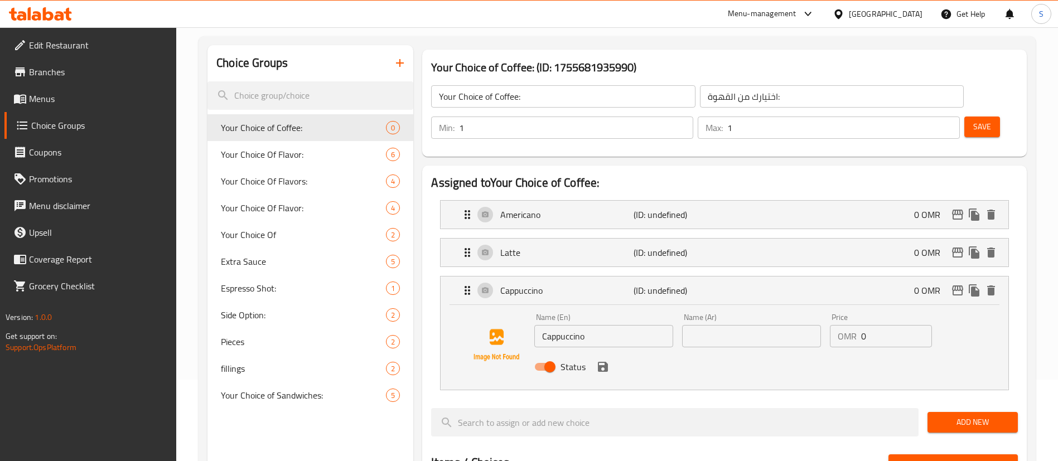
click at [734, 316] on div "Name (Ar) Name (Ar)" at bounding box center [752, 330] width 148 height 43
click at [730, 325] on input "text" at bounding box center [751, 336] width 139 height 22
click at [605, 362] on icon "save" at bounding box center [603, 367] width 10 height 10
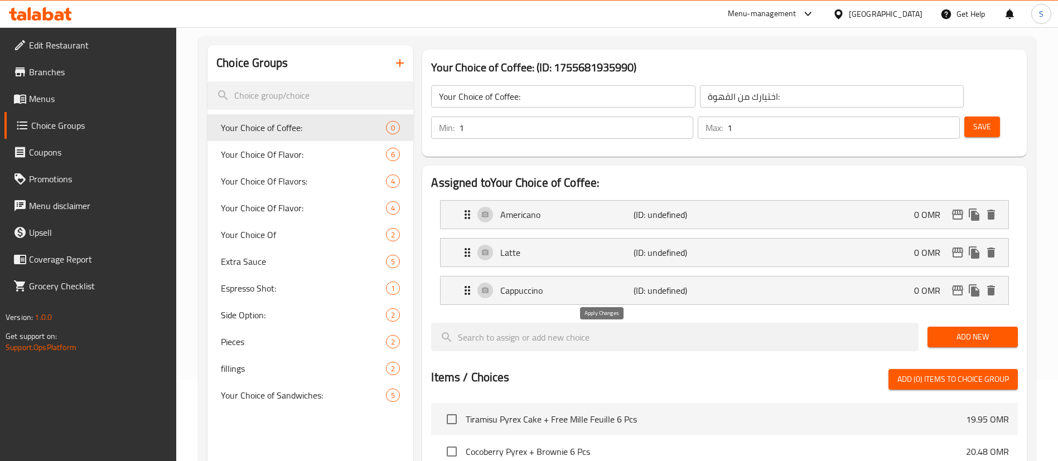
type input "كابتشينو"
click at [973, 120] on span "Save" at bounding box center [982, 127] width 18 height 14
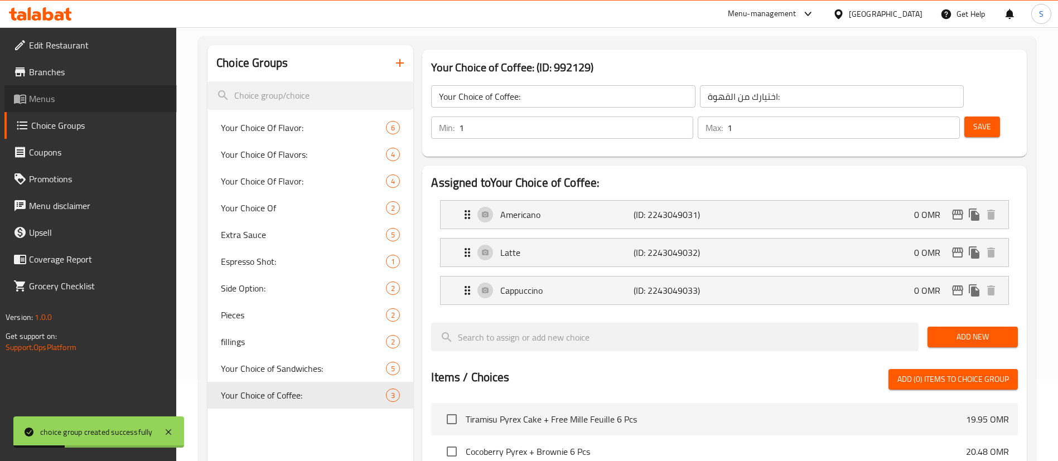
click at [57, 101] on span "Menus" at bounding box center [98, 98] width 139 height 13
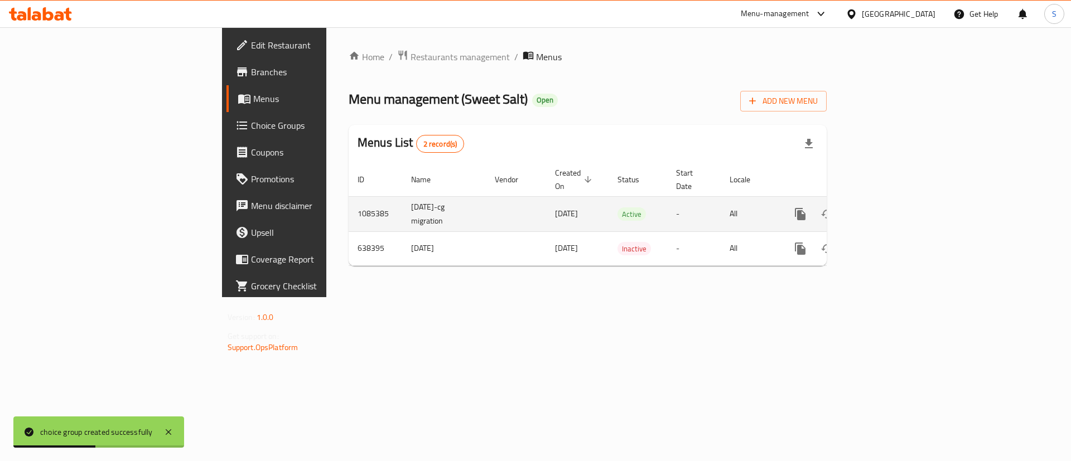
click at [887, 207] on icon "enhanced table" at bounding box center [880, 213] width 13 height 13
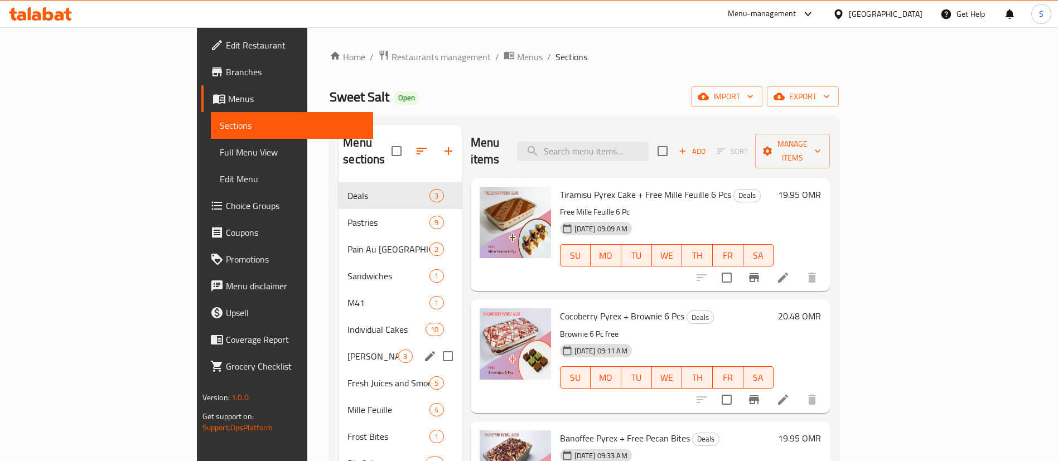
scroll to position [276, 0]
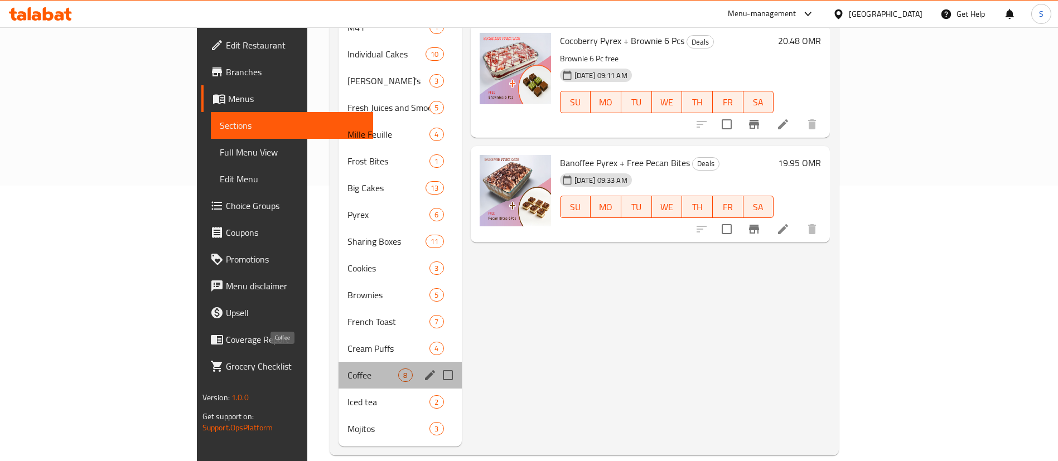
click at [347, 369] on span "Coffee" at bounding box center [372, 375] width 51 height 13
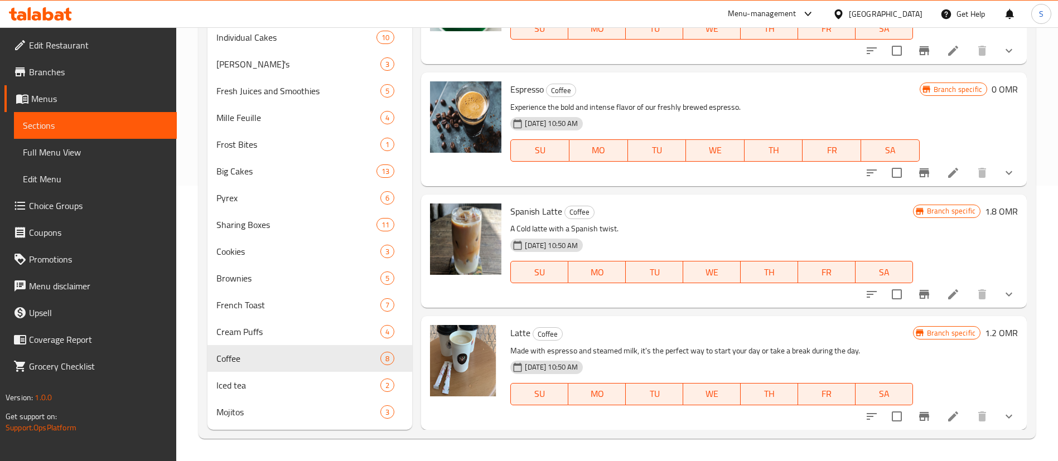
scroll to position [275, 0]
click at [1002, 172] on icon "show more" at bounding box center [1008, 173] width 13 height 13
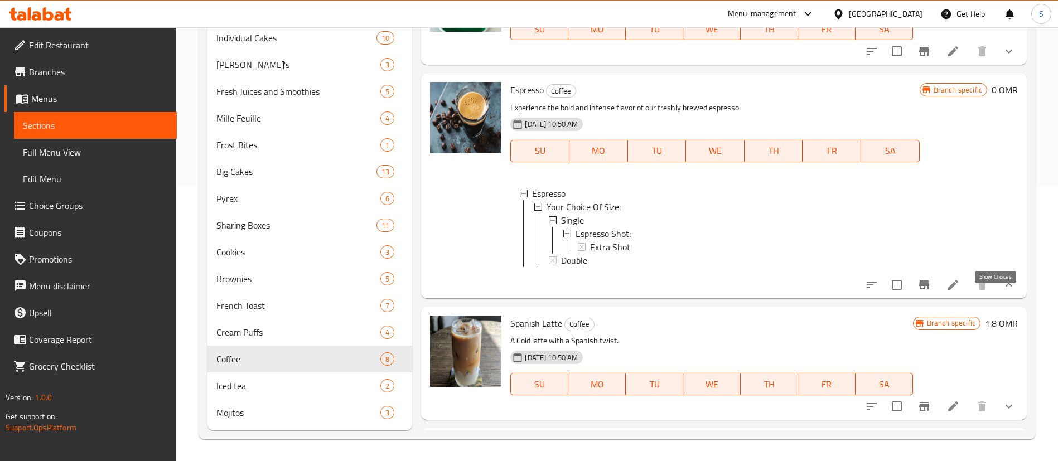
click at [1002, 292] on icon "show more" at bounding box center [1008, 284] width 13 height 13
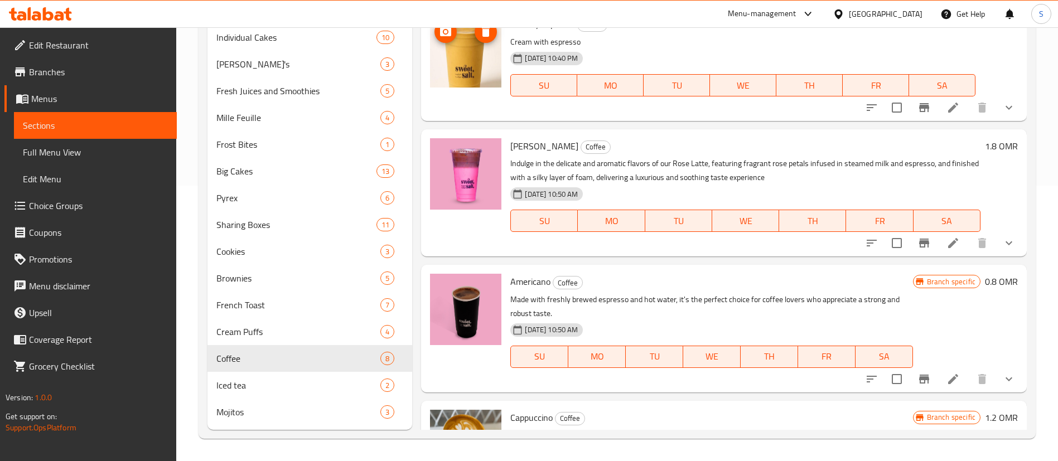
scroll to position [0, 0]
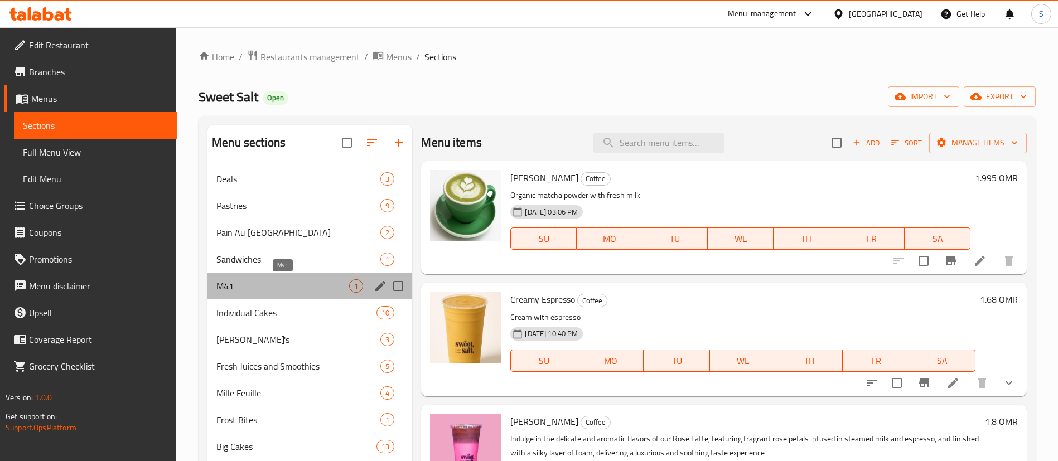
click at [270, 285] on span "M41" at bounding box center [282, 285] width 133 height 13
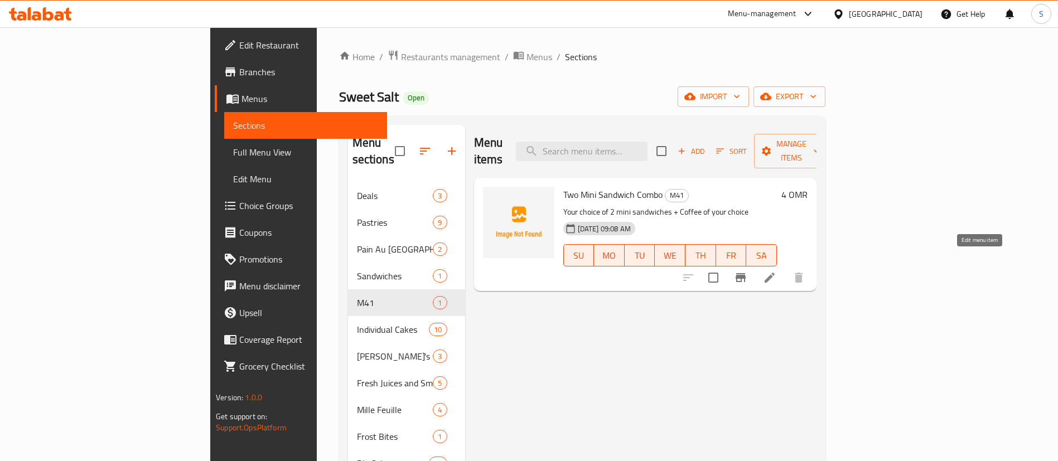
click at [776, 271] on icon at bounding box center [769, 277] width 13 height 13
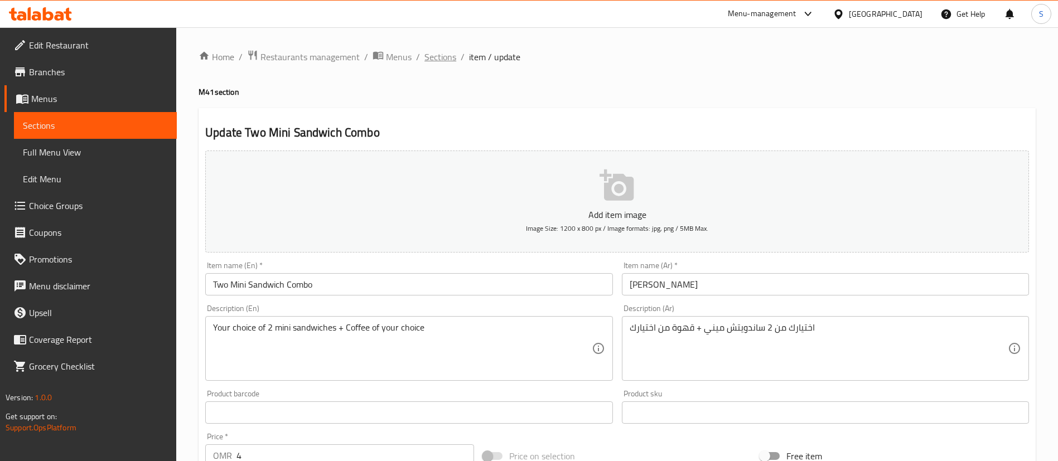
click at [438, 61] on span "Sections" at bounding box center [440, 56] width 32 height 13
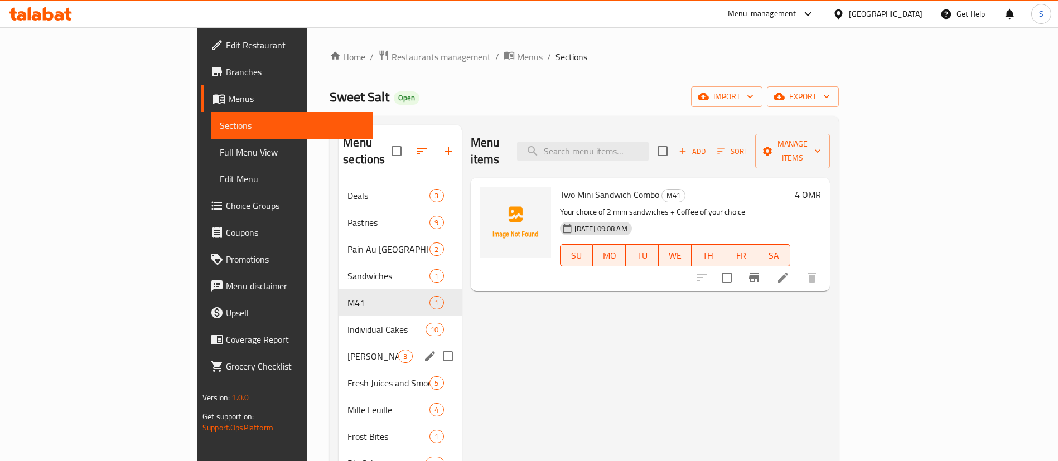
scroll to position [276, 0]
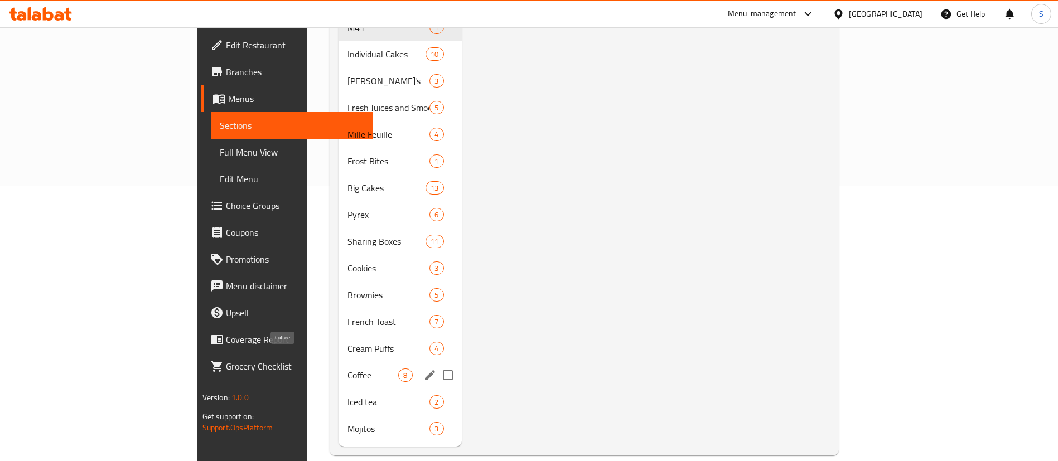
click at [347, 369] on span "Coffee" at bounding box center [372, 375] width 51 height 13
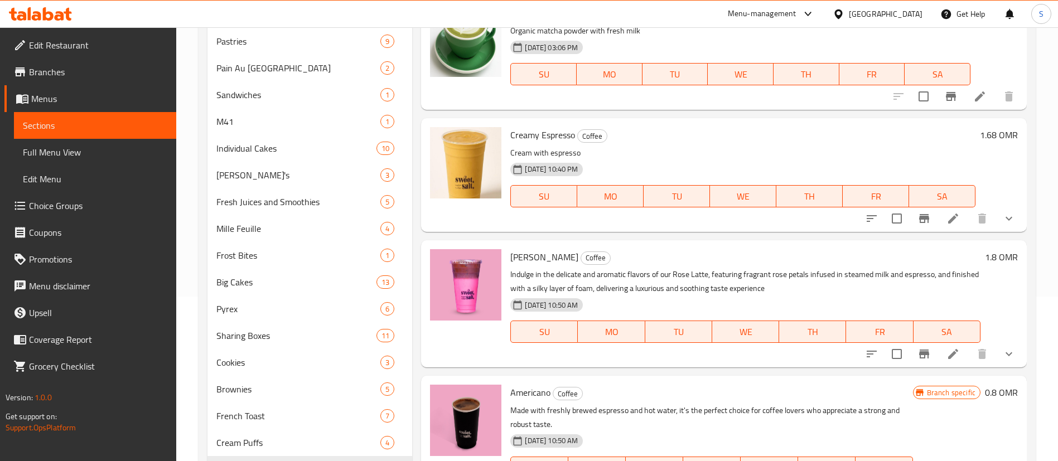
scroll to position [163, 0]
click at [1006, 219] on icon "show more" at bounding box center [1009, 220] width 7 height 4
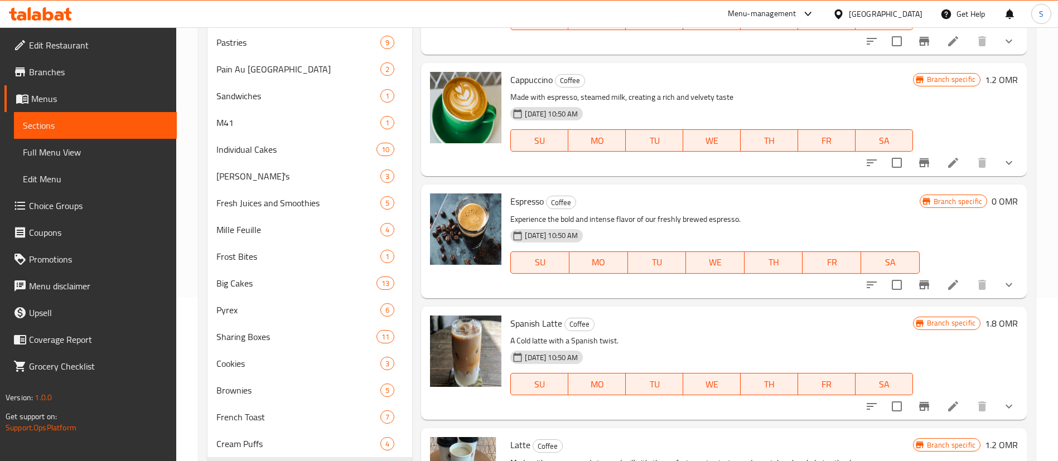
scroll to position [276, 0]
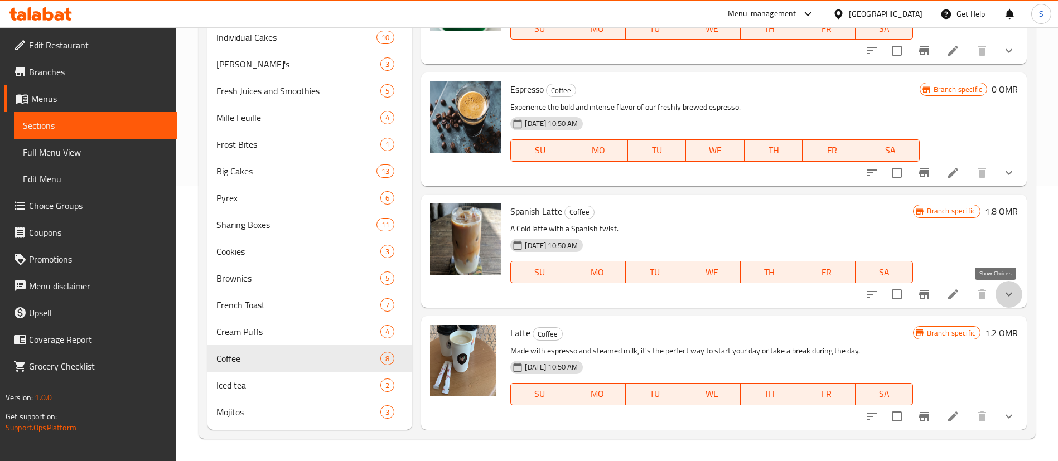
click at [1002, 292] on icon "show more" at bounding box center [1008, 294] width 13 height 13
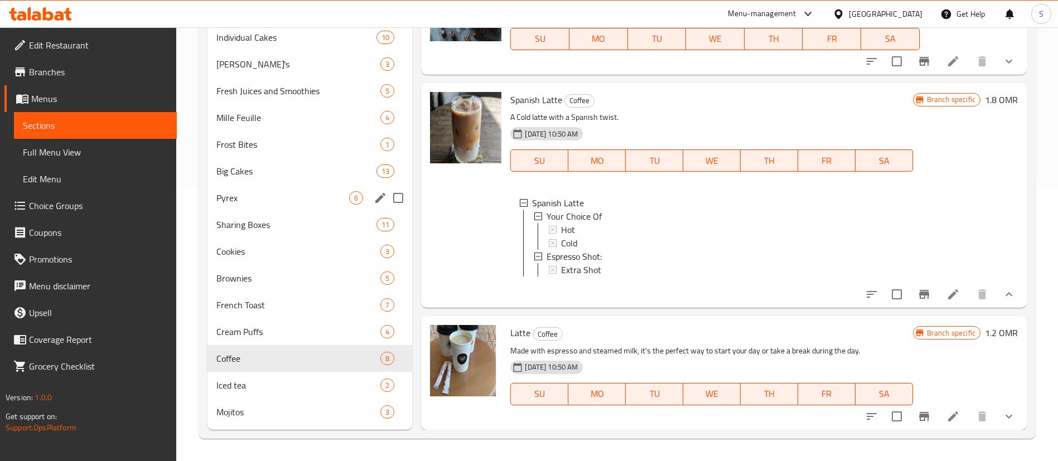
scroll to position [0, 0]
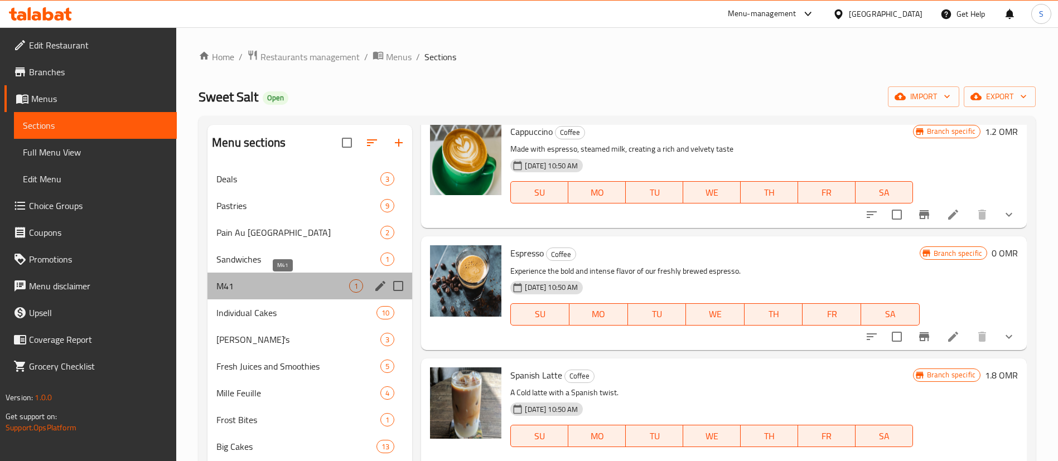
click at [269, 287] on span "M41" at bounding box center [282, 285] width 133 height 13
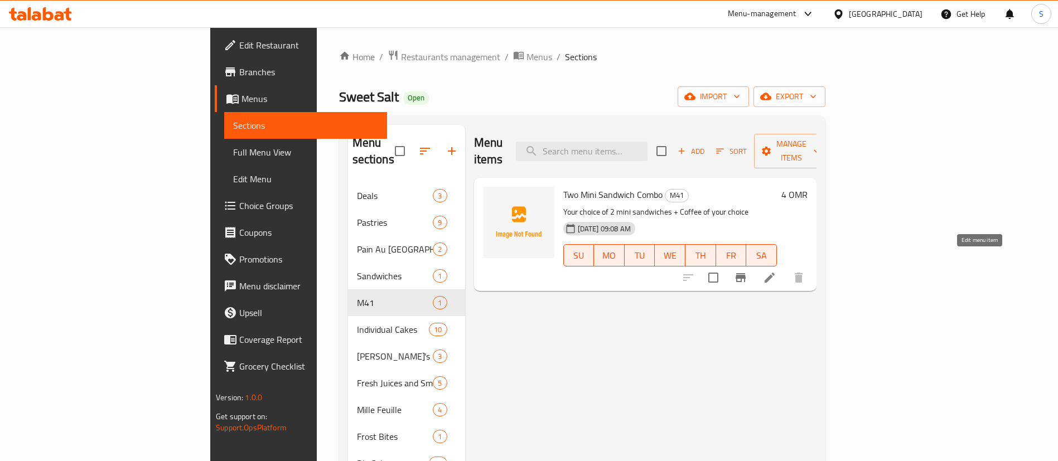
click at [776, 271] on icon at bounding box center [769, 277] width 13 height 13
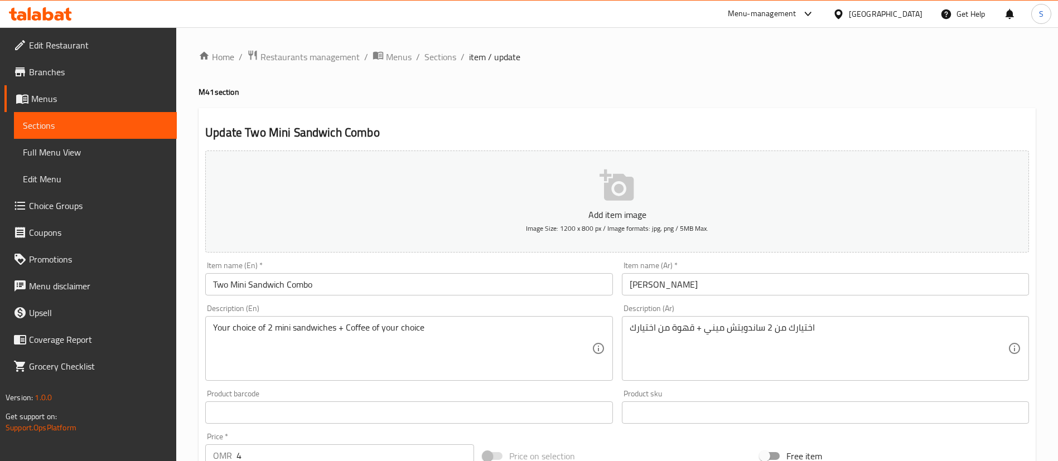
scroll to position [327, 0]
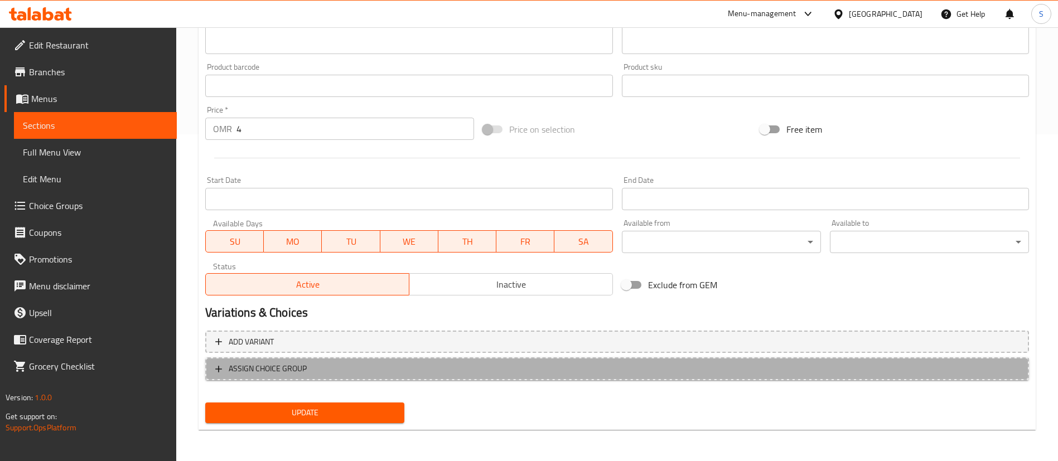
click at [417, 369] on span "ASSIGN CHOICE GROUP" at bounding box center [617, 369] width 804 height 14
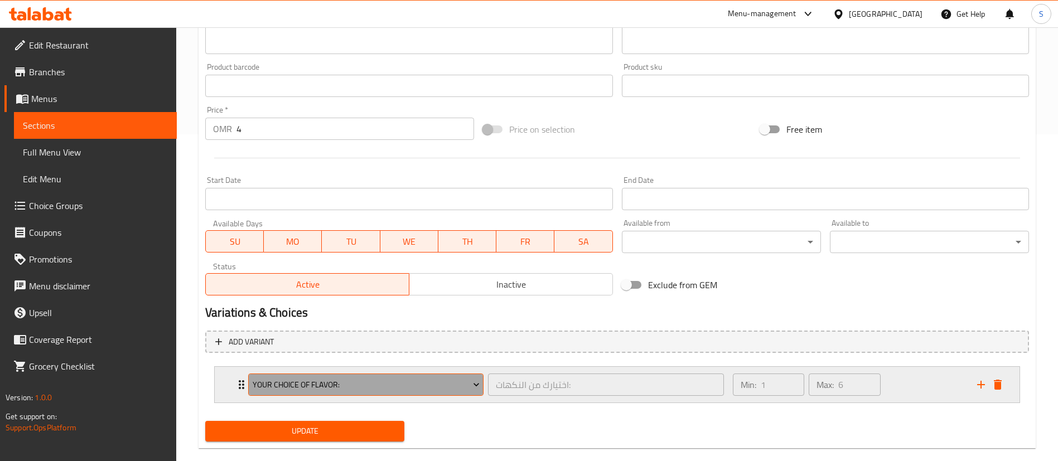
click at [428, 383] on span "Your Choice Of Flavor:" at bounding box center [366, 385] width 227 height 14
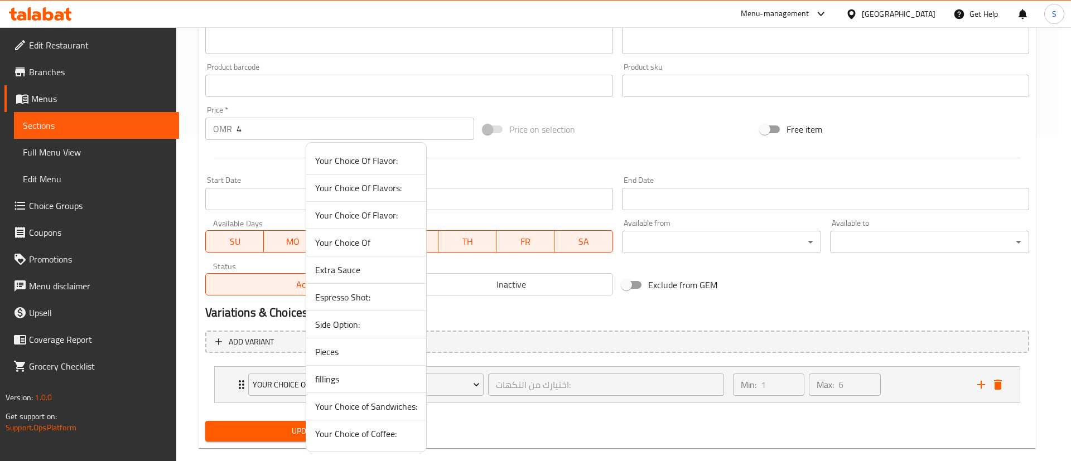
click at [379, 402] on span "Your Choice of Sandwiches:" at bounding box center [366, 406] width 102 height 13
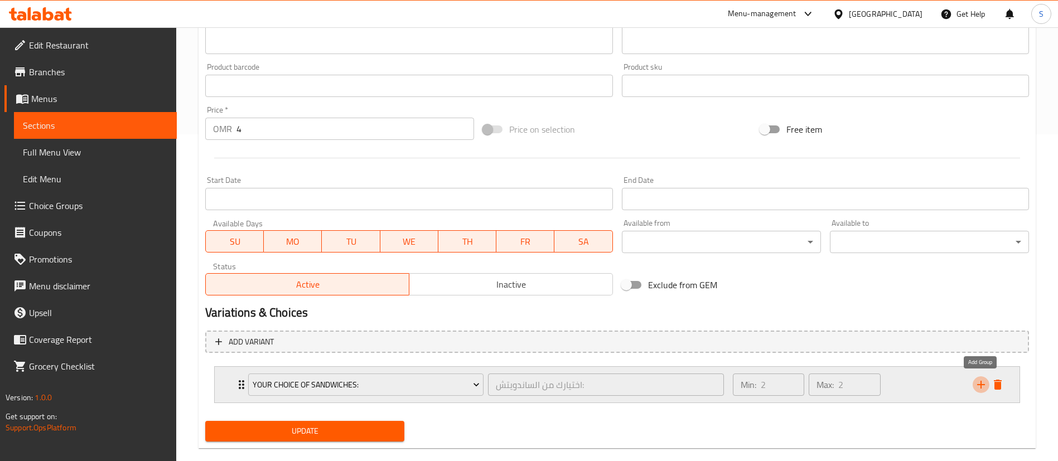
click at [982, 386] on icon "add" at bounding box center [980, 384] width 13 height 13
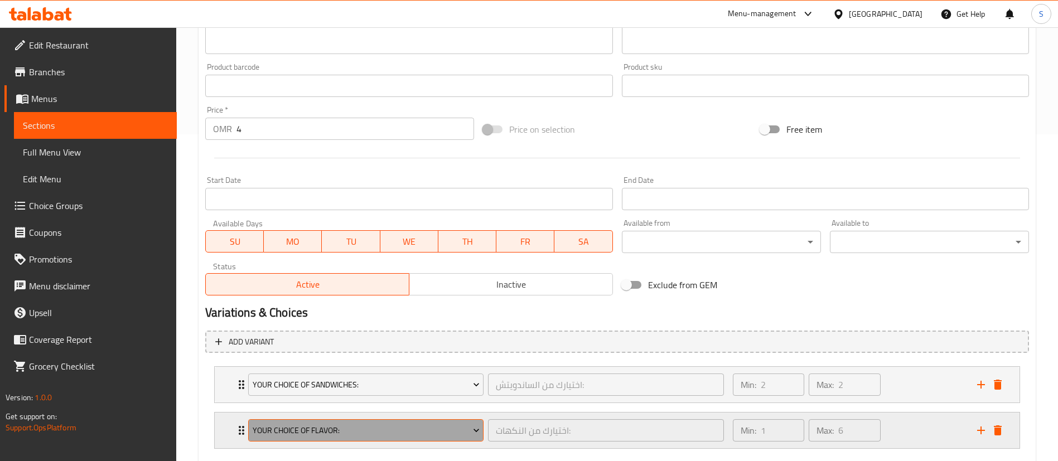
click at [419, 432] on span "Your Choice Of Flavor:" at bounding box center [366, 431] width 227 height 14
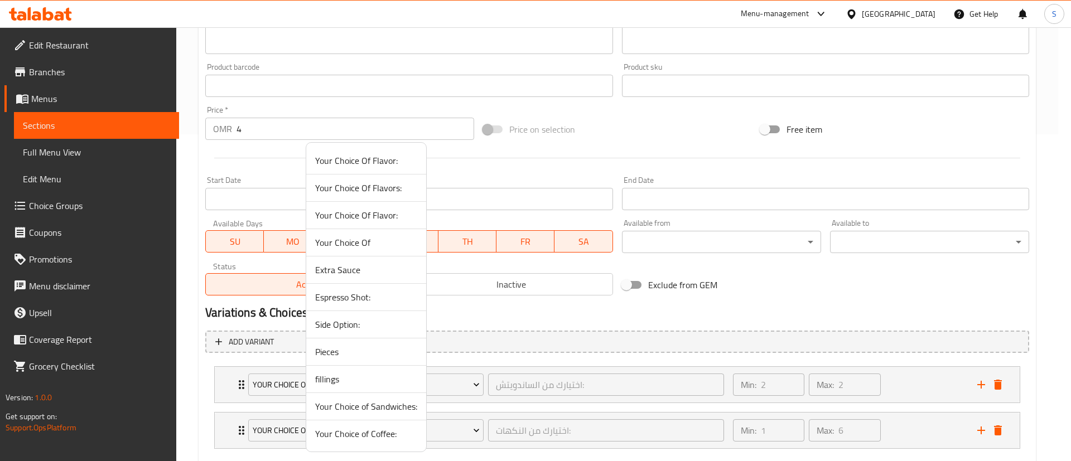
click at [382, 431] on span "Your Choice of Coffee:" at bounding box center [366, 433] width 102 height 13
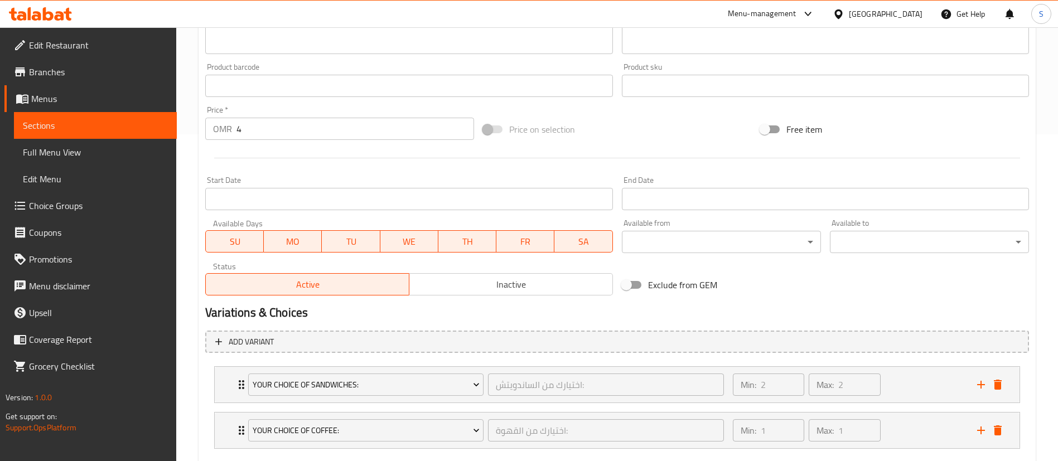
scroll to position [391, 0]
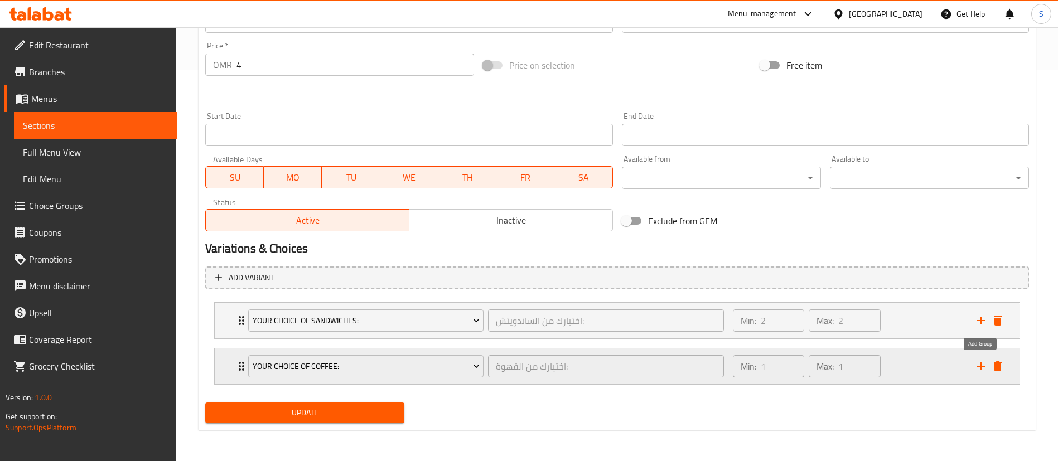
click at [979, 365] on icon "add" at bounding box center [980, 366] width 13 height 13
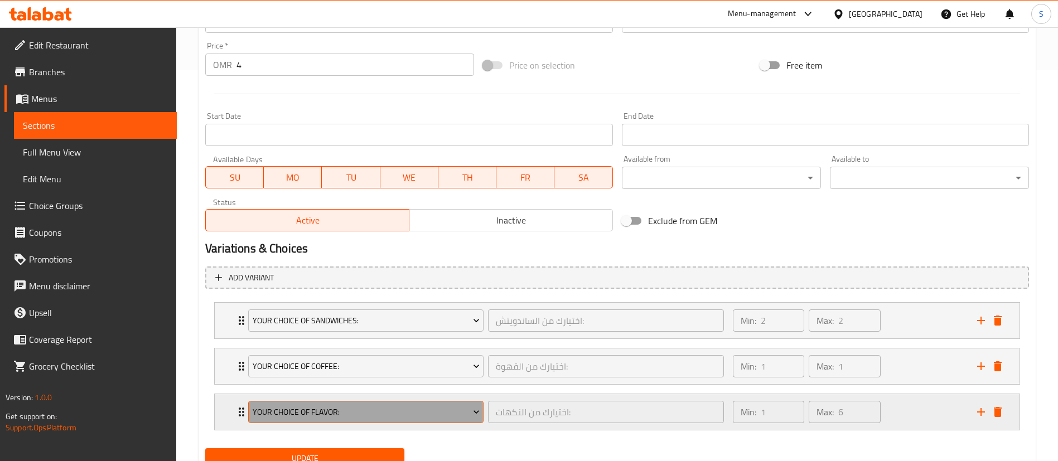
click at [427, 406] on span "Your Choice Of Flavor:" at bounding box center [366, 412] width 227 height 14
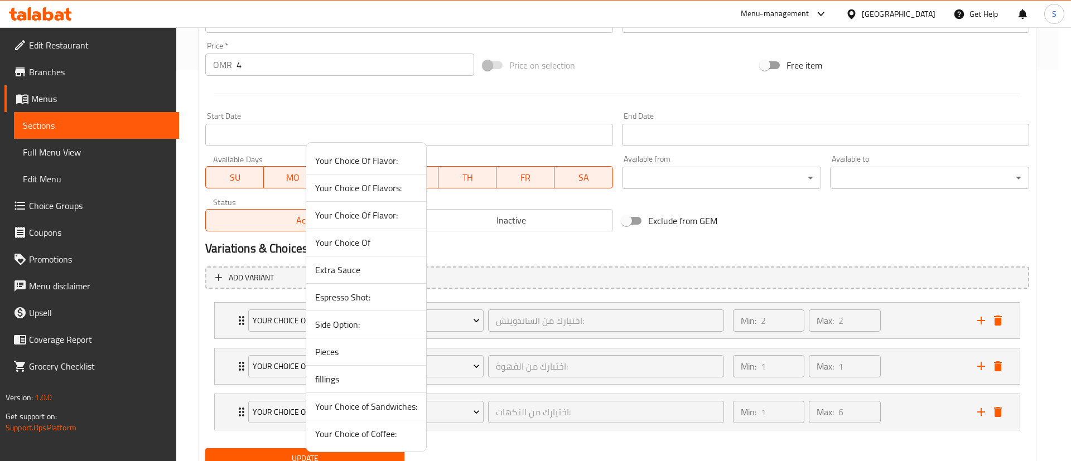
click at [374, 240] on span "Your Choice Of" at bounding box center [366, 242] width 102 height 13
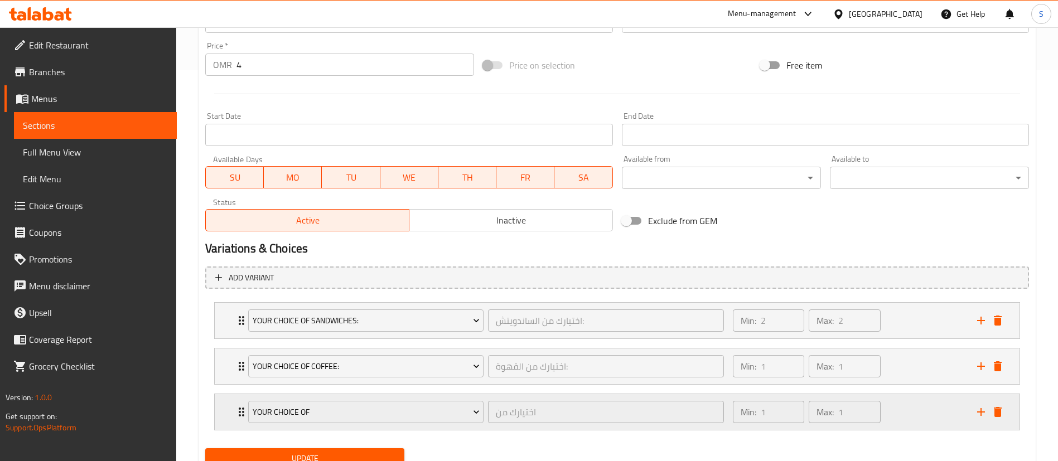
click at [928, 405] on div "Min: 1 ​ Max: 1 ​" at bounding box center [848, 412] width 244 height 36
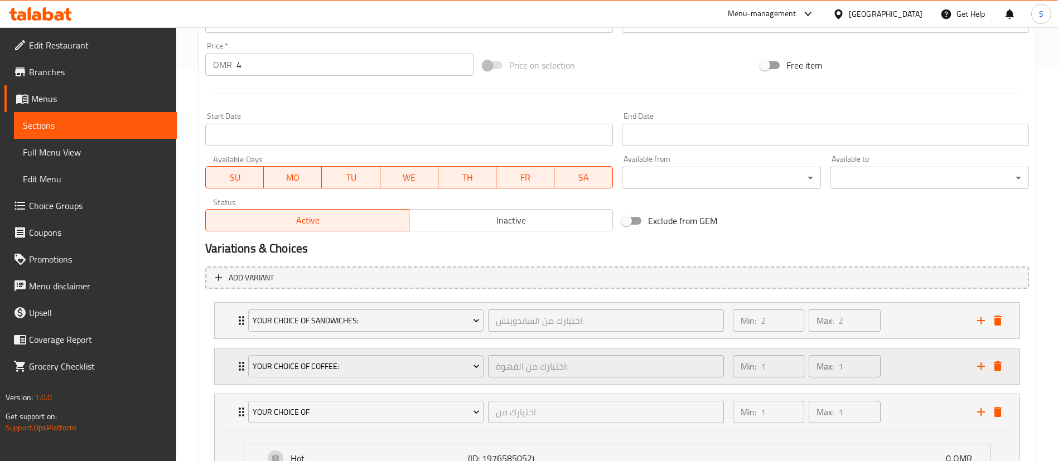
scroll to position [535, 0]
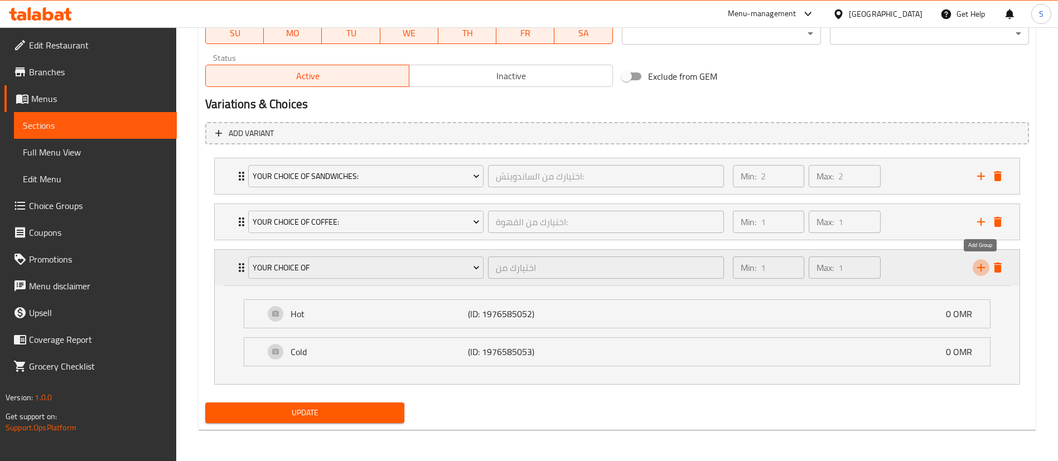
click at [982, 270] on icon "add" at bounding box center [980, 267] width 13 height 13
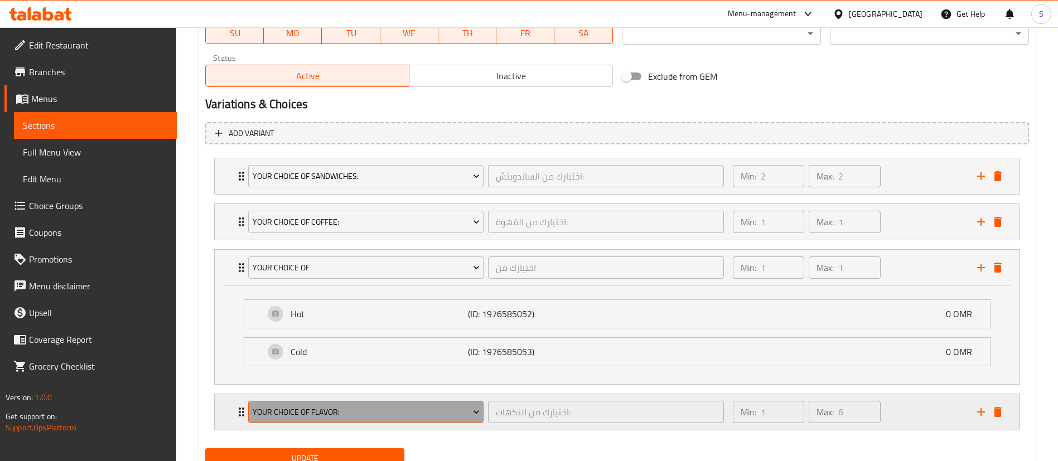
click at [342, 417] on span "Your Choice Of Flavor:" at bounding box center [366, 412] width 227 height 14
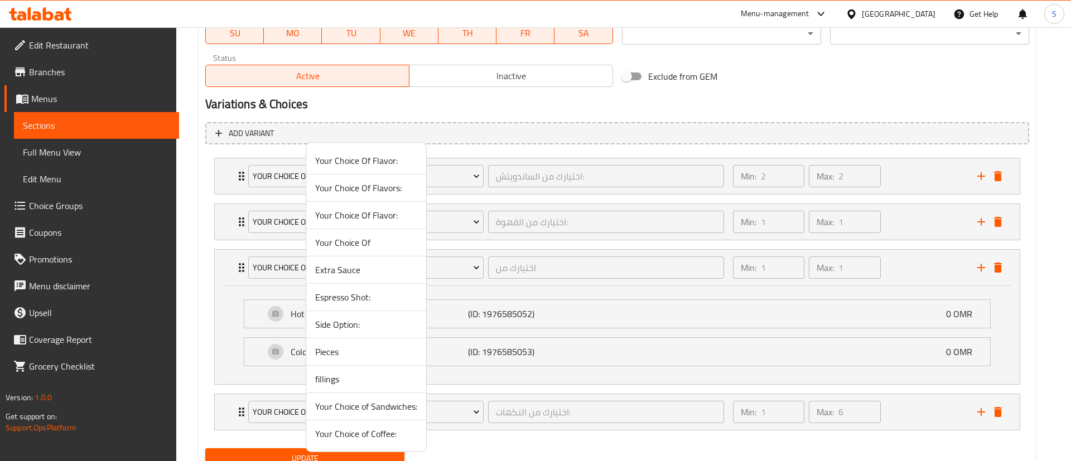
click at [361, 329] on span "Side Option:" at bounding box center [366, 324] width 102 height 13
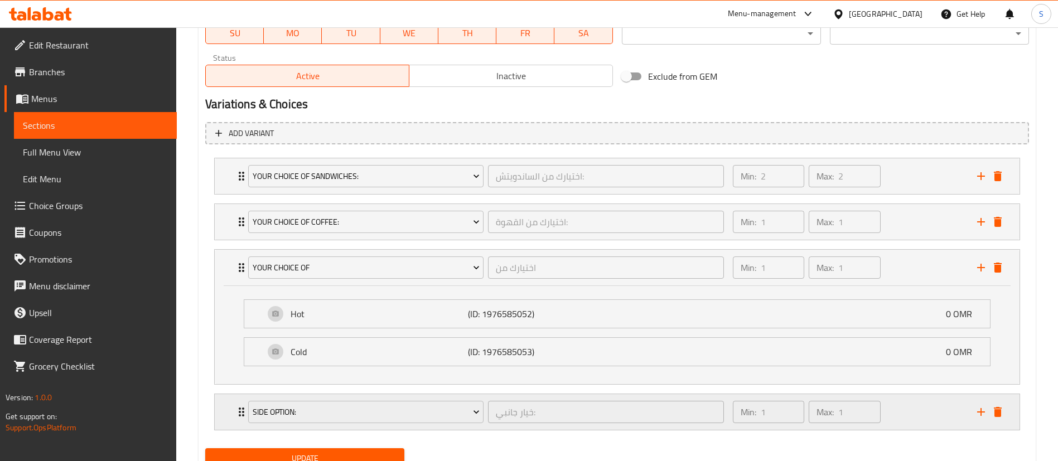
click at [937, 415] on div "Min: 1 ​ Max: 1 ​" at bounding box center [848, 412] width 244 height 36
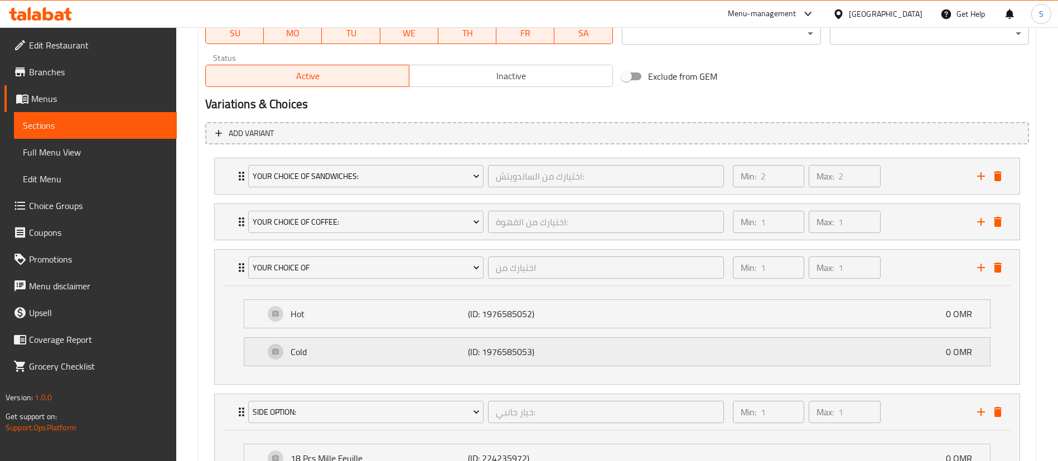
scroll to position [680, 0]
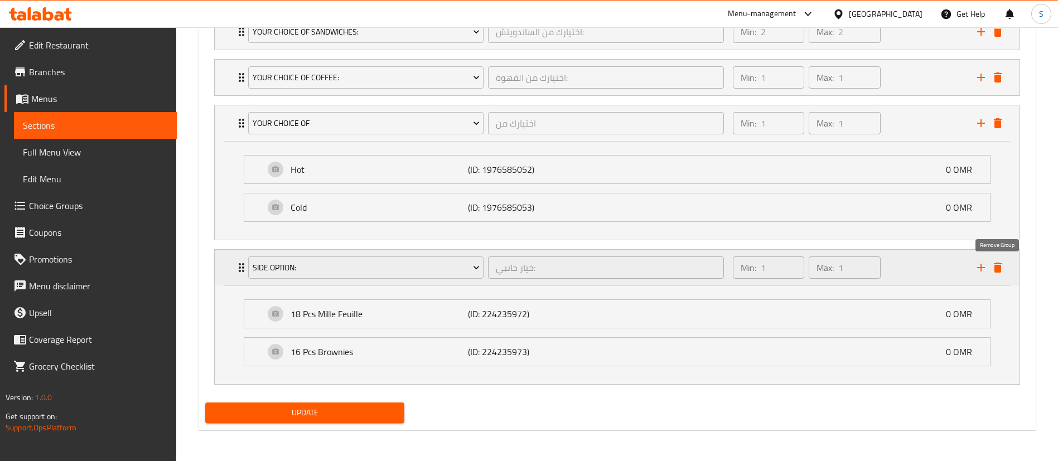
click at [1000, 267] on icon "delete" at bounding box center [998, 268] width 8 height 10
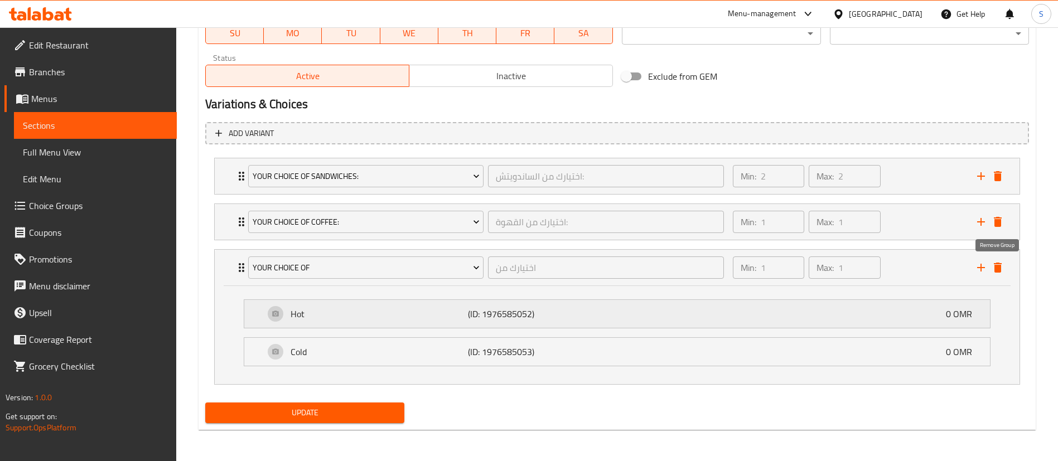
scroll to position [535, 0]
click at [978, 267] on icon "add" at bounding box center [980, 267] width 13 height 13
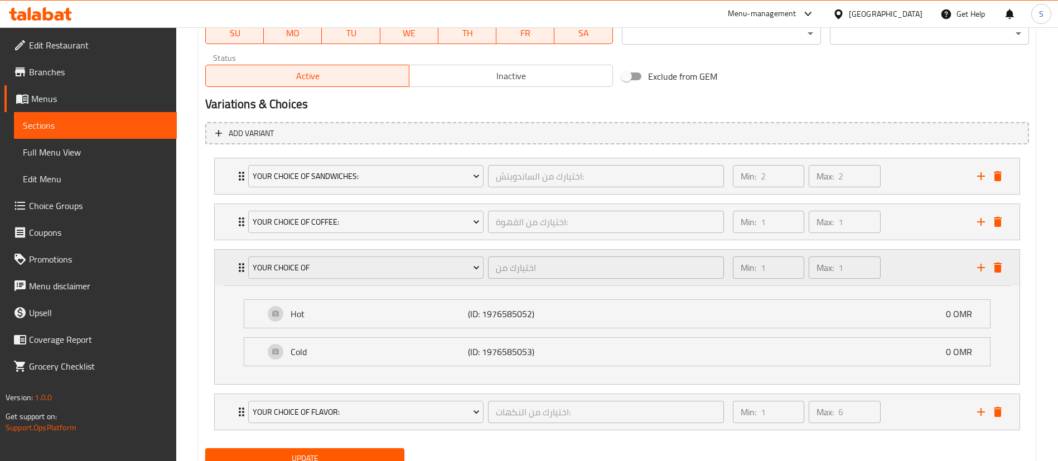
scroll to position [581, 0]
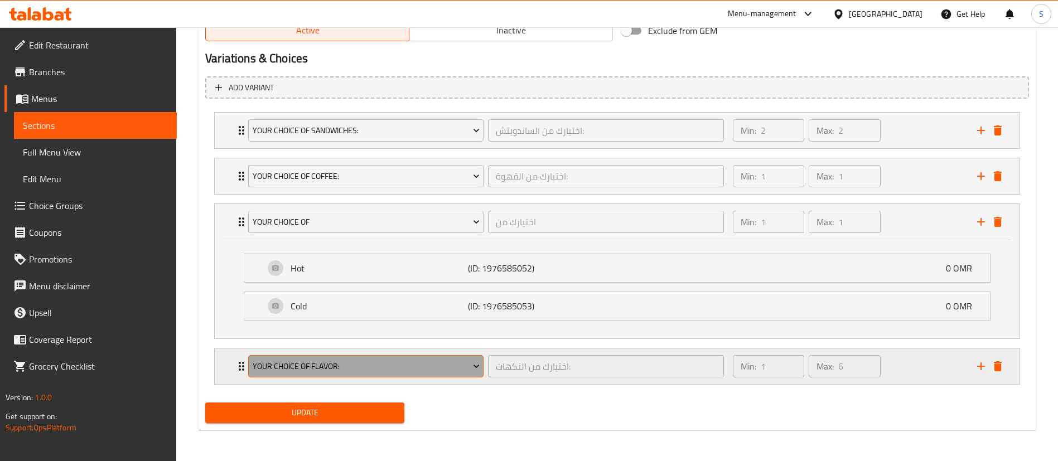
click at [325, 376] on button "Your Choice Of Flavor:" at bounding box center [365, 366] width 235 height 22
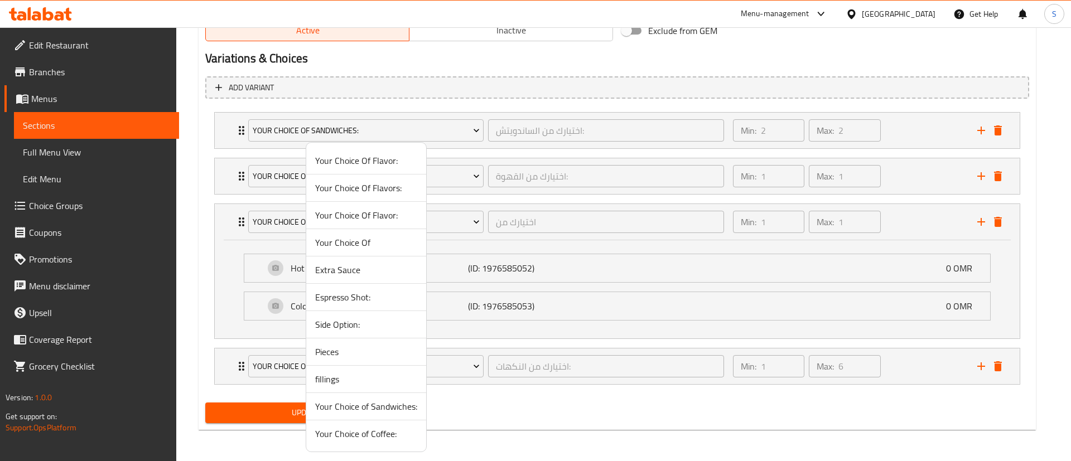
click at [375, 297] on span "Espresso Shot:" at bounding box center [366, 297] width 102 height 13
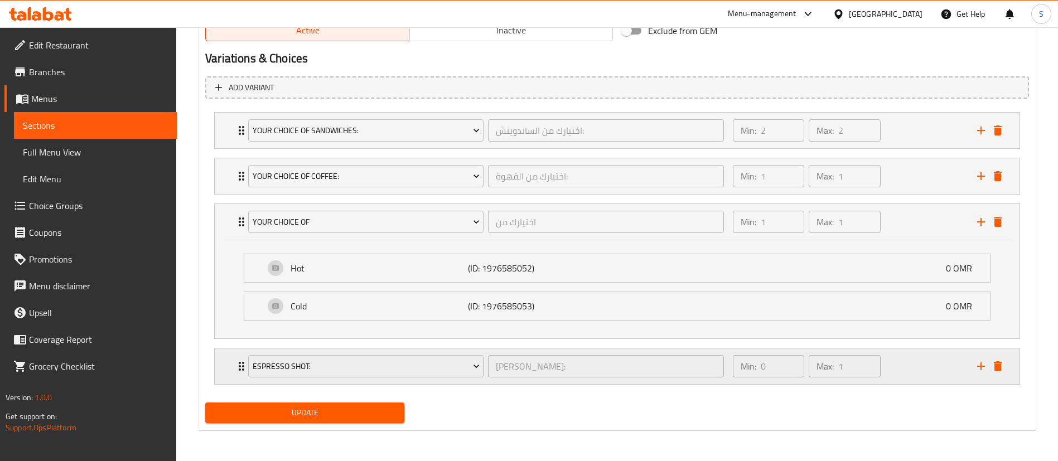
click at [949, 359] on div "Min: 0 ​ Max: 1 ​" at bounding box center [848, 367] width 244 height 36
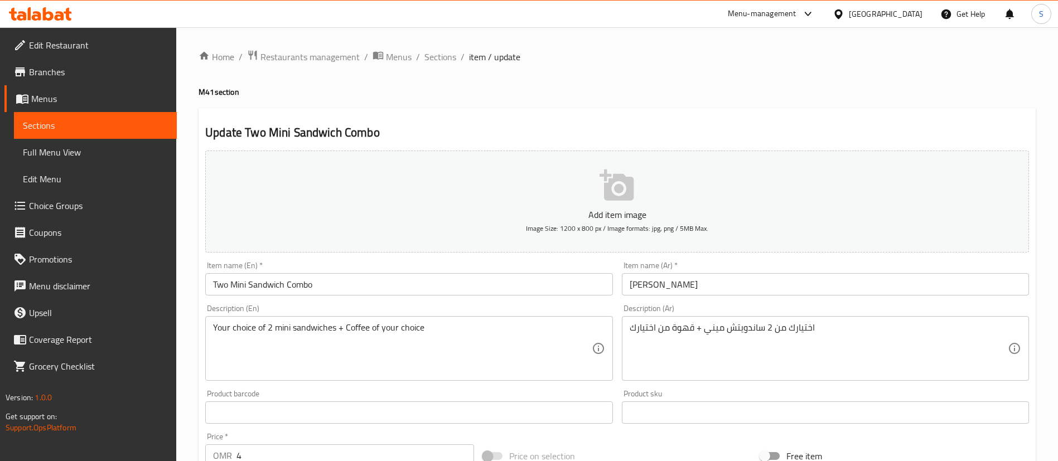
scroll to position [642, 0]
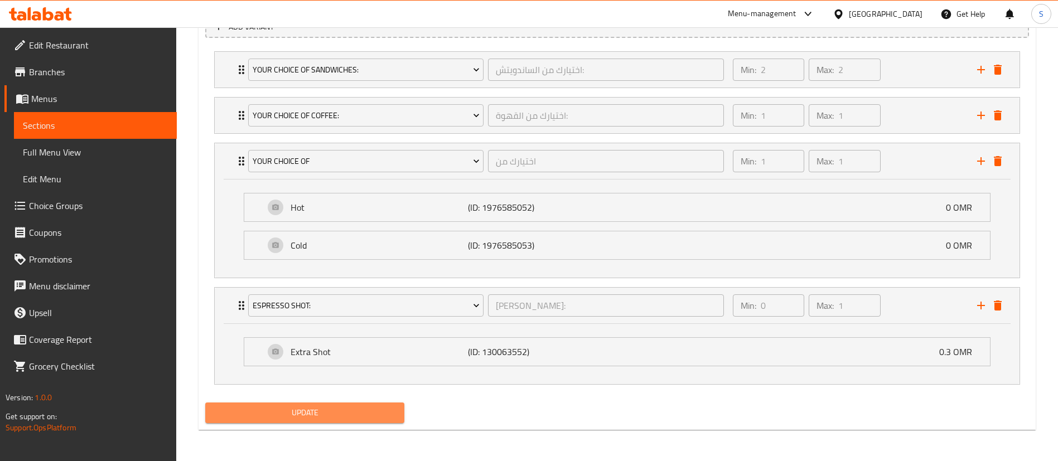
click at [329, 408] on span "Update" at bounding box center [304, 413] width 181 height 14
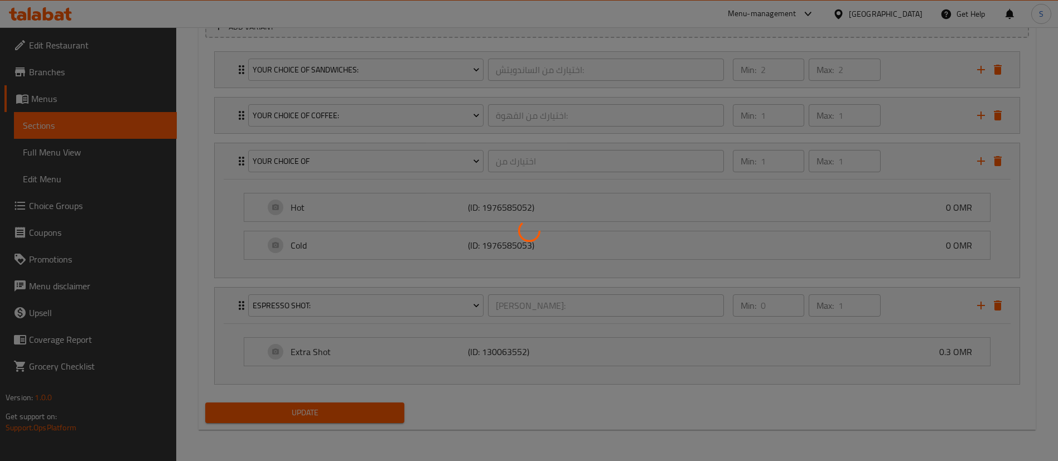
scroll to position [0, 0]
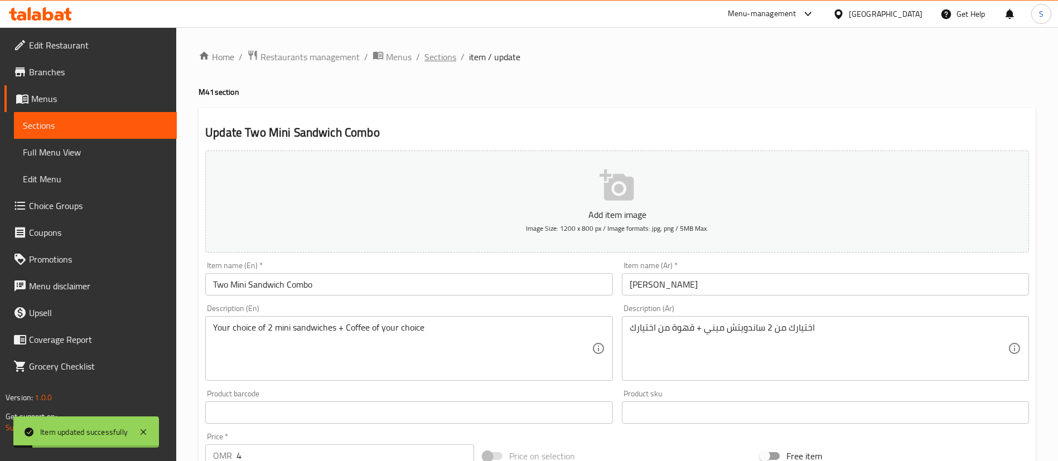
click at [436, 57] on span "Sections" at bounding box center [440, 56] width 32 height 13
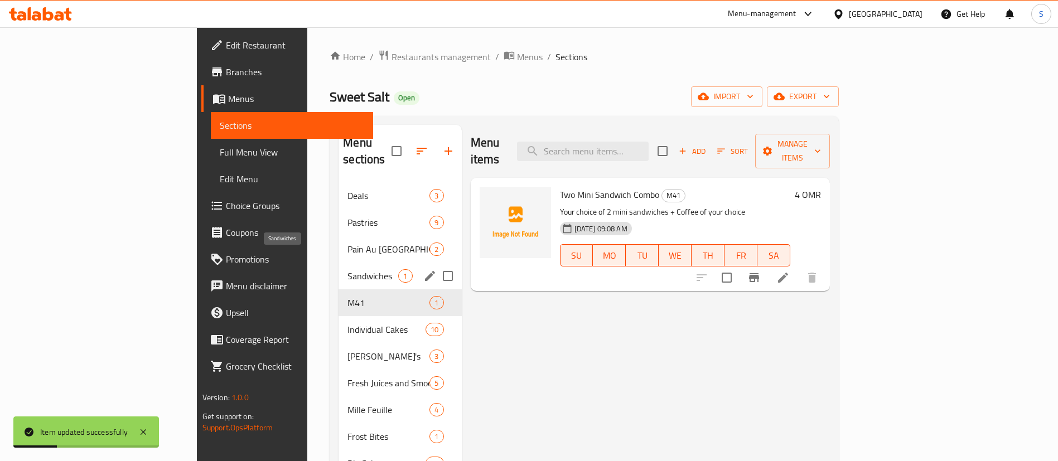
click at [347, 269] on span "Sandwiches" at bounding box center [372, 275] width 51 height 13
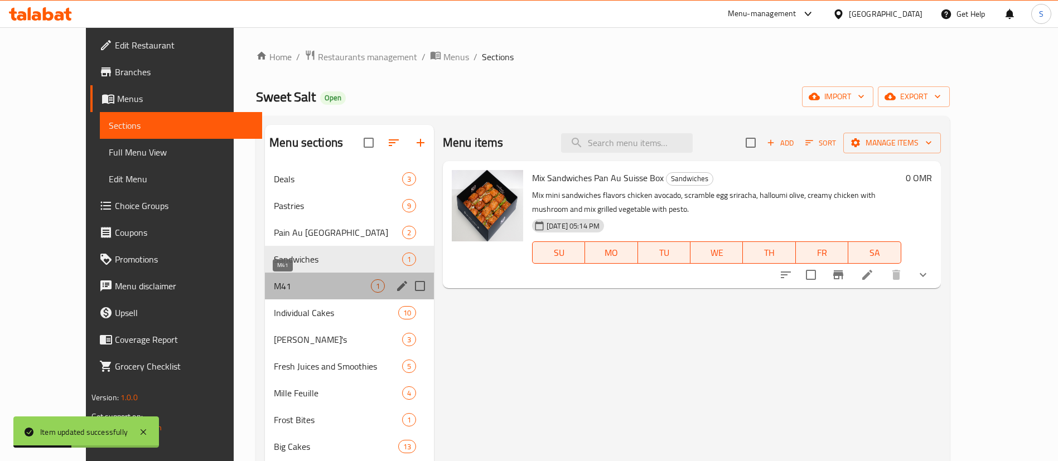
click at [274, 287] on span "M41" at bounding box center [322, 285] width 97 height 13
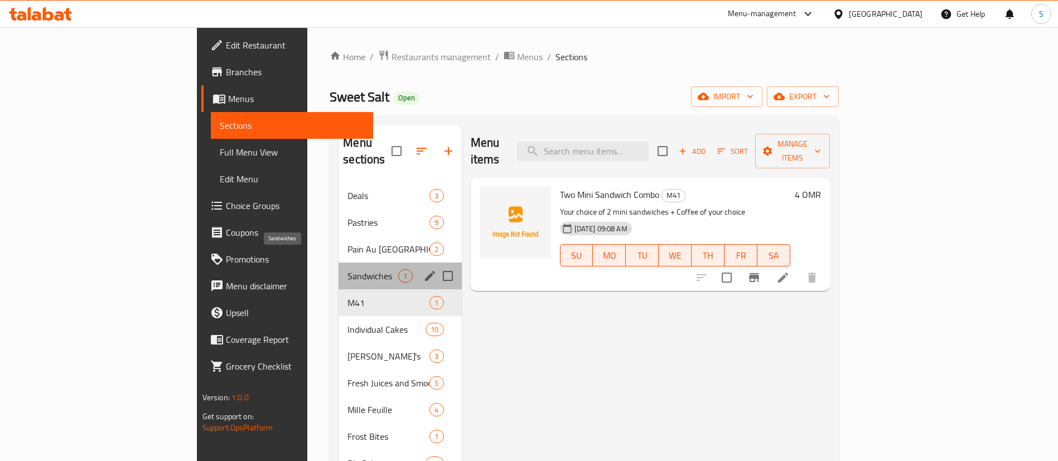
click at [347, 269] on span "Sandwiches" at bounding box center [372, 275] width 51 height 13
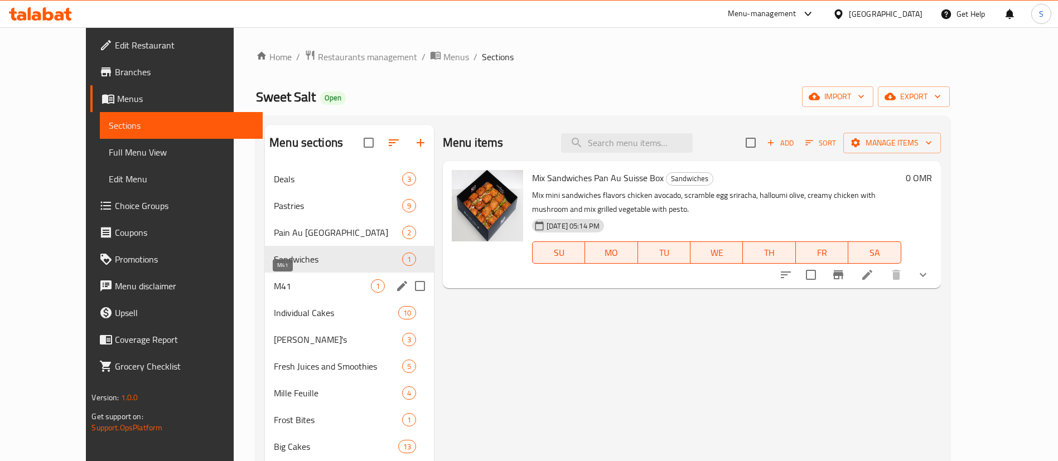
click at [302, 282] on span "M41" at bounding box center [322, 285] width 97 height 13
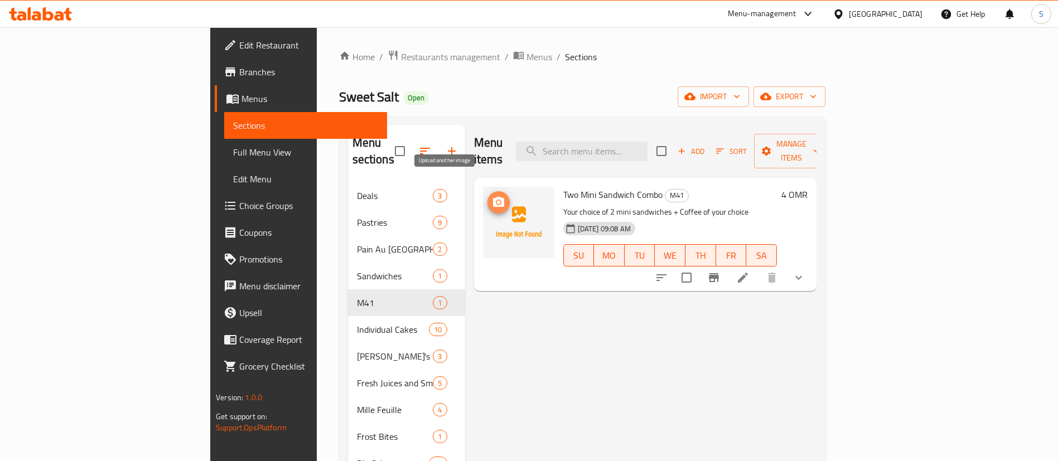
click at [496, 201] on circle "upload picture" at bounding box center [497, 202] width 3 height 3
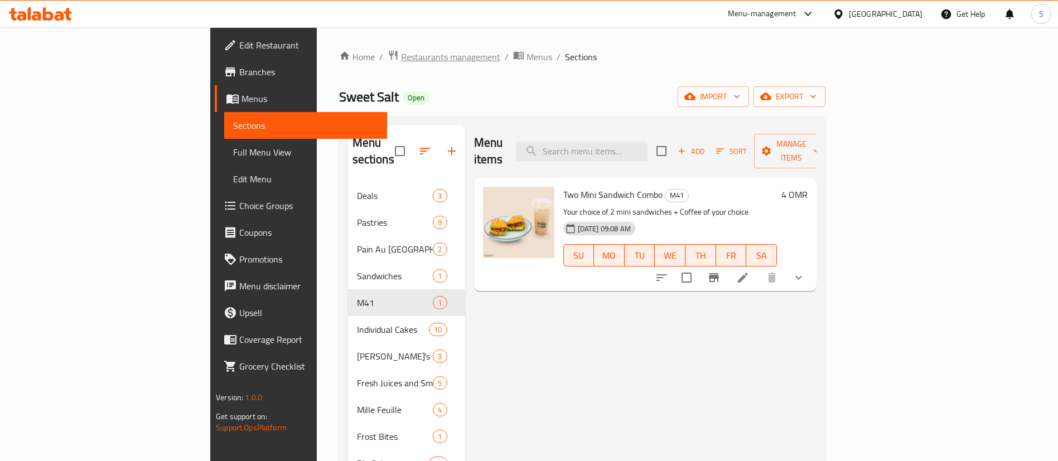
click at [401, 55] on span "Restaurants management" at bounding box center [450, 56] width 99 height 13
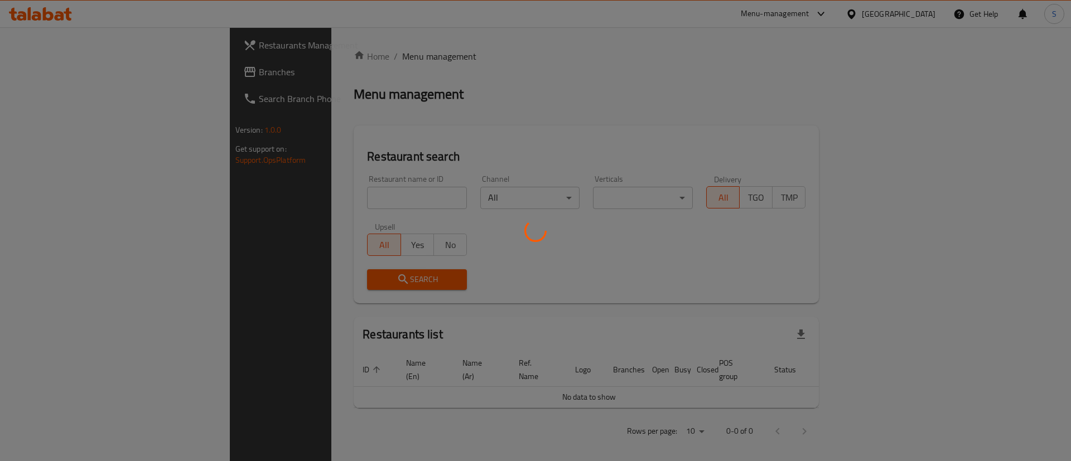
click at [301, 199] on div at bounding box center [535, 230] width 1071 height 461
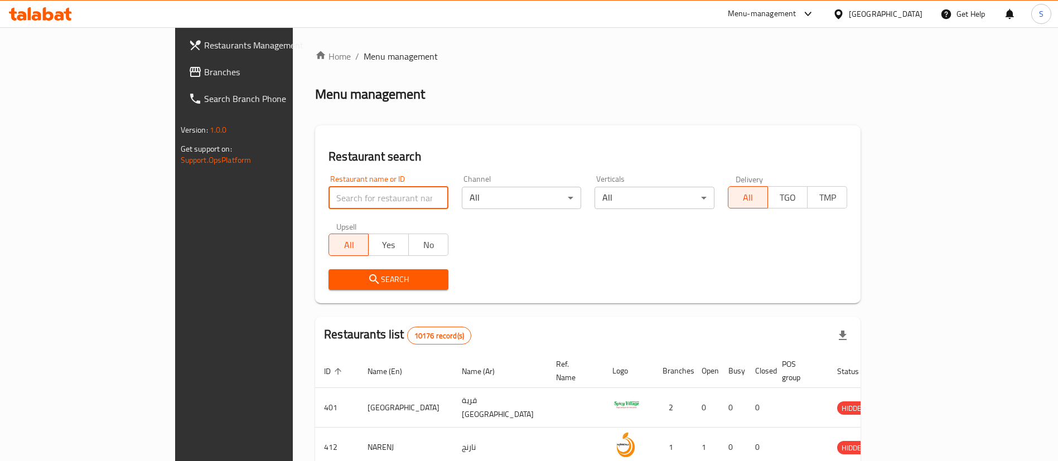
click at [329, 200] on input "search" at bounding box center [389, 198] width 120 height 22
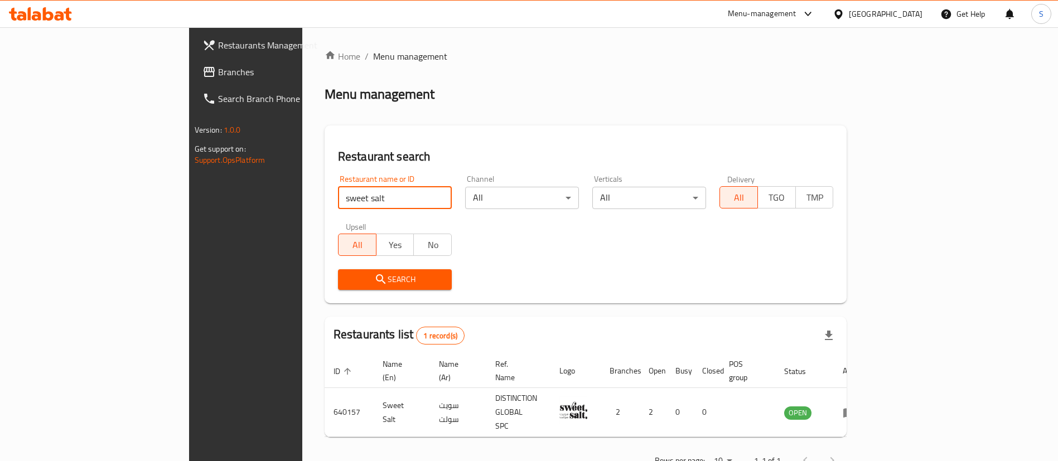
scroll to position [15, 0]
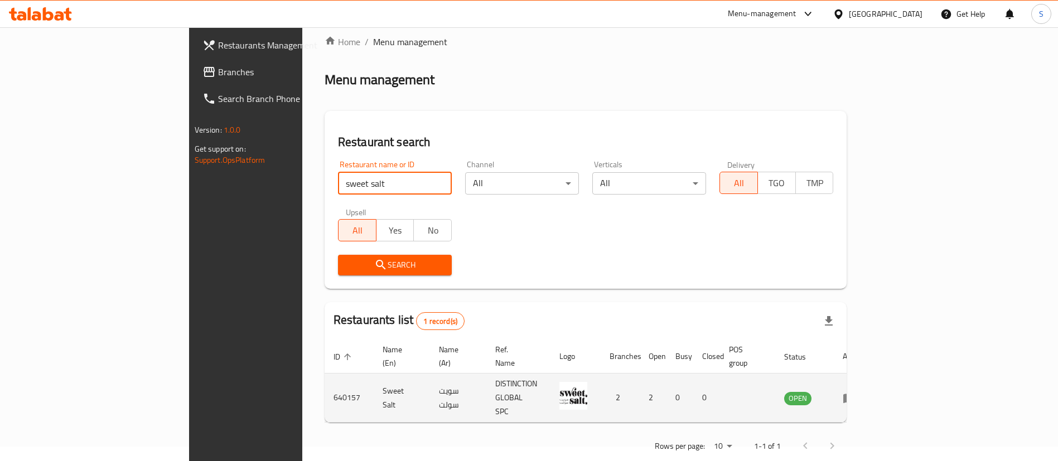
click at [325, 377] on td "640157" at bounding box center [349, 398] width 49 height 49
copy td "640157"
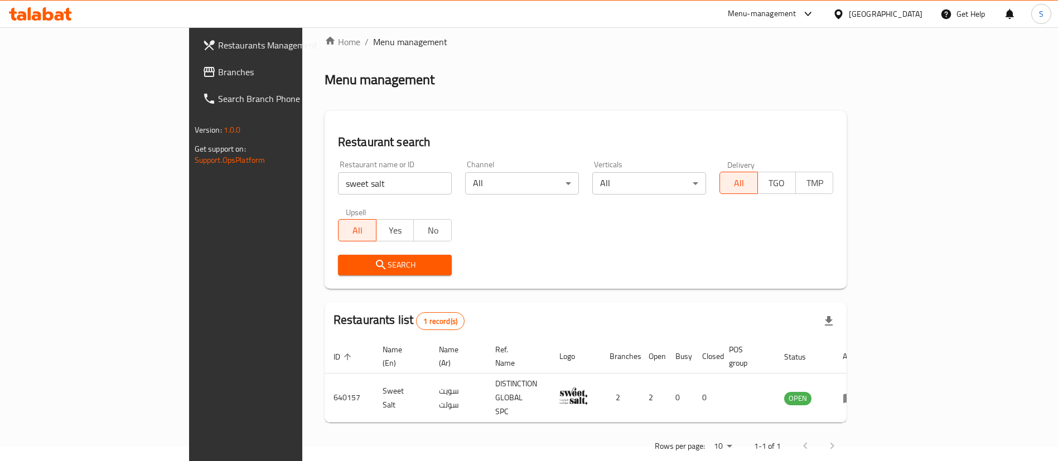
click at [361, 186] on input "sweet salt" at bounding box center [395, 183] width 114 height 22
type input "[PERSON_NAME]'s"
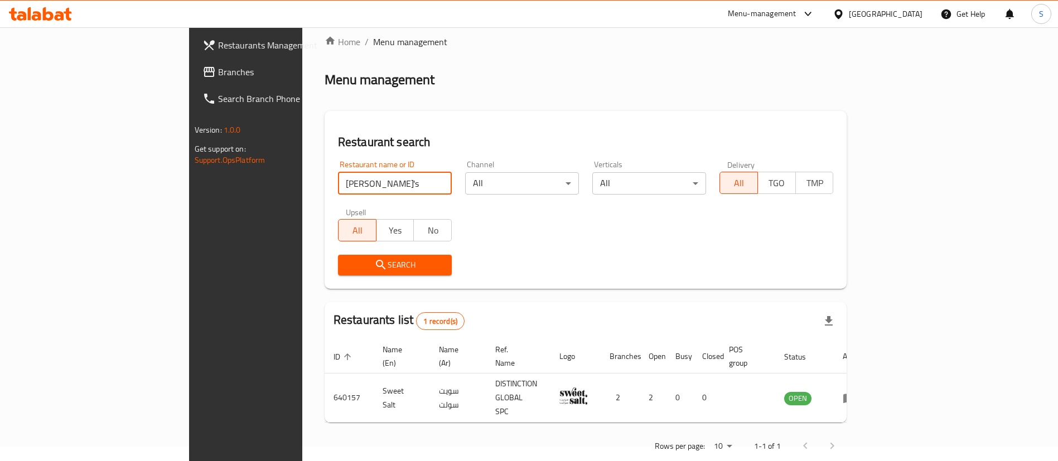
click button "Search" at bounding box center [395, 265] width 114 height 21
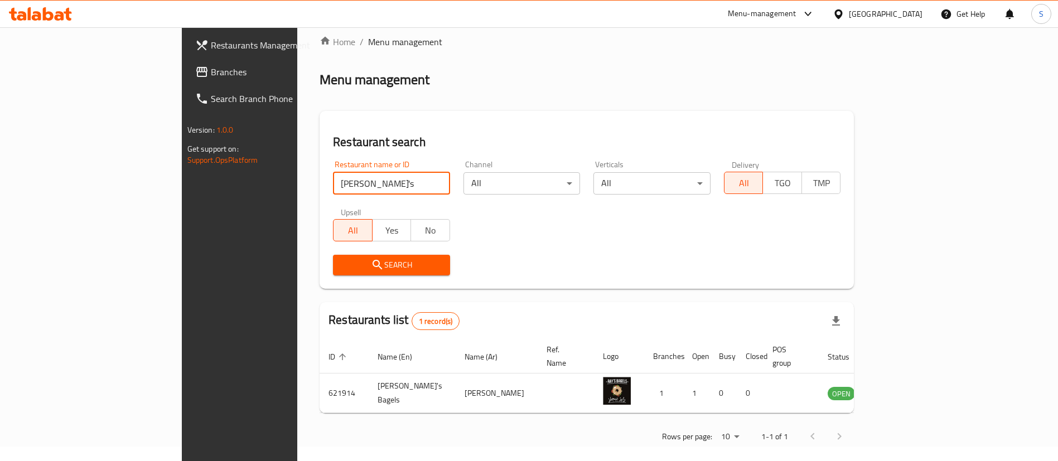
scroll to position [0, 0]
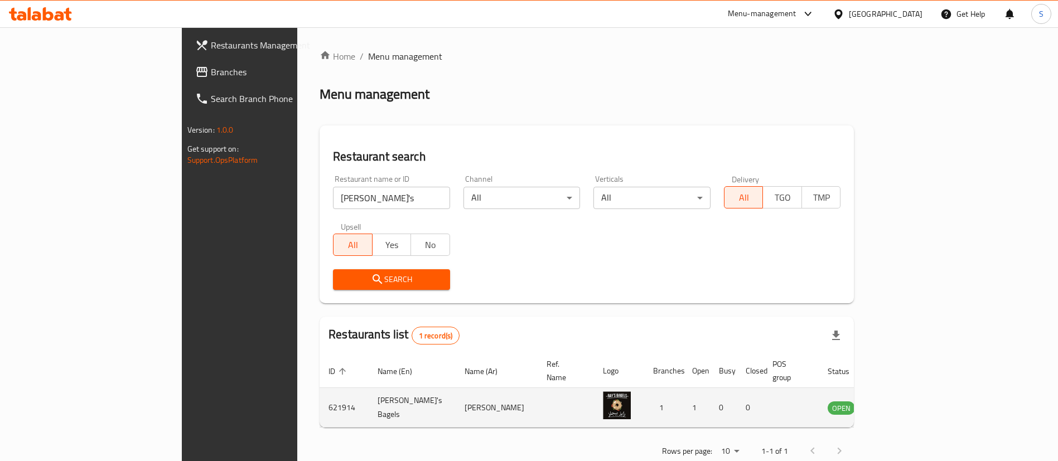
click at [916, 388] on td "enhanced table" at bounding box center [896, 408] width 38 height 40
click at [900, 401] on icon "enhanced table" at bounding box center [892, 407] width 13 height 13
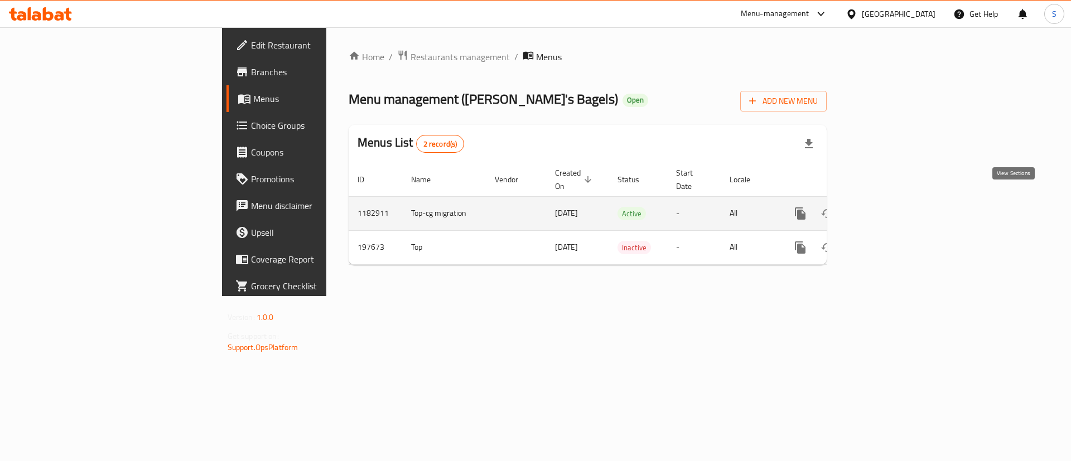
click at [887, 207] on icon "enhanced table" at bounding box center [880, 213] width 13 height 13
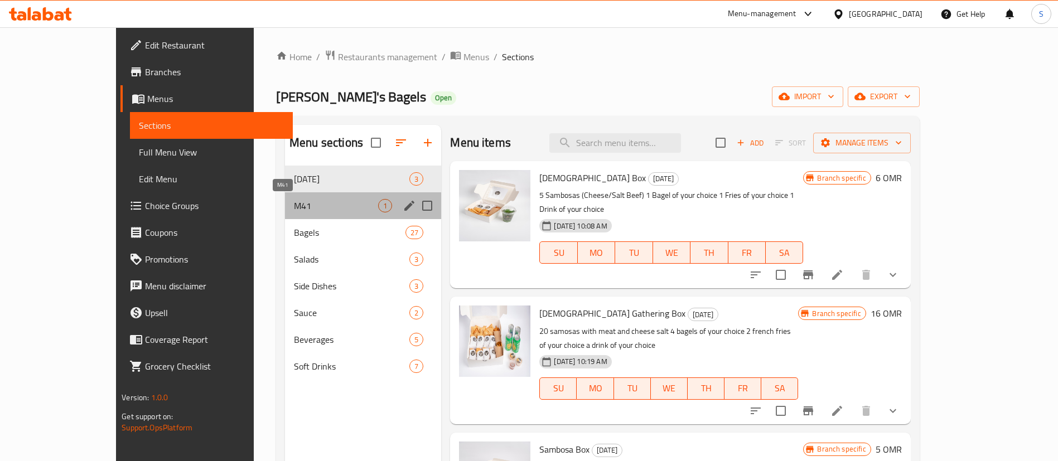
click at [320, 202] on span "M41" at bounding box center [336, 205] width 84 height 13
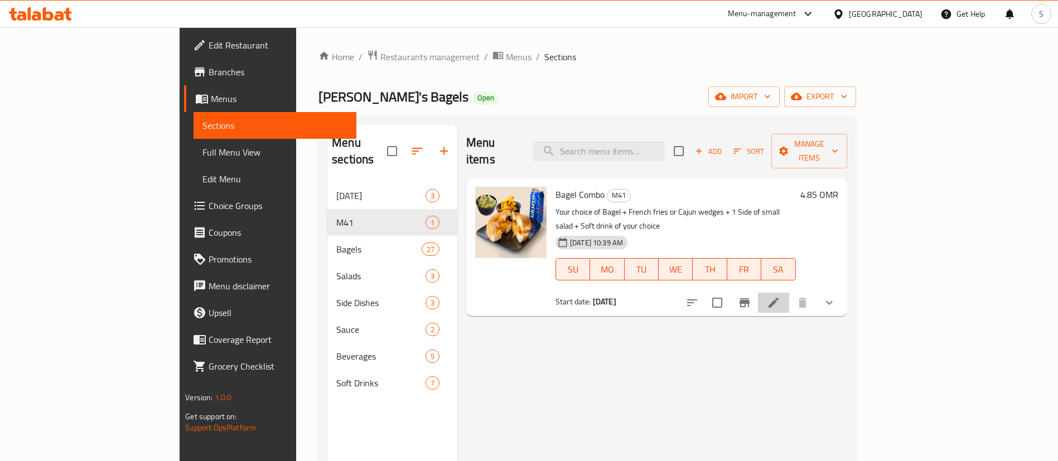
click at [789, 293] on li at bounding box center [773, 303] width 31 height 20
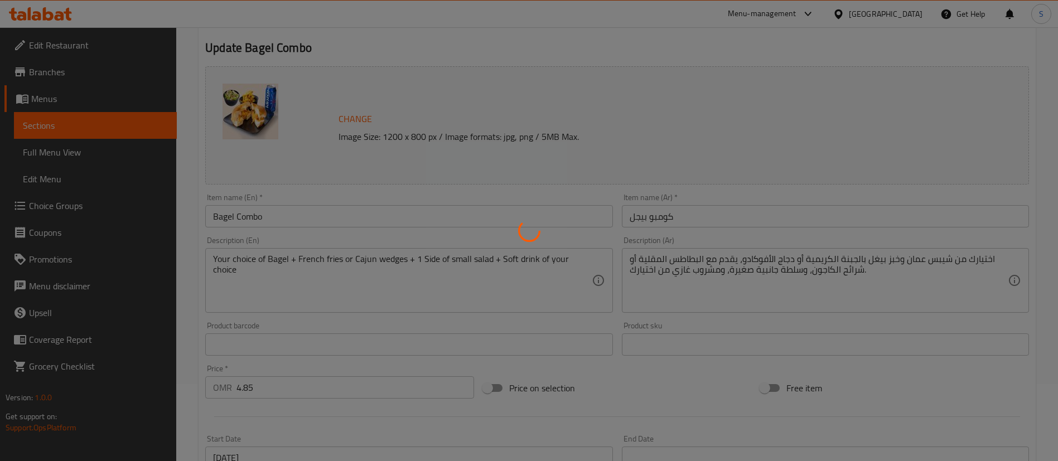
type input "اختيارك من البيجل"
type input "1"
type input "اختيارك من البطاطس المقلية:"
type input "1"
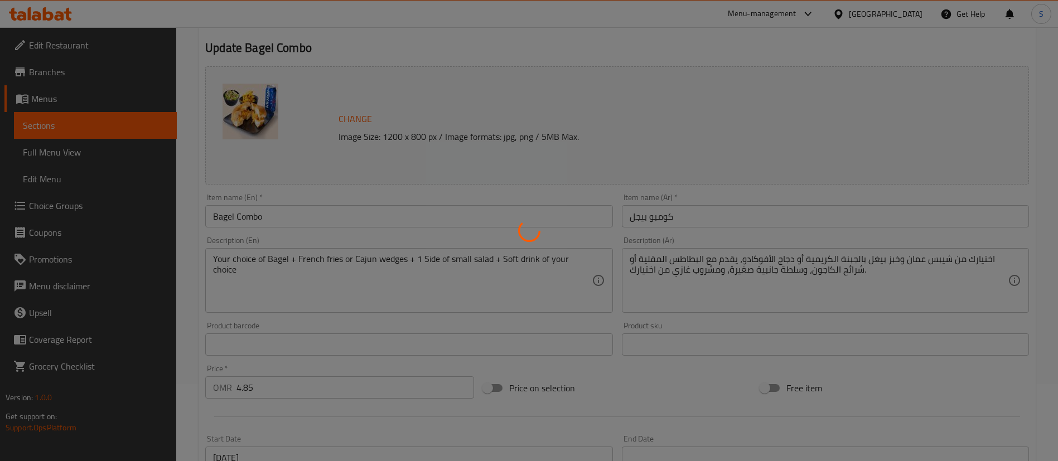
type input "1"
type input "سلطة"
type input "1"
type input "اختر المشروب"
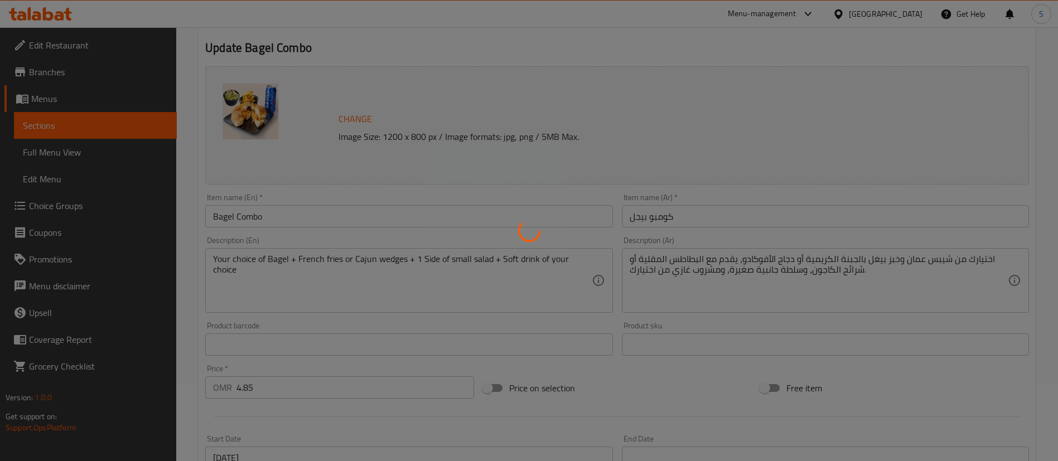
type input "1"
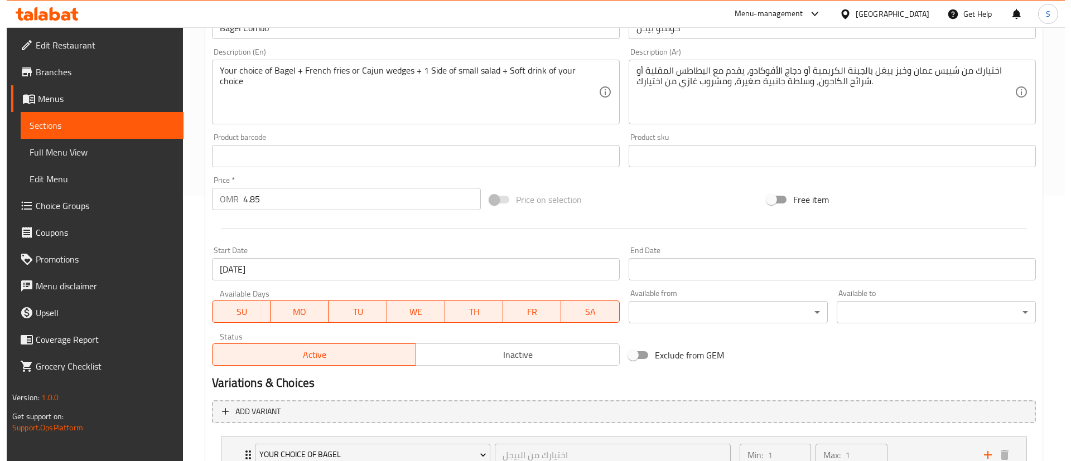
scroll to position [491, 0]
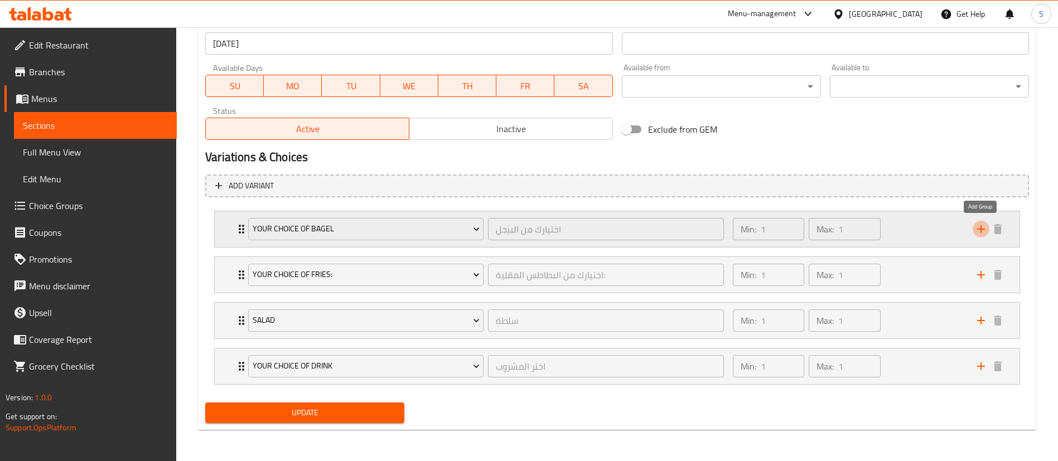
click at [974, 233] on icon "add" at bounding box center [980, 229] width 13 height 13
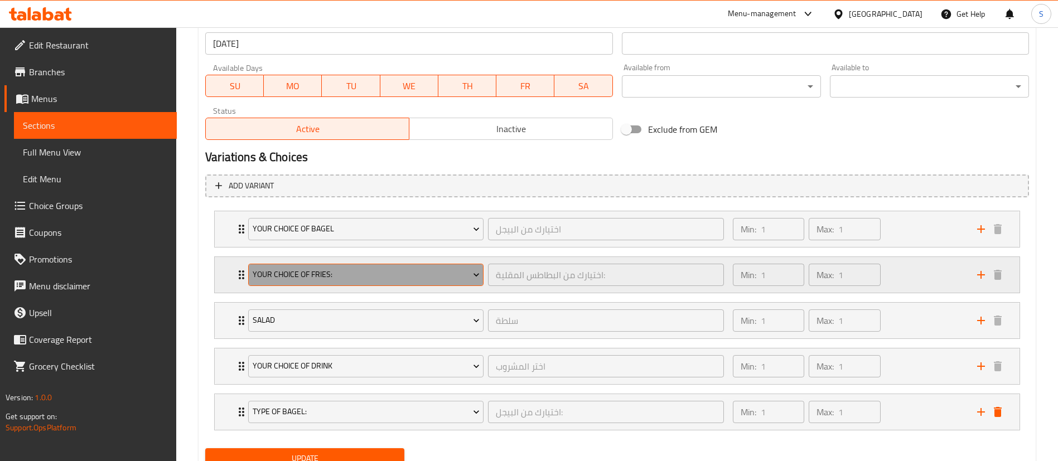
click at [383, 273] on span "Your Choice of Fries:" at bounding box center [366, 275] width 227 height 14
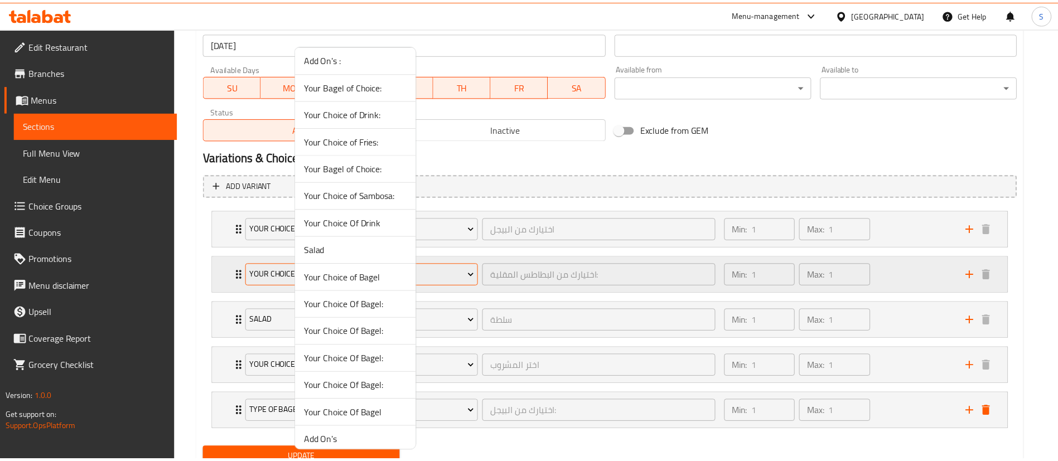
scroll to position [62, 0]
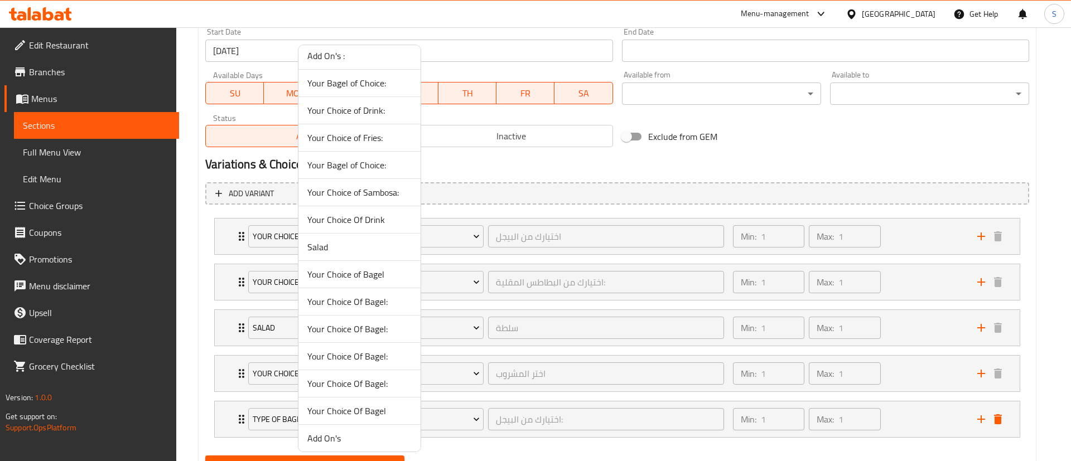
click at [377, 300] on span "Your Choice Of Bagel:" at bounding box center [359, 301] width 104 height 13
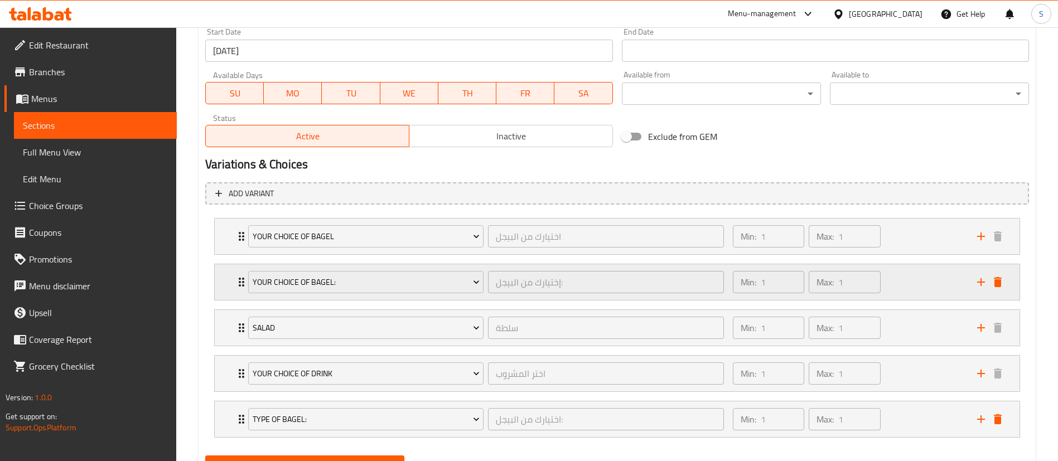
click at [902, 279] on div "Min: 1 ​ Max: 1 ​" at bounding box center [848, 282] width 244 height 36
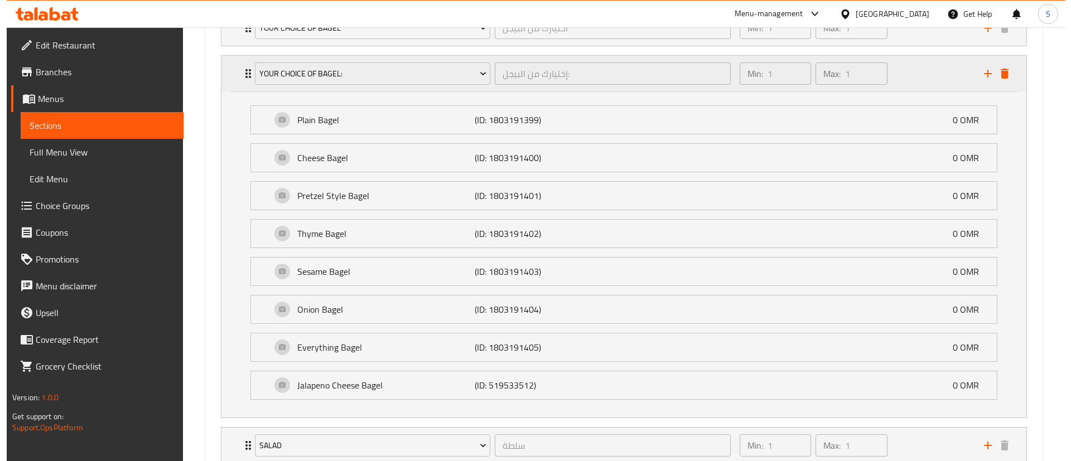
scroll to position [653, 0]
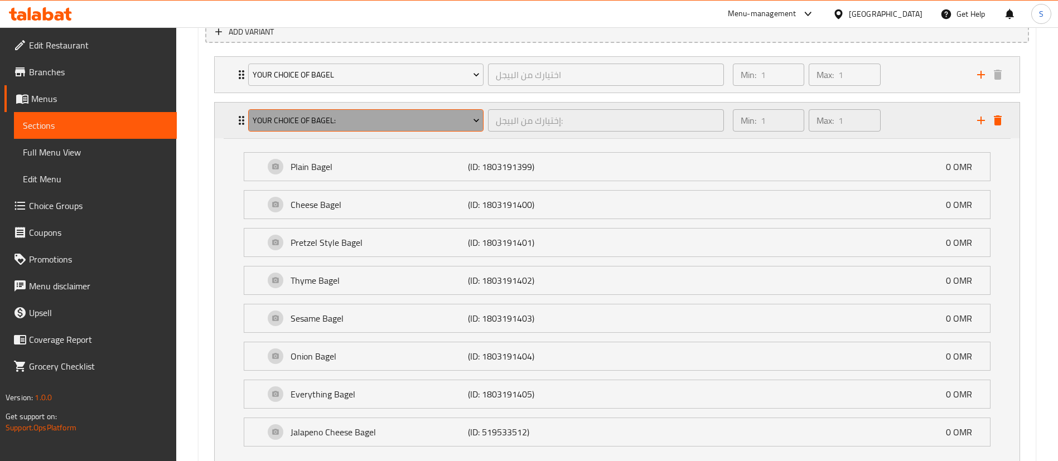
click at [360, 118] on span "Your Choice Of Bagel:" at bounding box center [366, 121] width 227 height 14
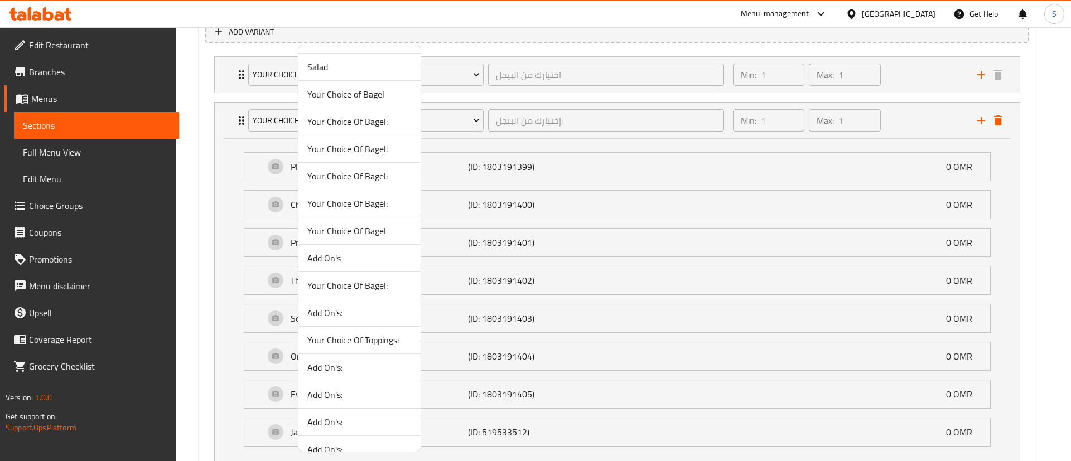
scroll to position [243, 0]
click at [383, 287] on span "Your Choice Of Bagel:" at bounding box center [359, 284] width 104 height 13
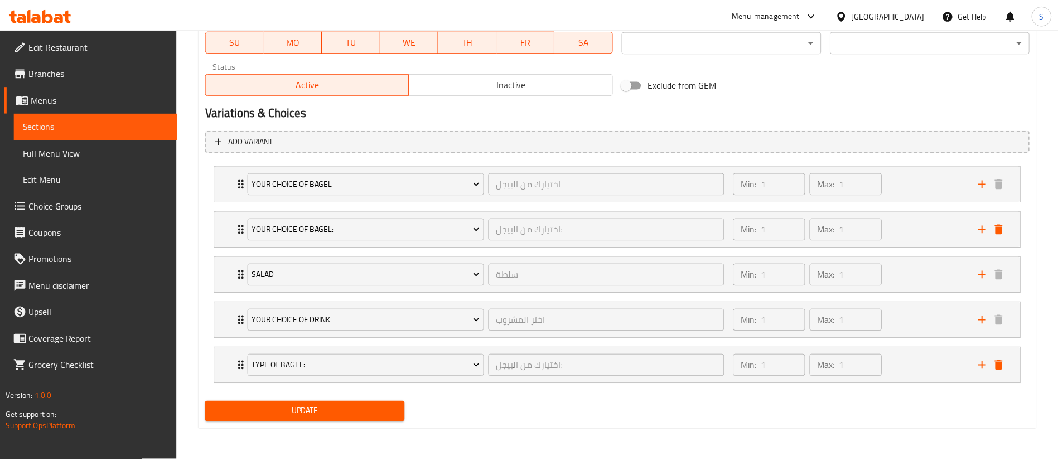
scroll to position [544, 0]
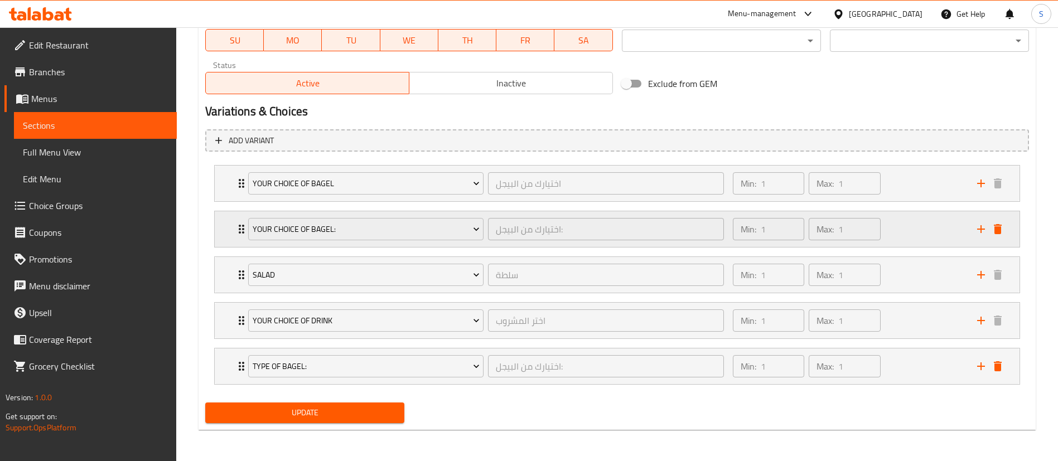
click at [916, 234] on div "Min: 1 ​ Max: 1 ​" at bounding box center [848, 229] width 244 height 36
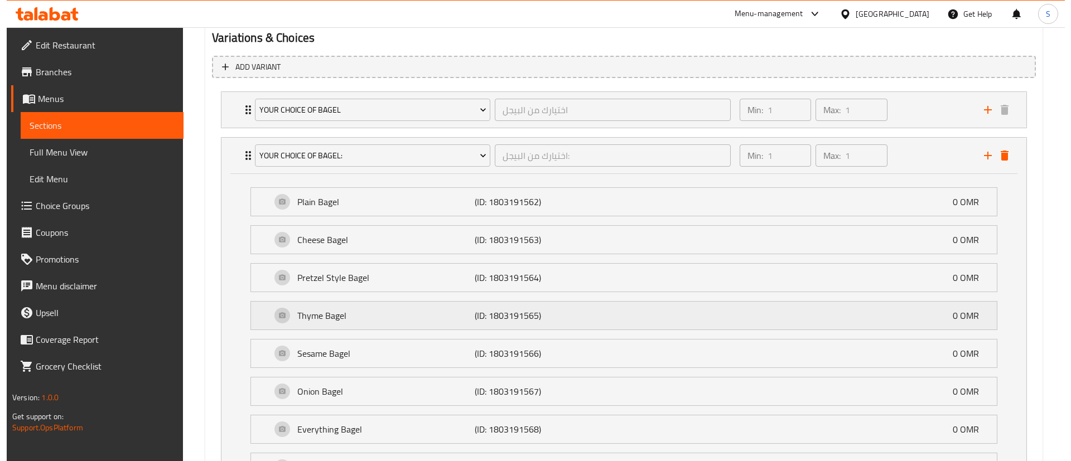
scroll to position [593, 0]
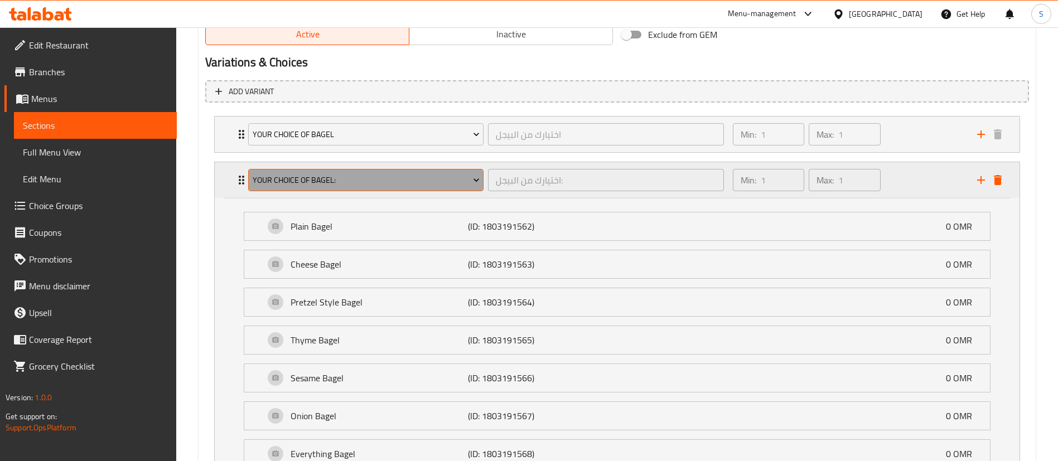
click at [442, 183] on span "Your Choice Of Bagel:" at bounding box center [366, 180] width 227 height 14
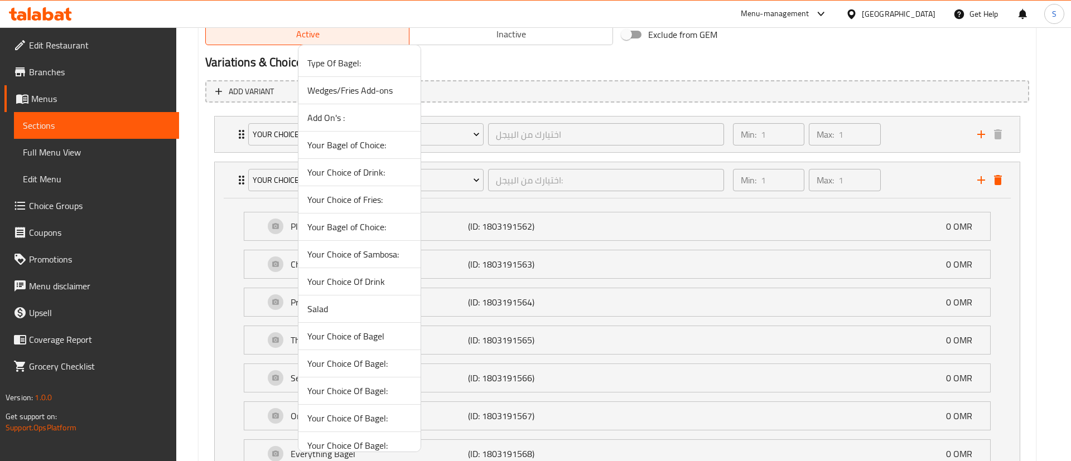
click at [358, 226] on span "Your Bagel of Choice:" at bounding box center [359, 226] width 104 height 13
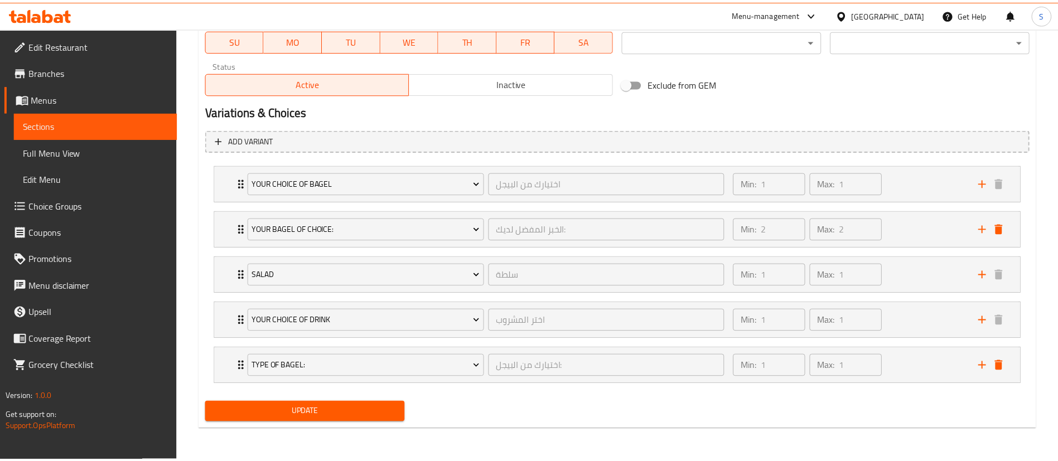
scroll to position [544, 0]
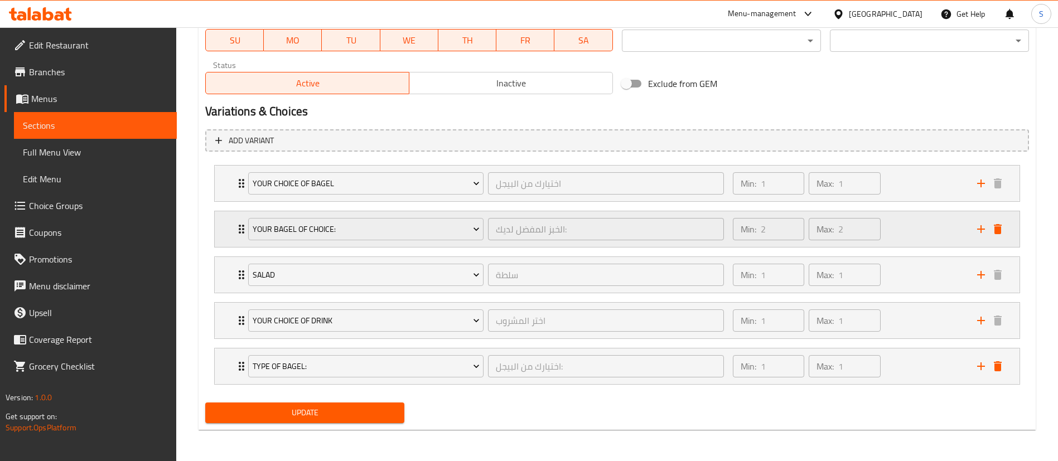
click at [907, 235] on div "Min: 2 ​ Max: 2 ​" at bounding box center [848, 229] width 244 height 36
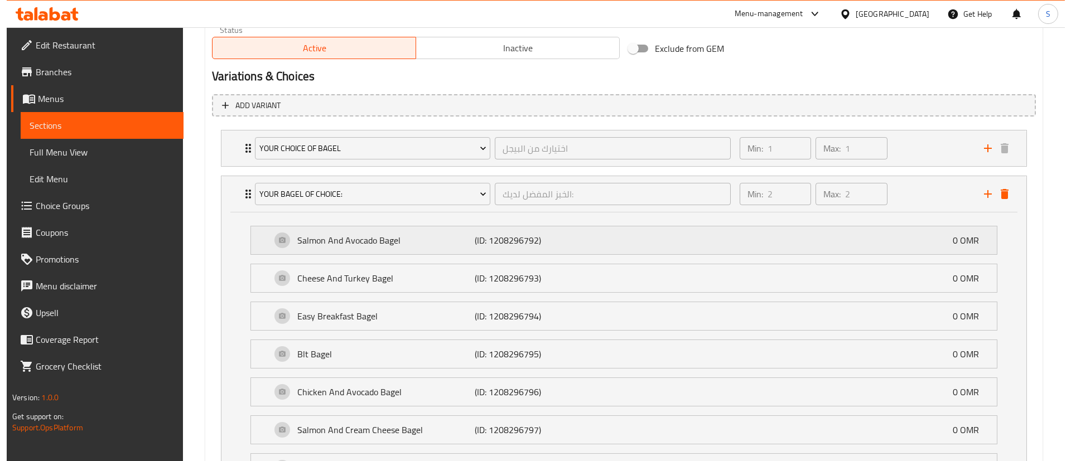
scroll to position [578, 0]
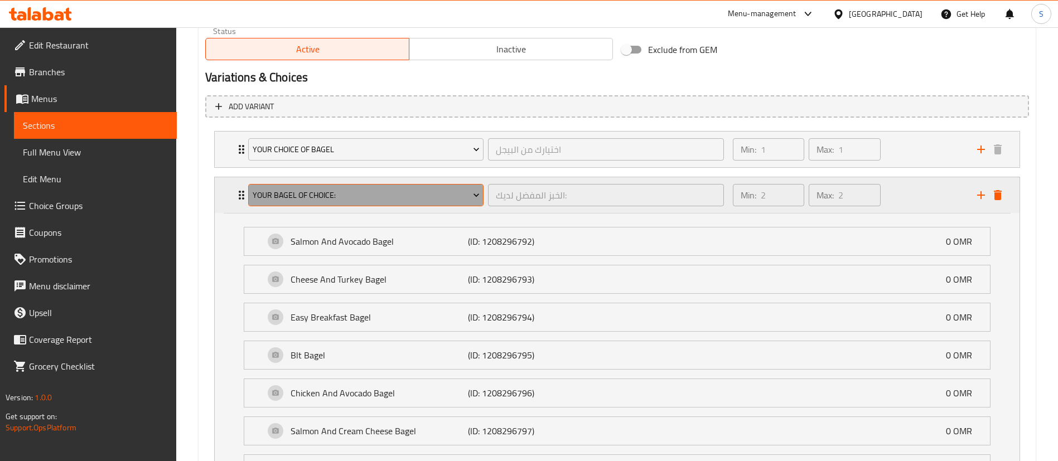
click at [420, 194] on span "Your Bagel of Choice:" at bounding box center [366, 196] width 227 height 14
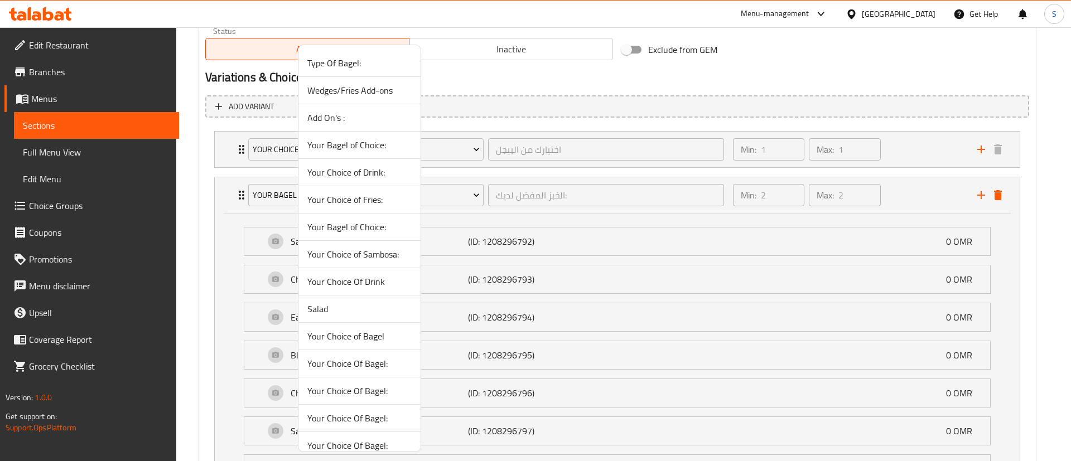
click at [350, 62] on span "Type Of Bagel:" at bounding box center [359, 62] width 104 height 13
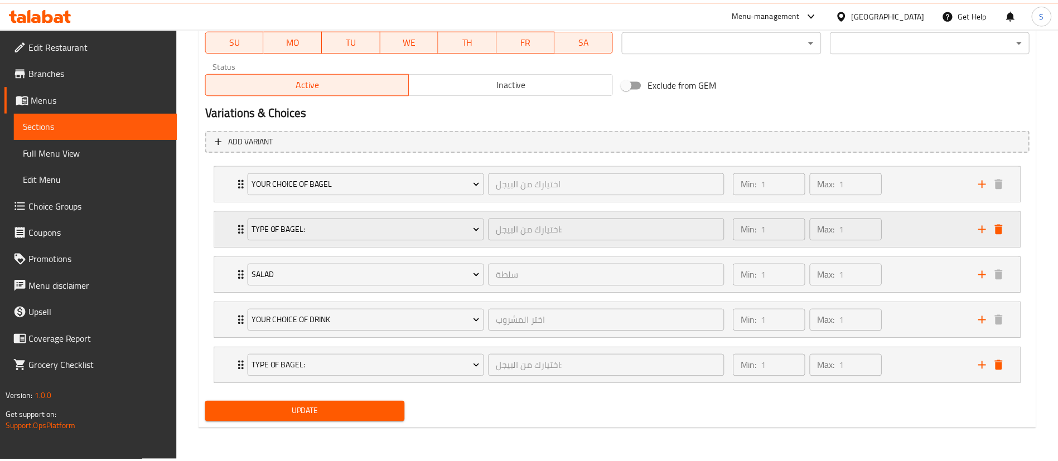
scroll to position [544, 0]
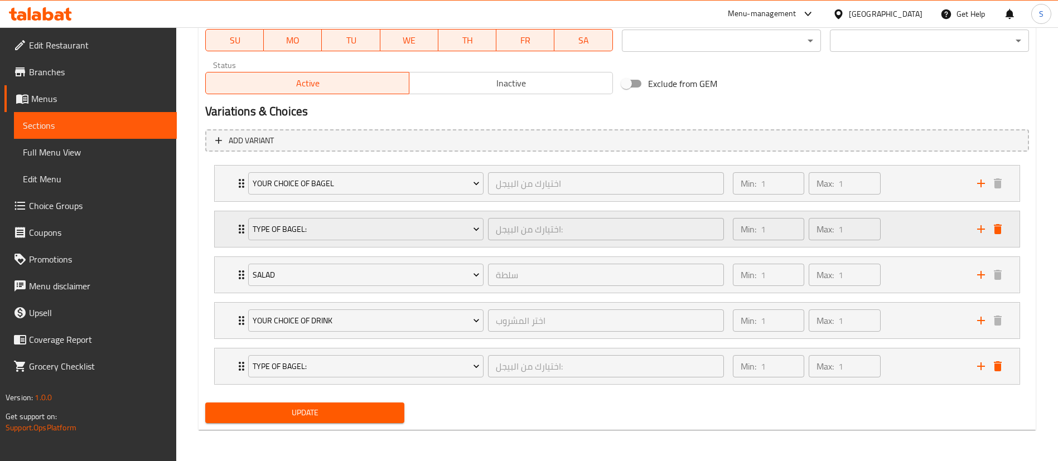
click at [904, 231] on div "Min: 1 ​ Max: 1 ​" at bounding box center [848, 229] width 244 height 36
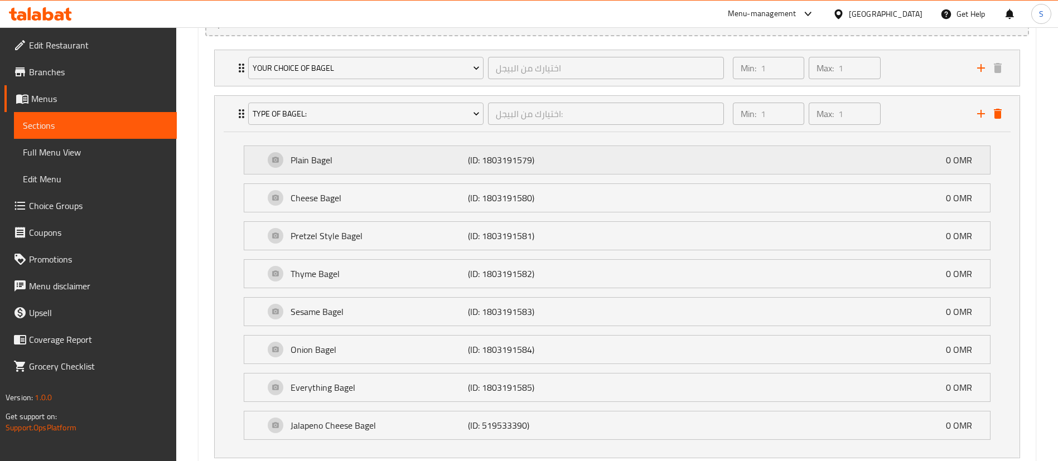
scroll to position [640, 0]
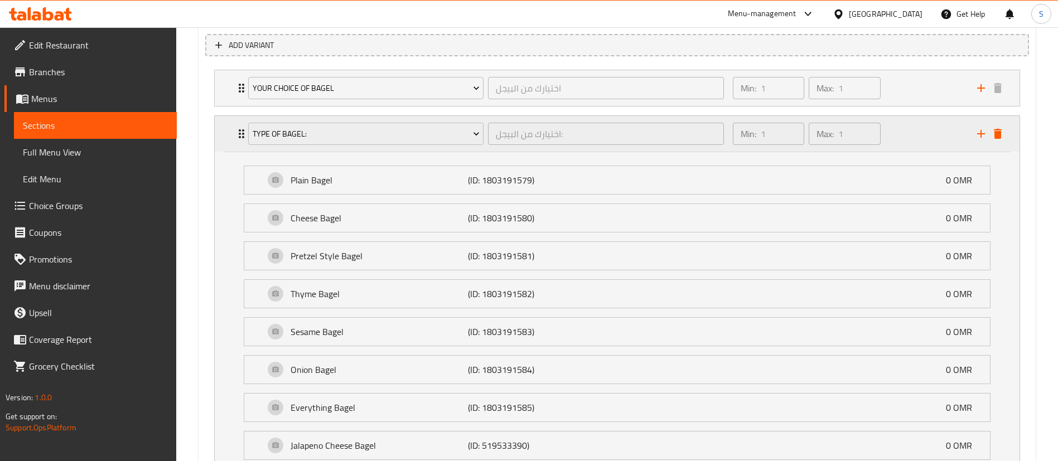
click at [925, 134] on div "Min: 1 ​ Max: 1 ​" at bounding box center [848, 134] width 244 height 36
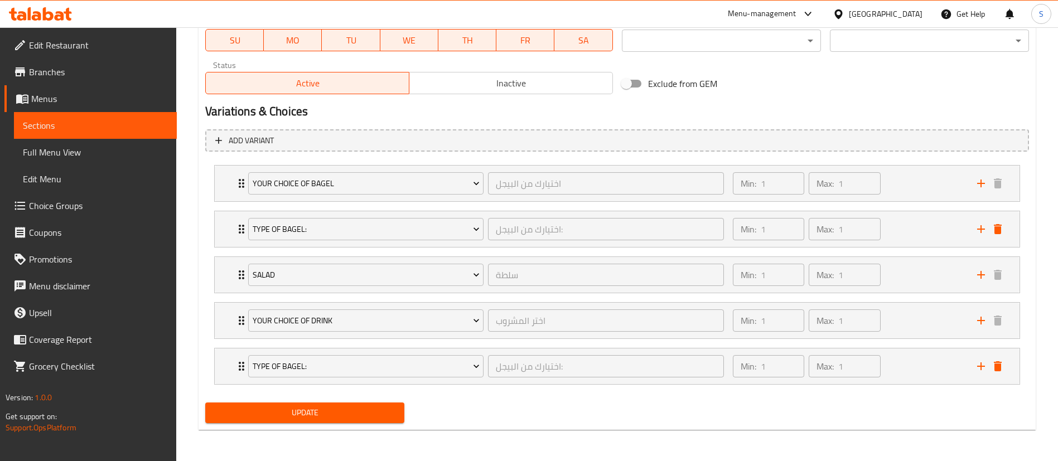
scroll to position [544, 0]
click at [978, 231] on icon "add" at bounding box center [980, 229] width 13 height 13
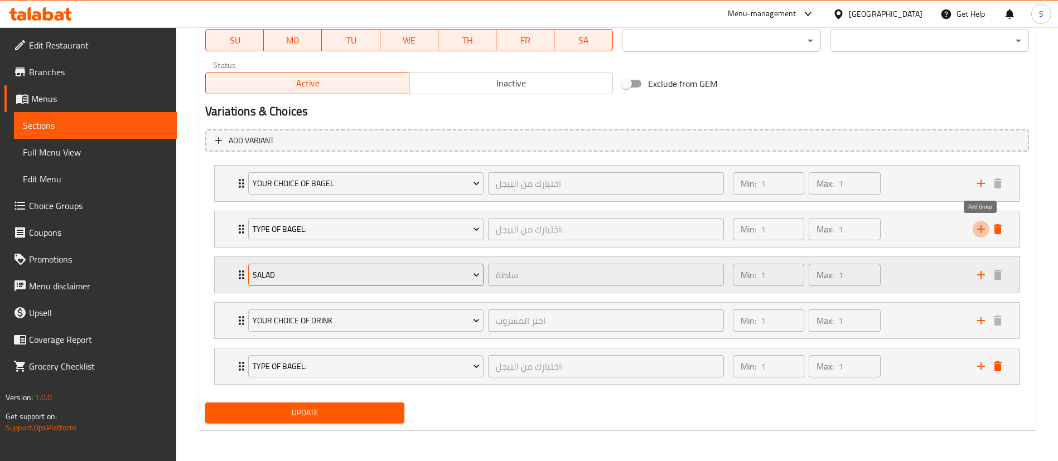
scroll to position [590, 0]
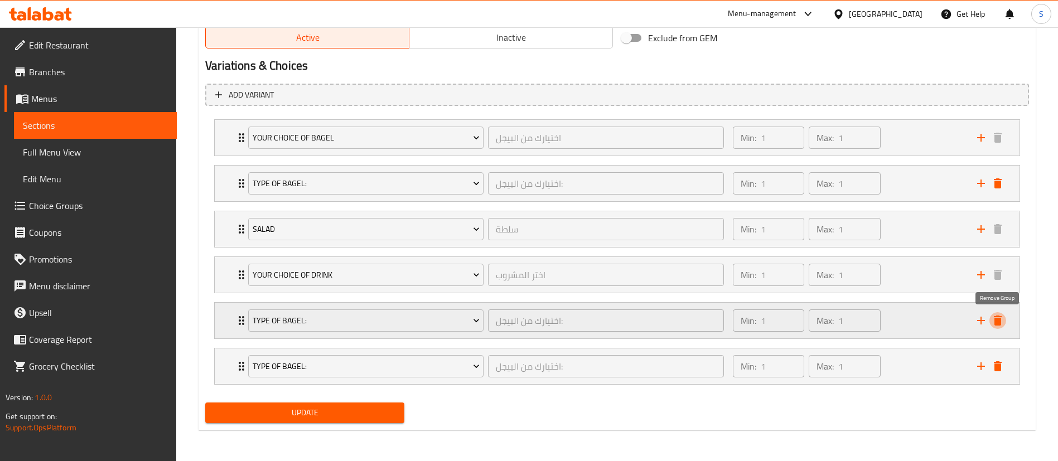
click at [1002, 320] on icon "delete" at bounding box center [997, 320] width 13 height 13
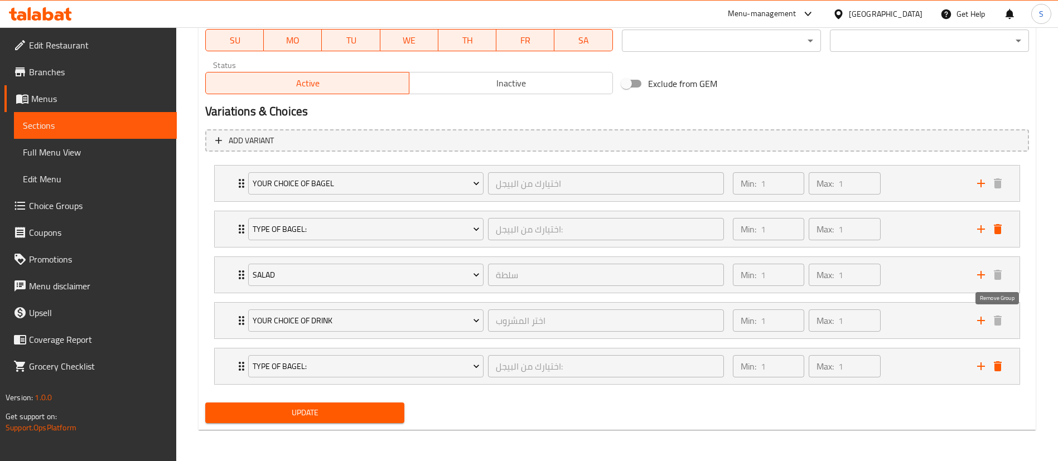
scroll to position [544, 0]
click at [1010, 201] on div "Type Of Bagel: اختيارك من البيجل: ​ Min: 1 ​ Max: 1 ​" at bounding box center [617, 184] width 805 height 36
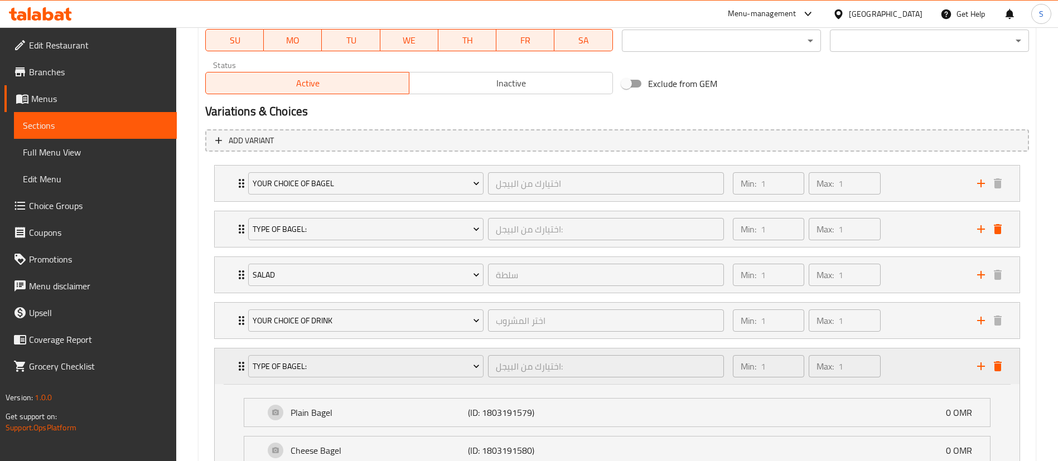
scroll to position [640, 0]
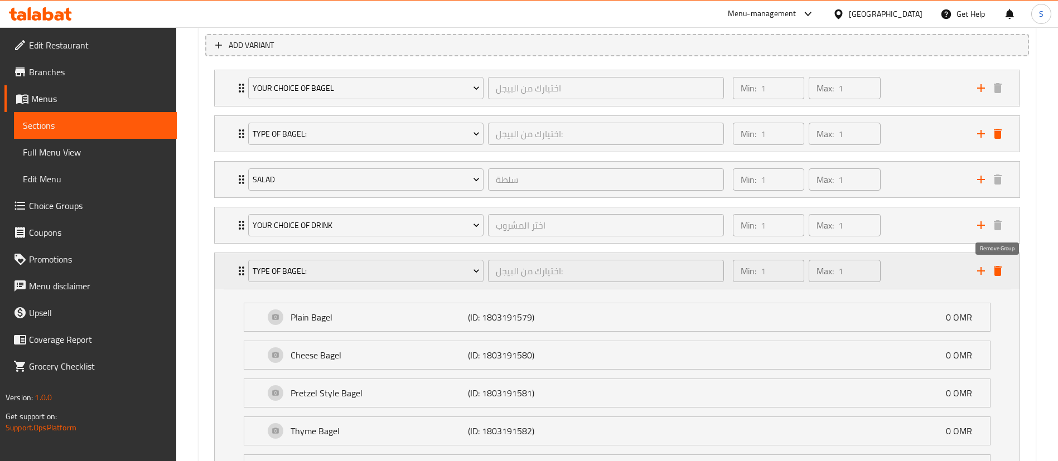
click at [1000, 272] on icon "delete" at bounding box center [998, 271] width 8 height 10
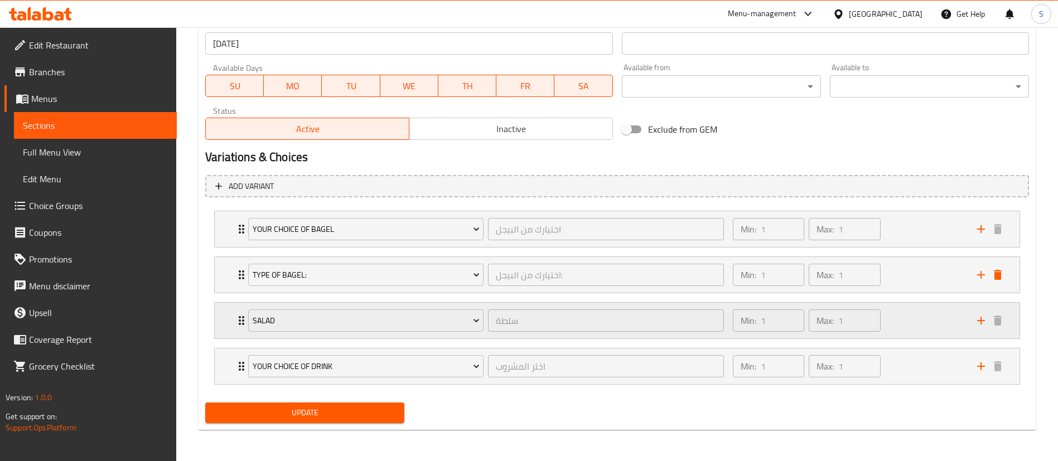
scroll to position [499, 0]
click at [301, 416] on span "Update" at bounding box center [304, 413] width 181 height 14
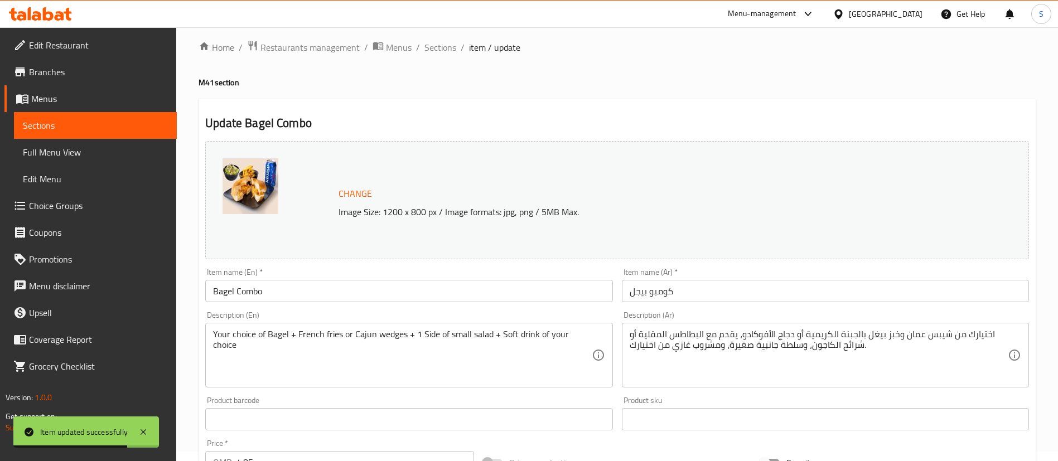
scroll to position [0, 0]
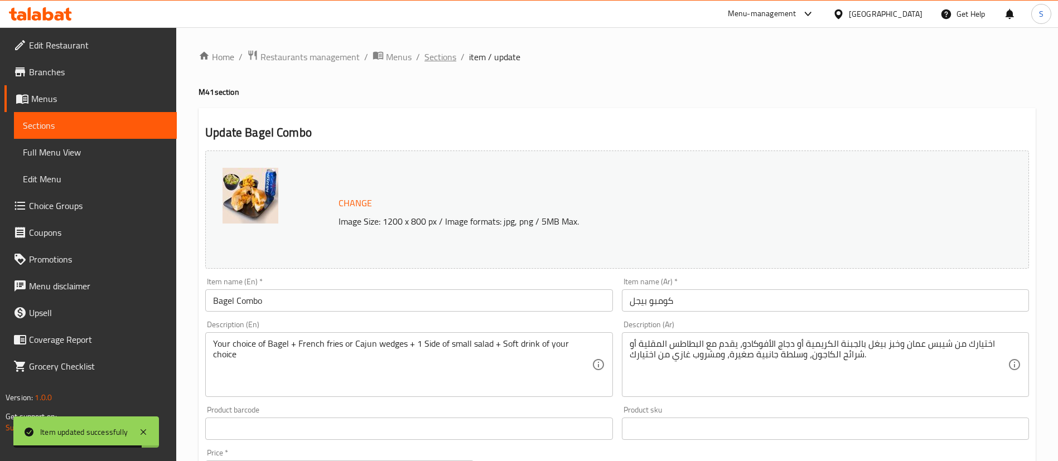
click at [439, 56] on span "Sections" at bounding box center [440, 56] width 32 height 13
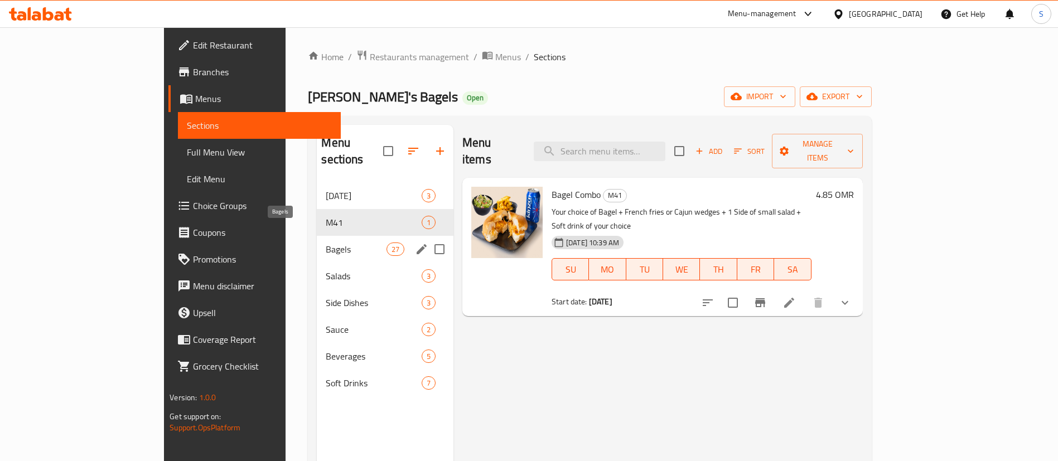
click at [326, 243] on span "Bagels" at bounding box center [356, 249] width 60 height 13
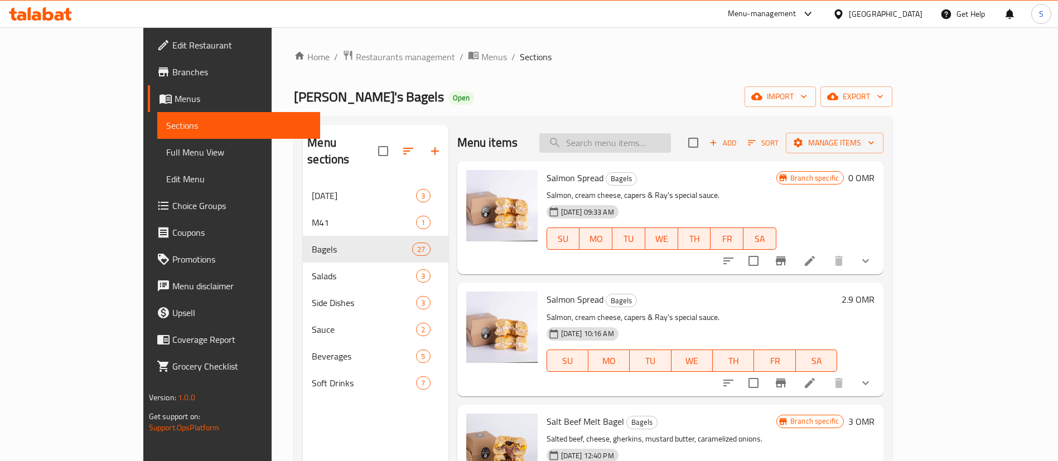
click at [651, 142] on input "search" at bounding box center [605, 143] width 132 height 20
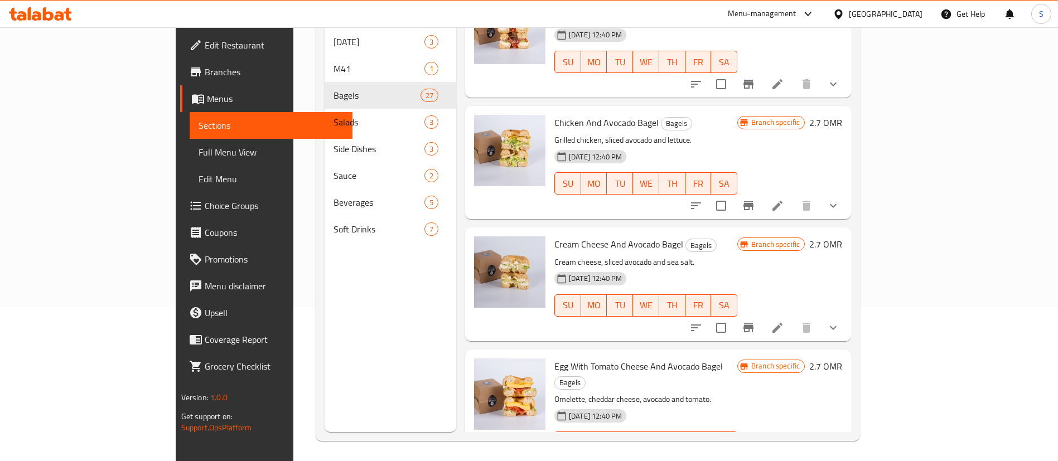
scroll to position [153, 0]
type input "avocado"
click at [840, 200] on icon "show more" at bounding box center [833, 206] width 13 height 13
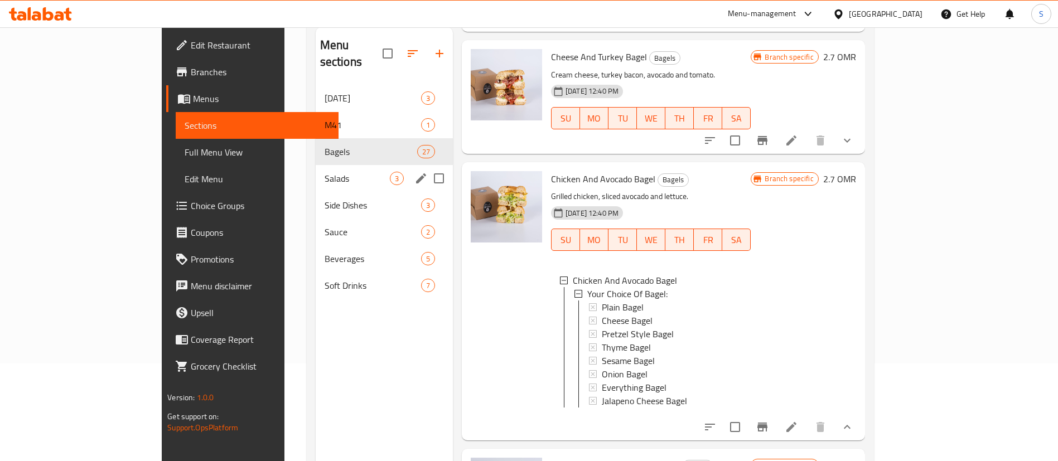
scroll to position [0, 0]
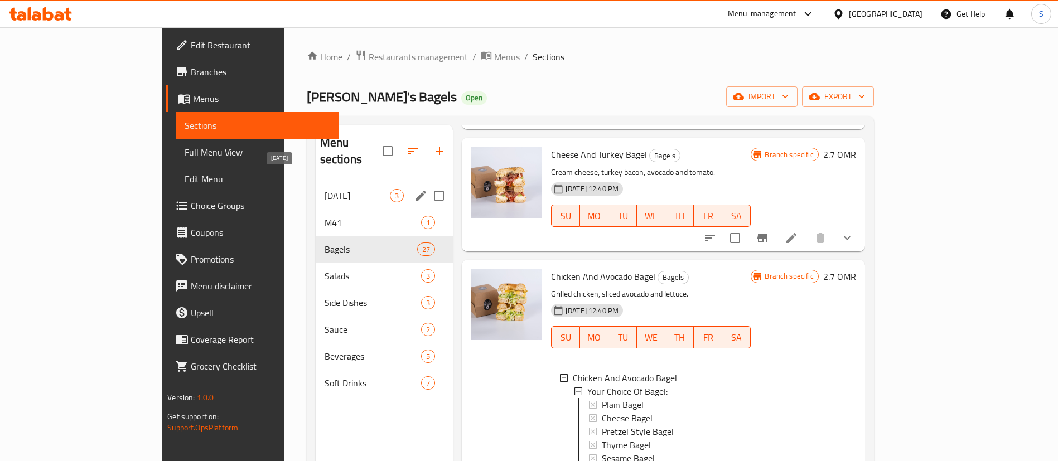
click at [325, 189] on span "[DATE]" at bounding box center [357, 195] width 65 height 13
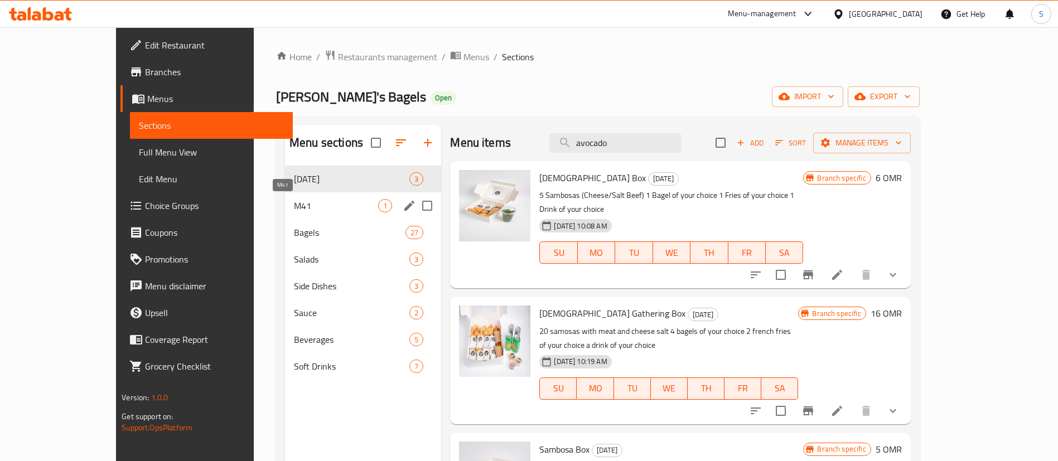
click at [294, 210] on span "M41" at bounding box center [336, 205] width 84 height 13
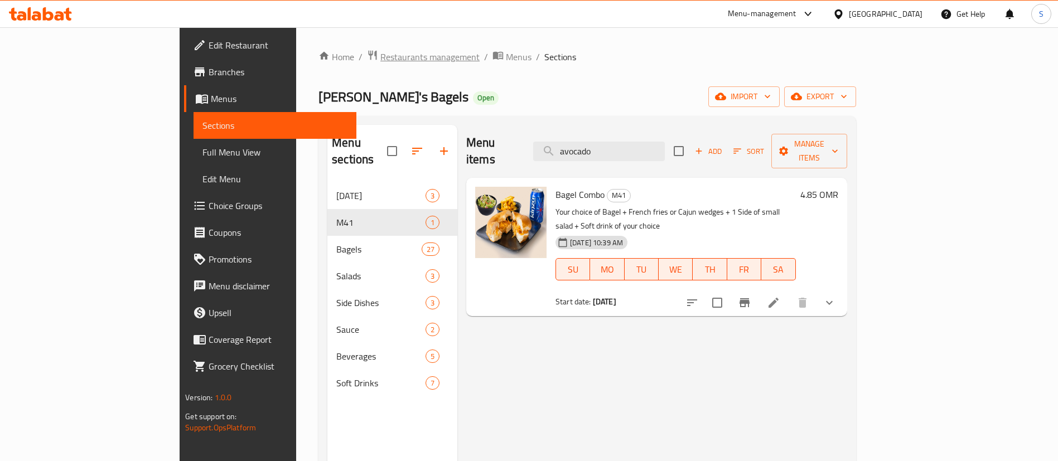
click at [380, 55] on span "Restaurants management" at bounding box center [429, 56] width 99 height 13
click at [847, 319] on div "Menu items Add Sort Manage items Bagel Combo M41 Your choice of Bagel + French …" at bounding box center [652, 355] width 390 height 461
click at [789, 293] on li at bounding box center [773, 303] width 31 height 20
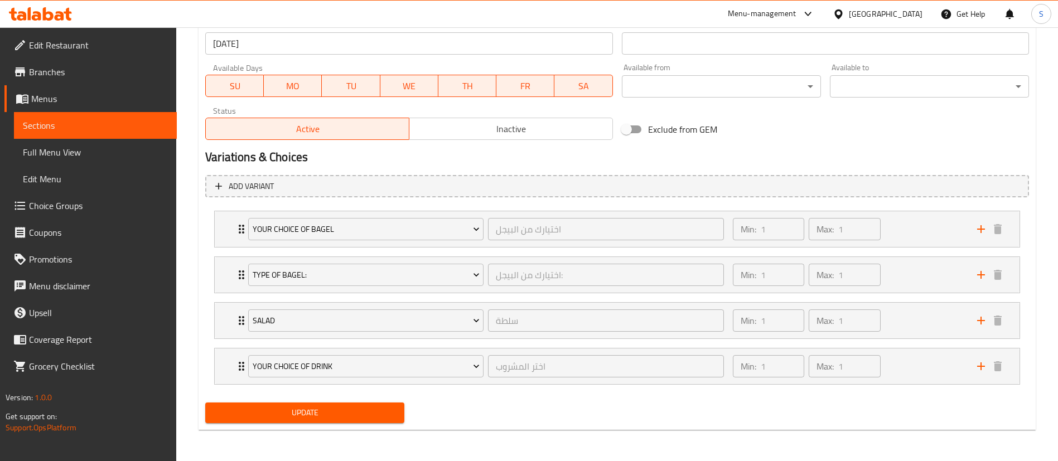
scroll to position [495, 0]
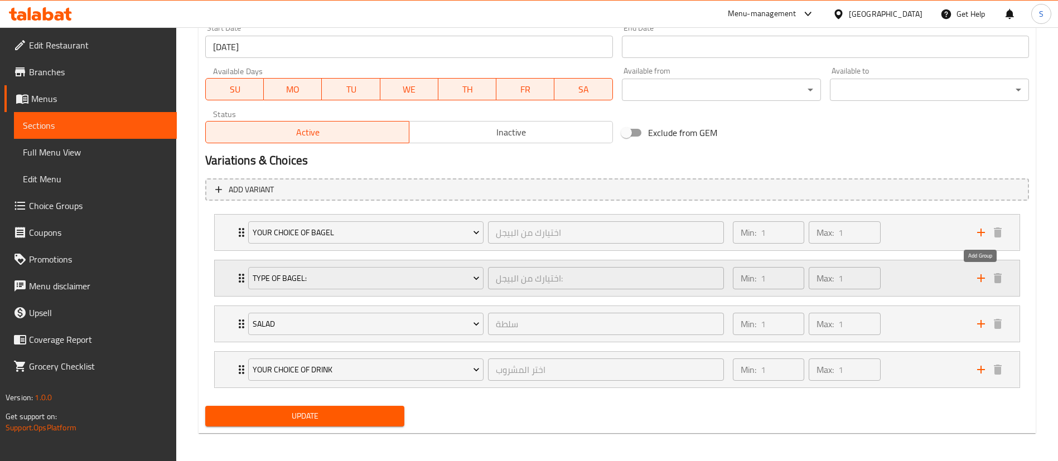
click at [978, 276] on icon "add" at bounding box center [980, 278] width 13 height 13
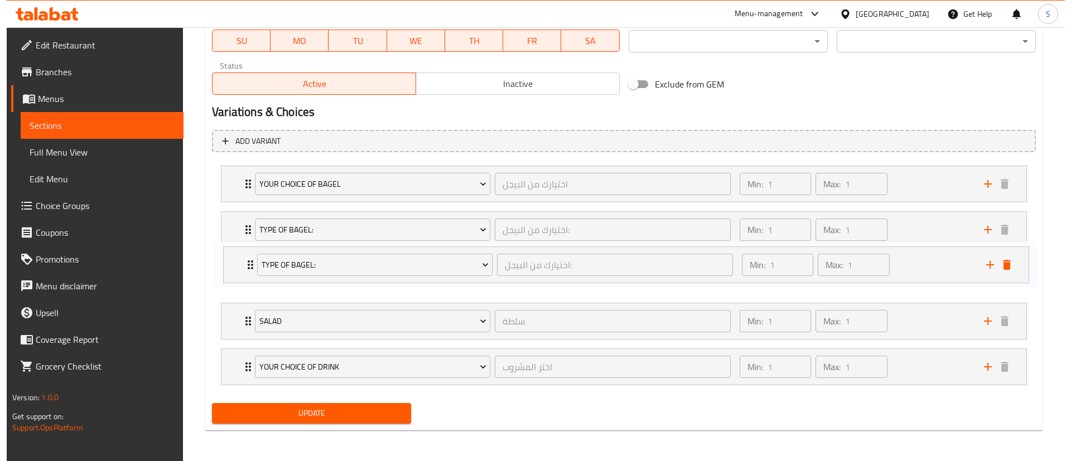
scroll to position [544, 0]
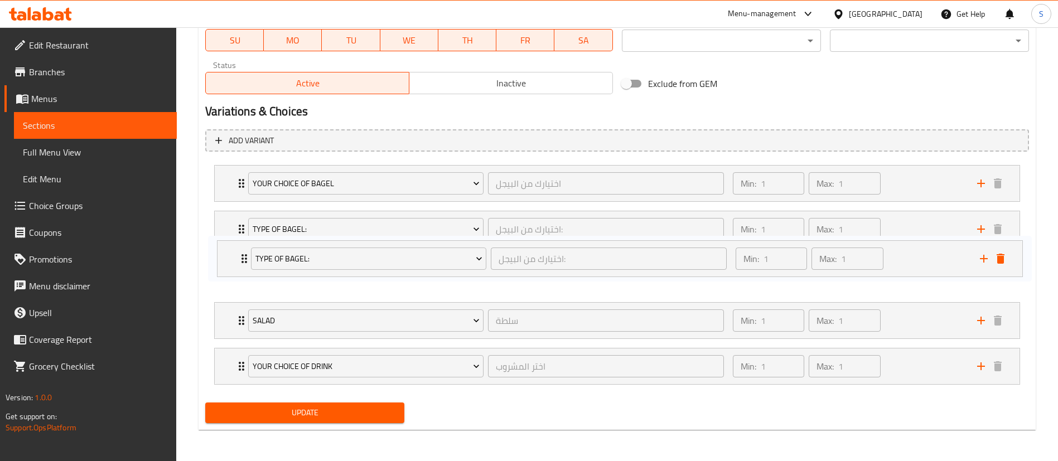
drag, startPoint x: 240, startPoint y: 365, endPoint x: 242, endPoint y: 253, distance: 112.1
click at [242, 253] on div "Your Choice of Bagel اختيارك من البيجل ​ Min: 1 ​ Max: 1 ​ Chips Oman And Cream…" at bounding box center [617, 275] width 824 height 229
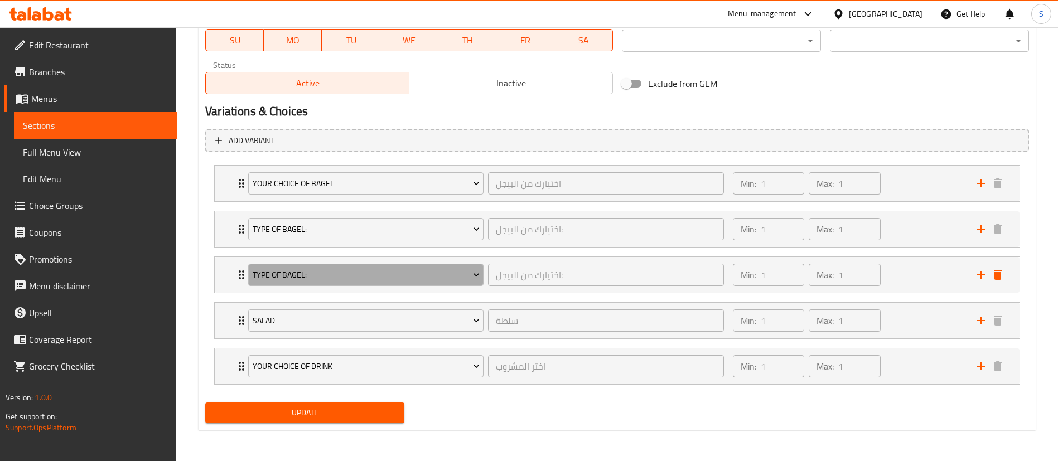
click at [390, 272] on span "Type Of Bagel:" at bounding box center [366, 275] width 227 height 14
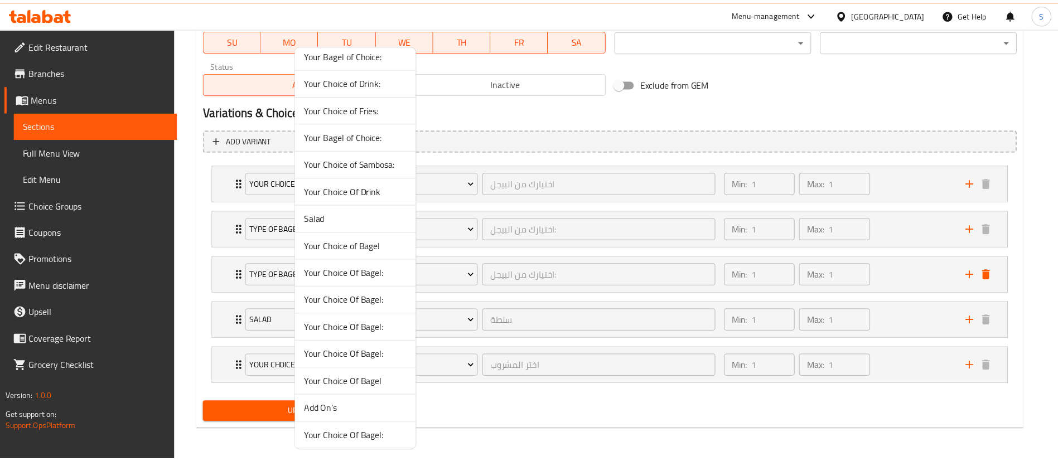
scroll to position [52, 0]
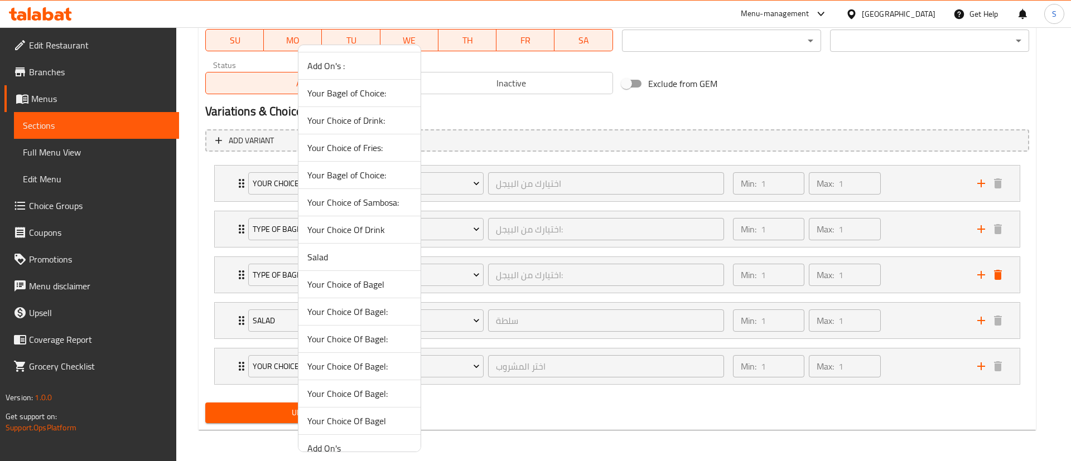
click at [379, 151] on span "Your Choice of Fries:" at bounding box center [359, 147] width 104 height 13
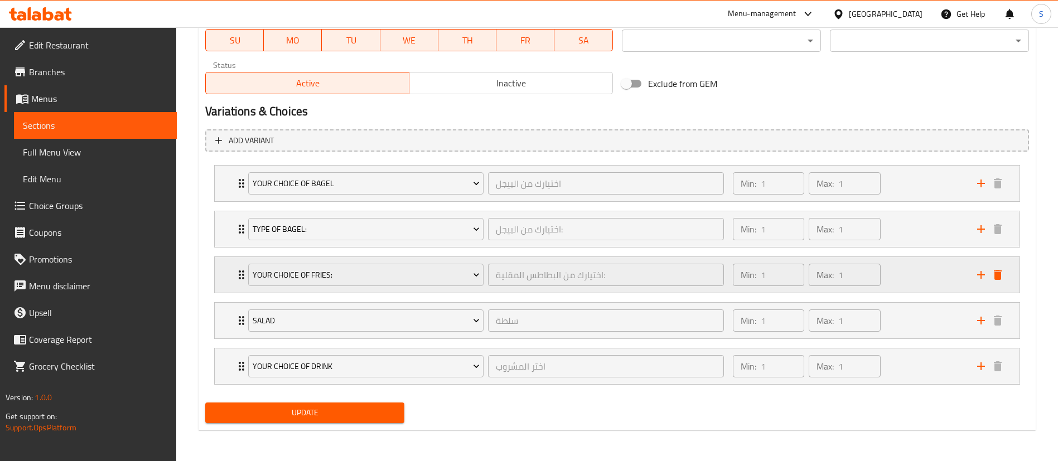
click at [914, 270] on div "Min: 1 ​ Max: 1 ​" at bounding box center [848, 275] width 244 height 36
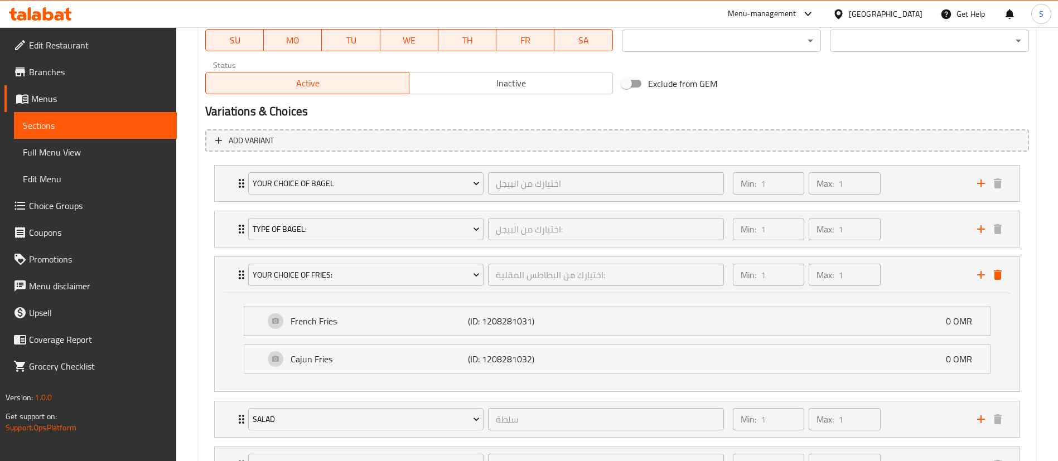
scroll to position [643, 0]
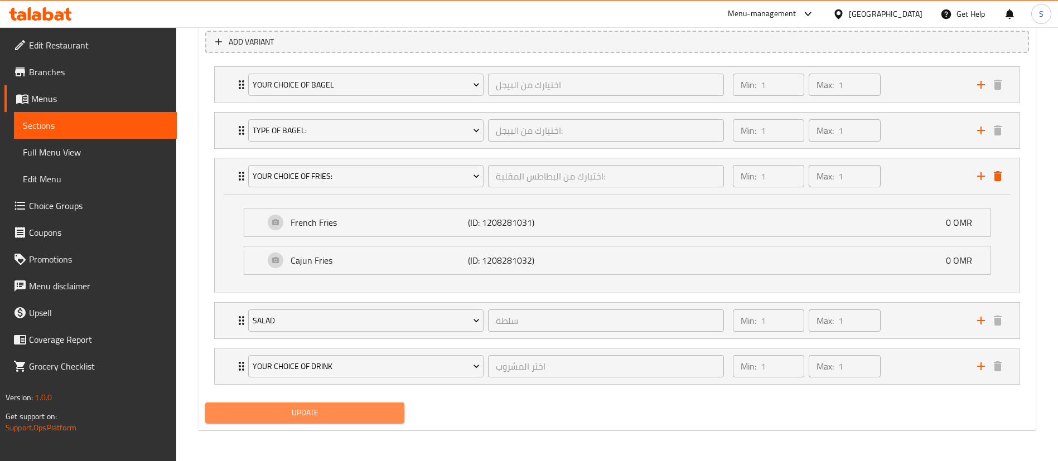
click at [297, 411] on span "Update" at bounding box center [304, 413] width 181 height 14
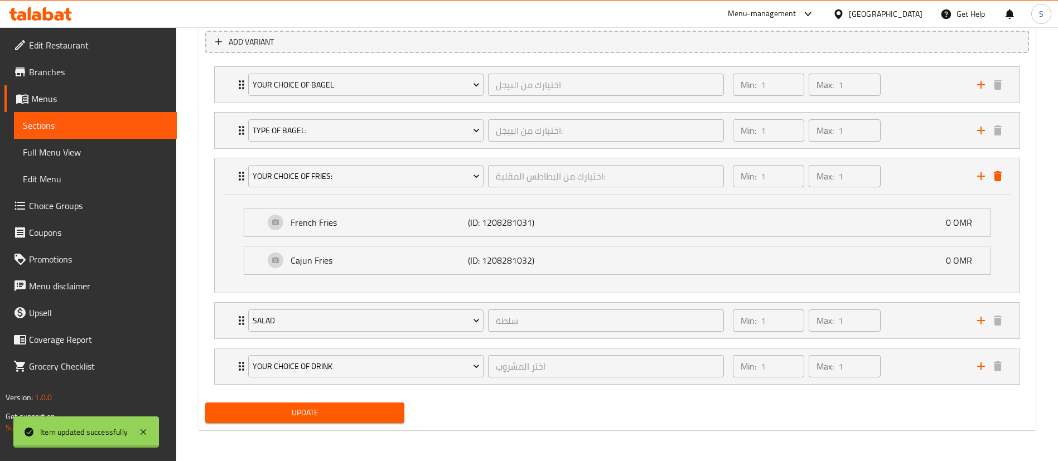
scroll to position [0, 0]
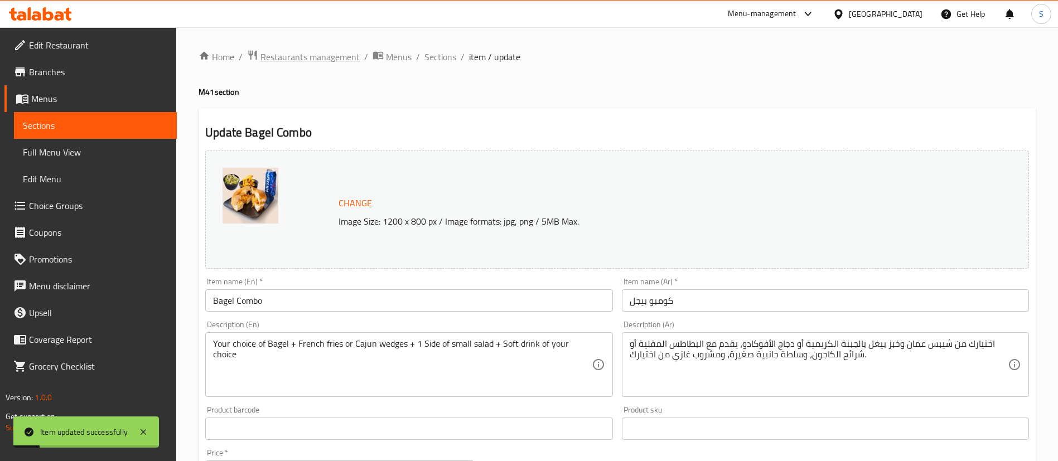
click at [330, 59] on span "Restaurants management" at bounding box center [309, 56] width 99 height 13
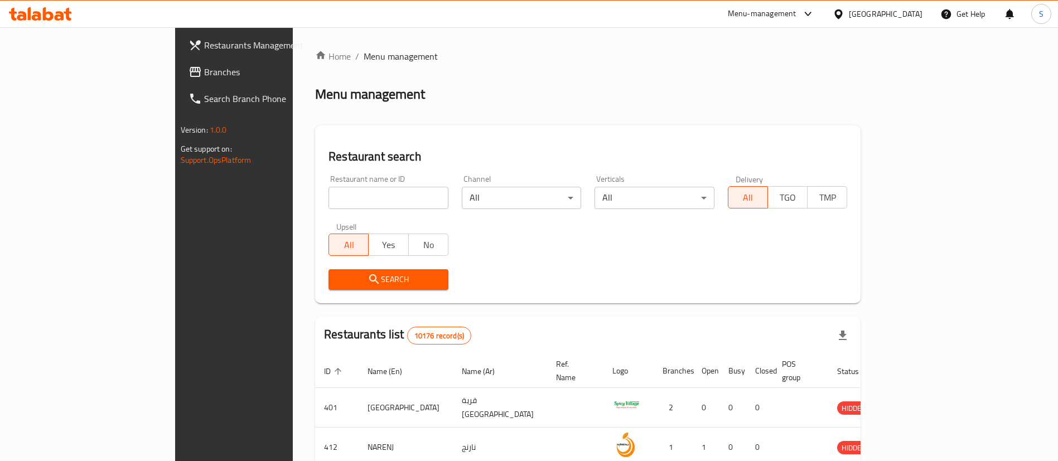
drag, startPoint x: 965, startPoint y: 85, endPoint x: 494, endPoint y: 123, distance: 472.3
click at [861, 84] on div "Home / Menu management Menu management Restaurant search Restaurant name or ID …" at bounding box center [587, 407] width 545 height 714
click at [329, 195] on input "search" at bounding box center [389, 198] width 120 height 22
type input "chowking"
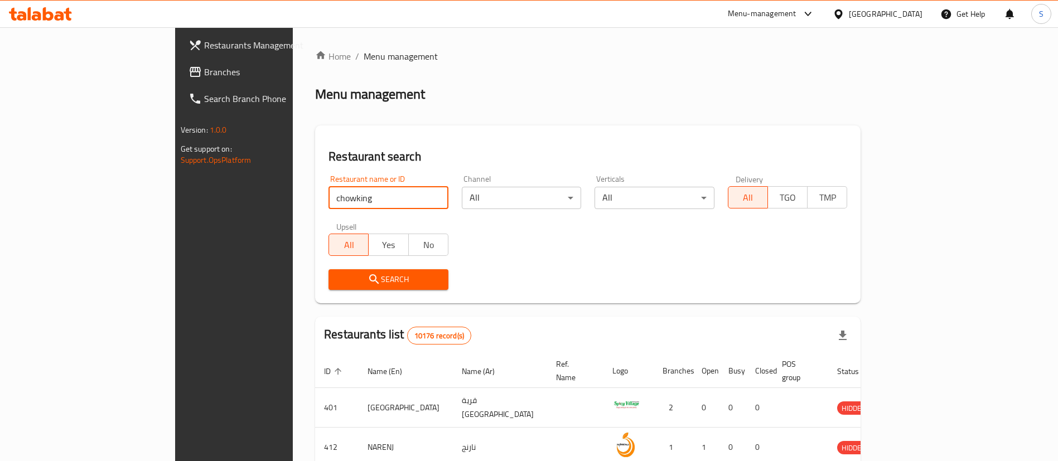
click button "Search" at bounding box center [389, 279] width 120 height 21
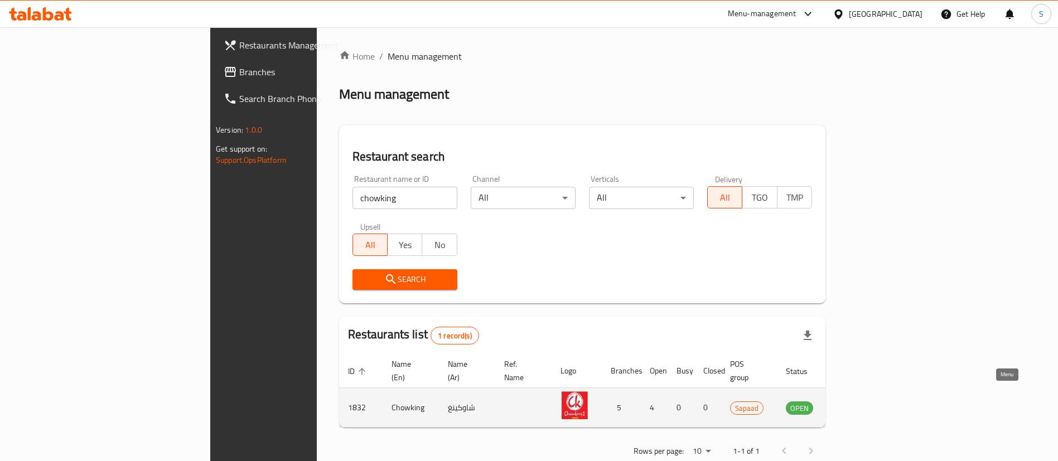
click at [857, 404] on icon "enhanced table" at bounding box center [851, 408] width 12 height 9
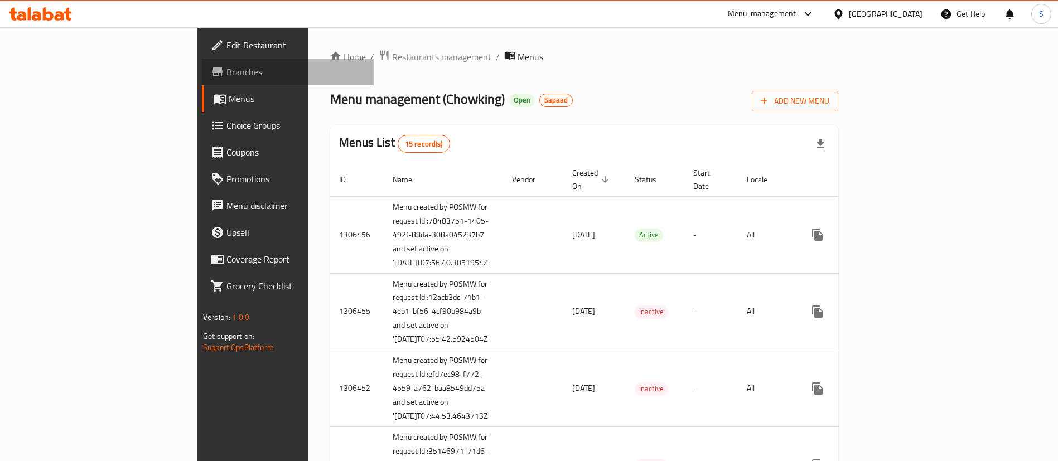
click at [202, 79] on link "Branches" at bounding box center [288, 72] width 172 height 27
